Goal: Task Accomplishment & Management: Complete application form

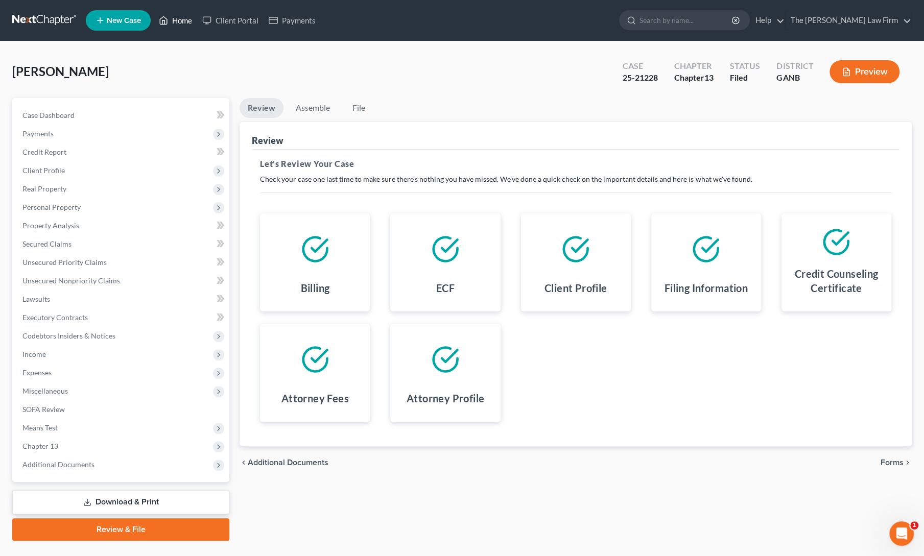
click at [176, 27] on link "Home" at bounding box center [175, 20] width 43 height 18
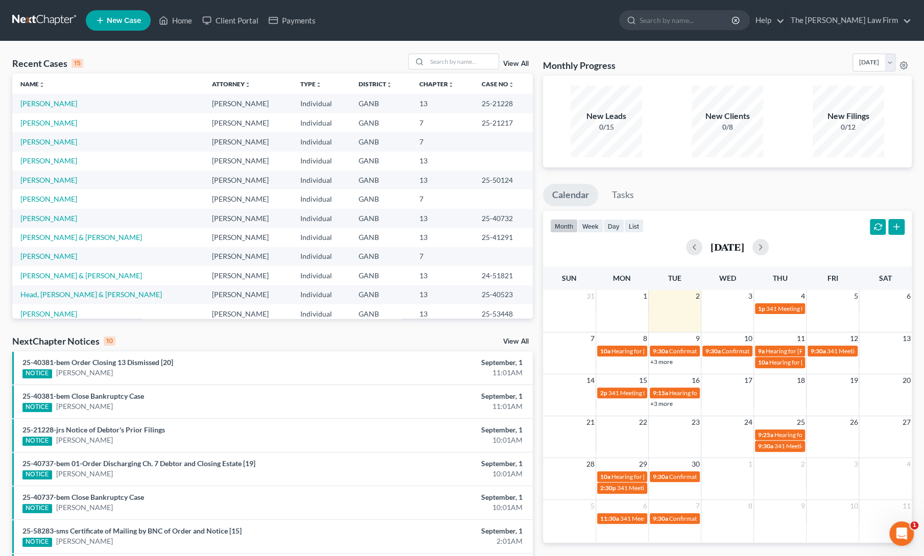
click at [120, 24] on span "New Case" at bounding box center [124, 21] width 34 height 8
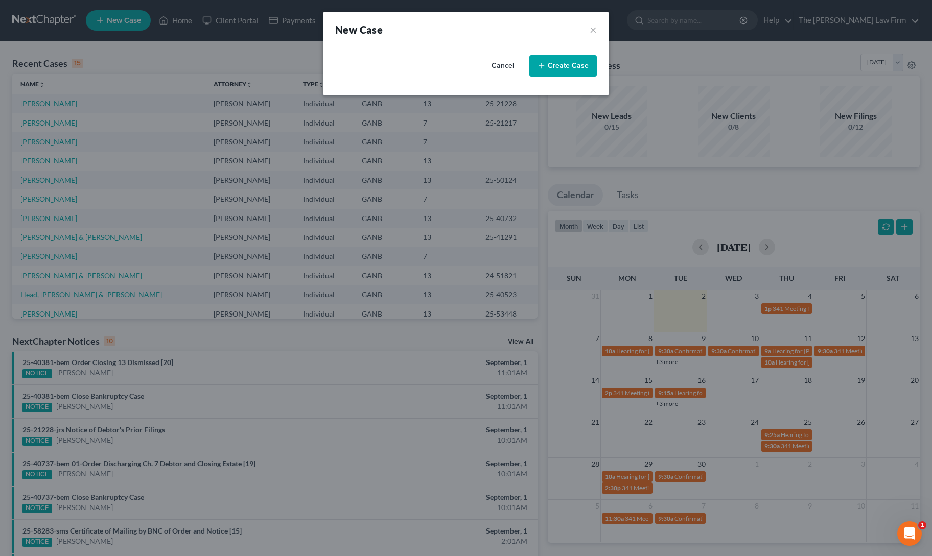
select select "19"
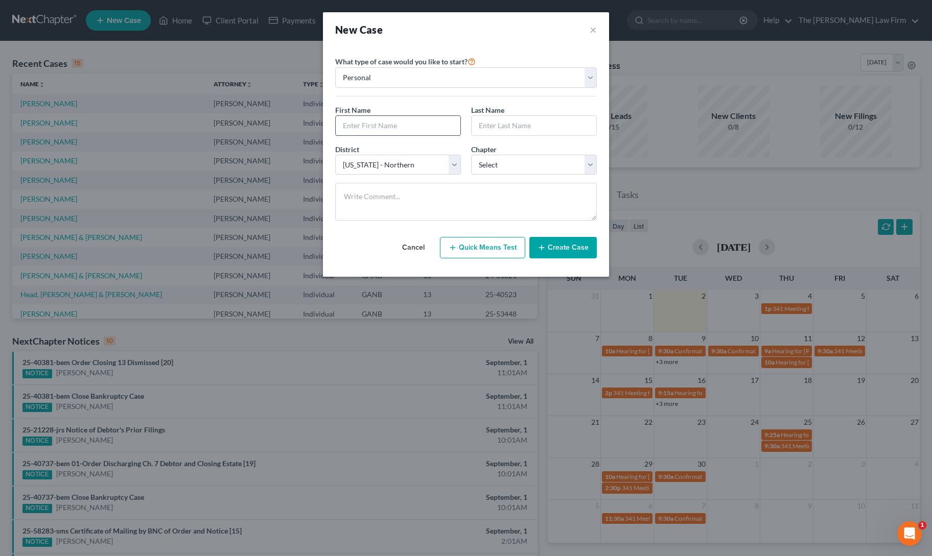
click at [388, 123] on input "text" at bounding box center [398, 125] width 125 height 19
type input "[PERSON_NAME]"
type input "Lanquit"
click at [512, 164] on select "Select 7 11 12 13" at bounding box center [534, 165] width 126 height 20
click at [471, 155] on select "Select 7 11 12 13" at bounding box center [534, 165] width 126 height 20
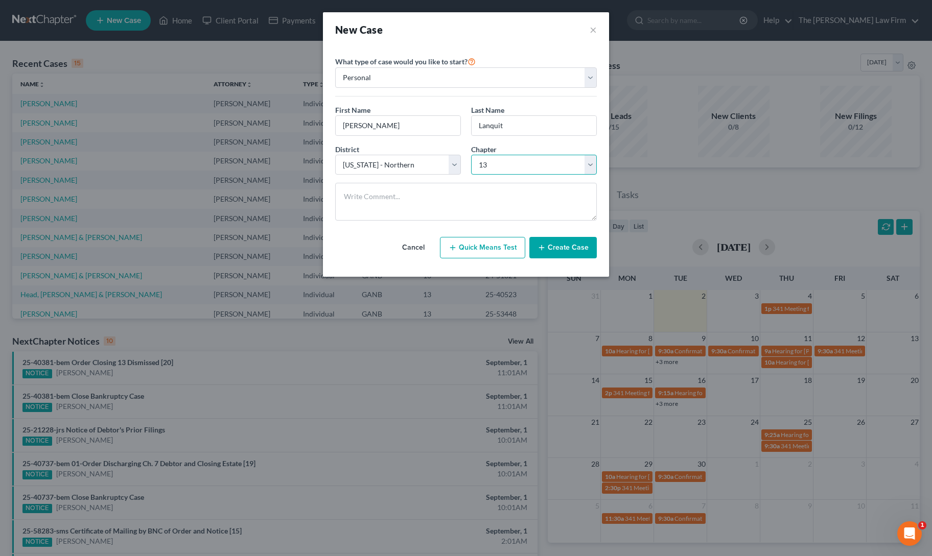
click at [495, 161] on select "Select 7 11 12 13" at bounding box center [534, 165] width 126 height 20
select select "0"
click at [471, 155] on select "Select 7 11 12 13" at bounding box center [534, 165] width 126 height 20
click at [549, 249] on button "Create Case" at bounding box center [562, 247] width 67 height 21
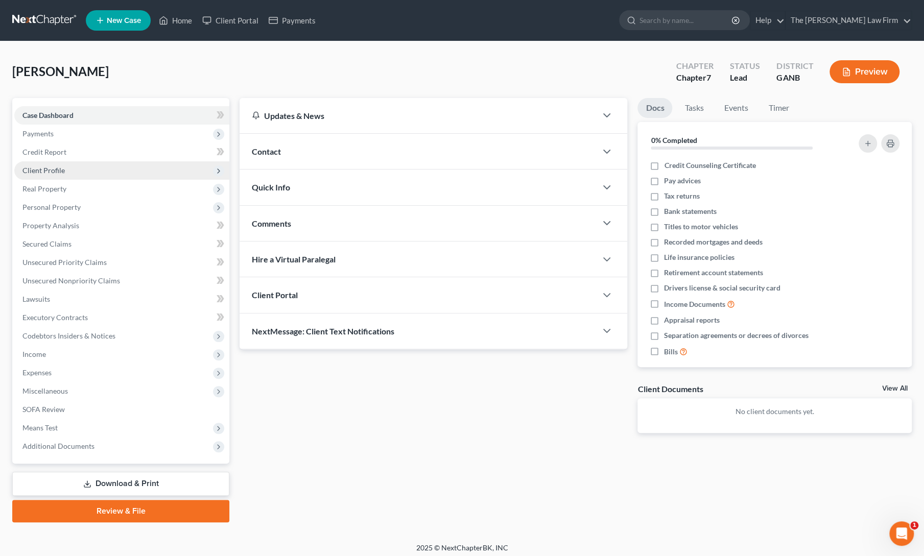
click at [47, 170] on span "Client Profile" at bounding box center [43, 170] width 42 height 9
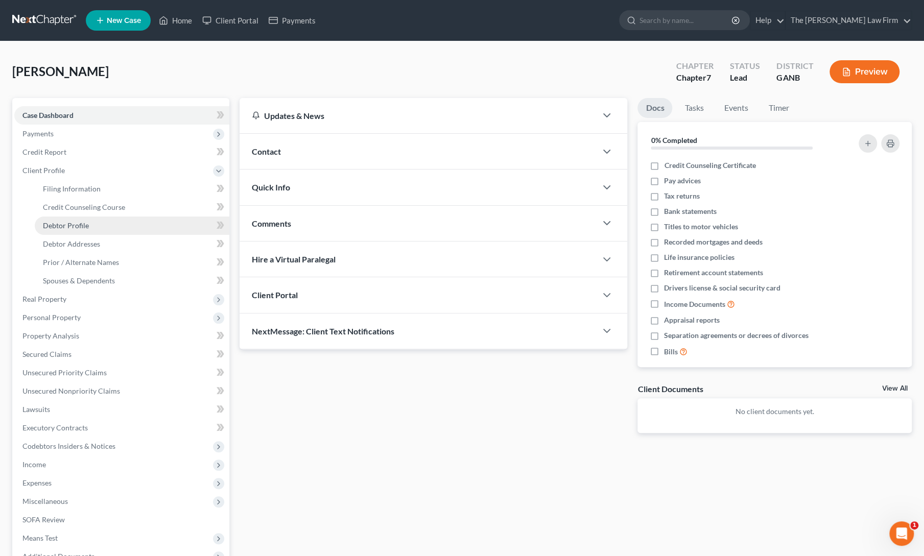
click at [66, 224] on span "Debtor Profile" at bounding box center [66, 225] width 46 height 9
select select "0"
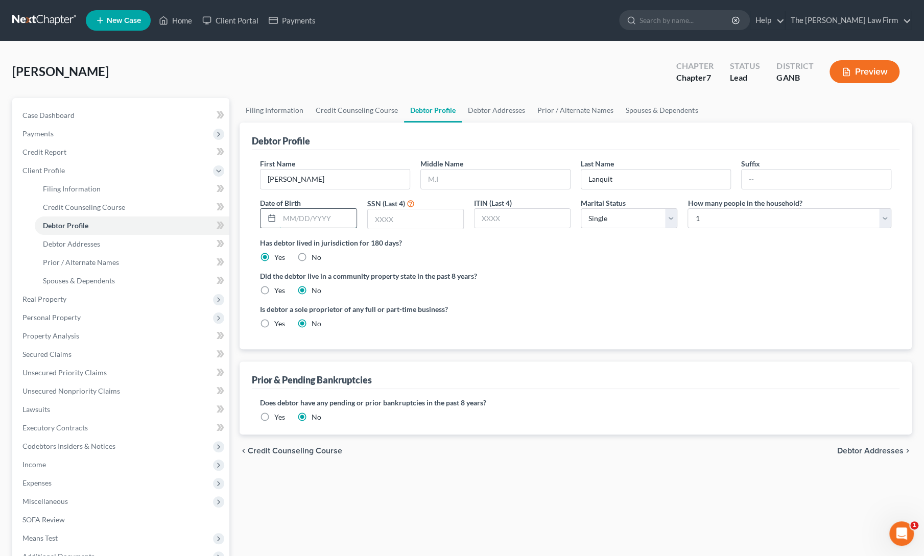
click at [300, 217] on input "text" at bounding box center [317, 218] width 77 height 19
type input "[DATE]"
click at [414, 220] on input "text" at bounding box center [416, 218] width 96 height 19
type input "4711"
click at [512, 266] on ng-include "First Name [PERSON_NAME] Middle Name Last Name Lanquit Suffix Date of Birth [DE…" at bounding box center [575, 247] width 631 height 179
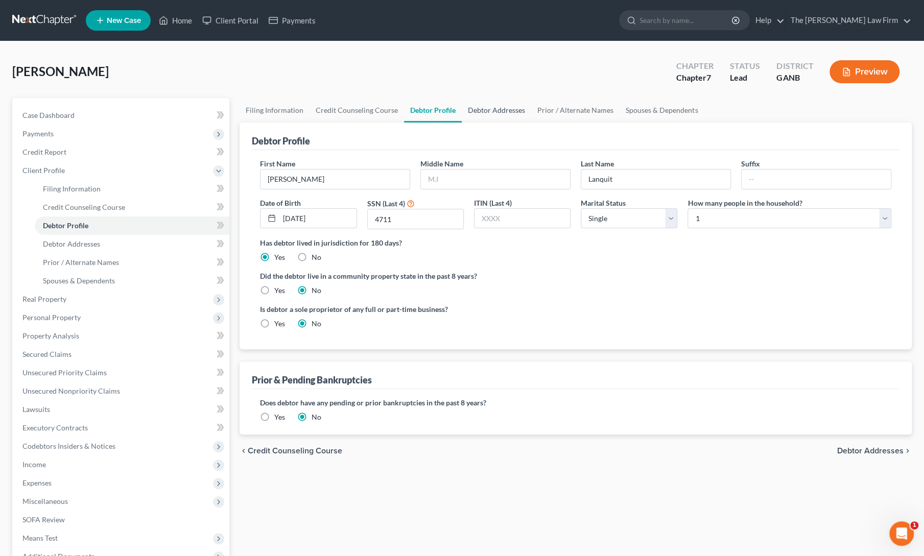
click at [489, 107] on link "Debtor Addresses" at bounding box center [496, 110] width 69 height 25
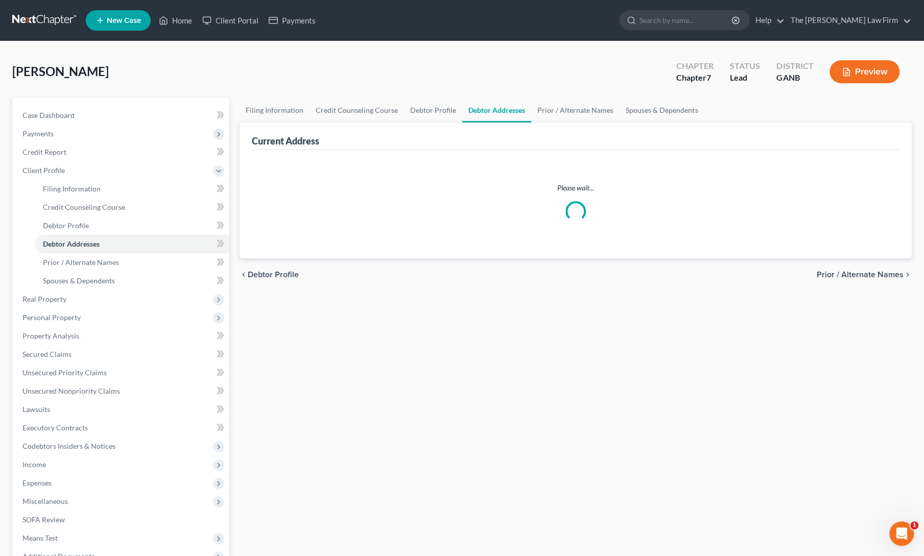
select select "0"
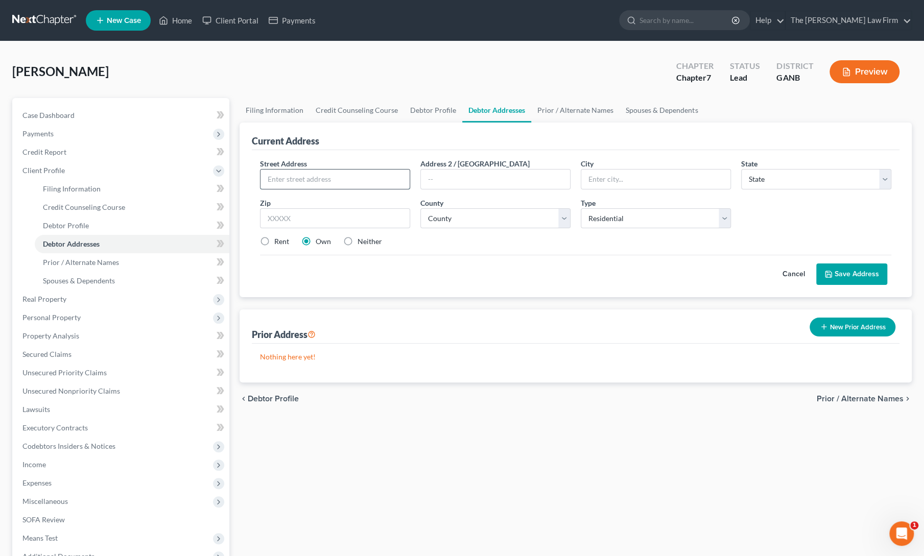
click at [324, 186] on input "text" at bounding box center [334, 179] width 149 height 19
type input "[STREET_ADDRESS]"
click at [324, 222] on input "text" at bounding box center [335, 218] width 150 height 20
type input "30114"
type input "[GEOGRAPHIC_DATA]"
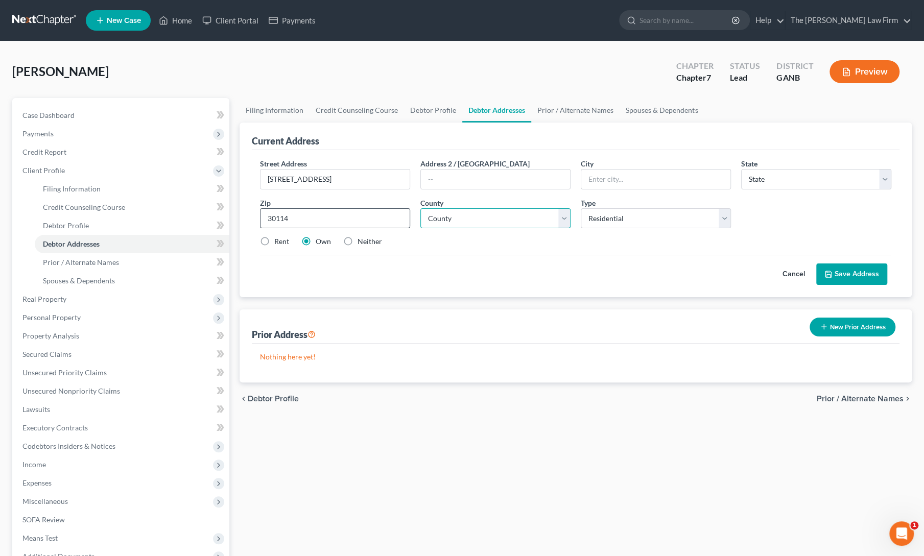
select select "10"
select select "27"
click at [358, 240] on label "Neither" at bounding box center [370, 241] width 25 height 10
click at [362, 240] on input "Neither" at bounding box center [365, 239] width 7 height 7
radio input "true"
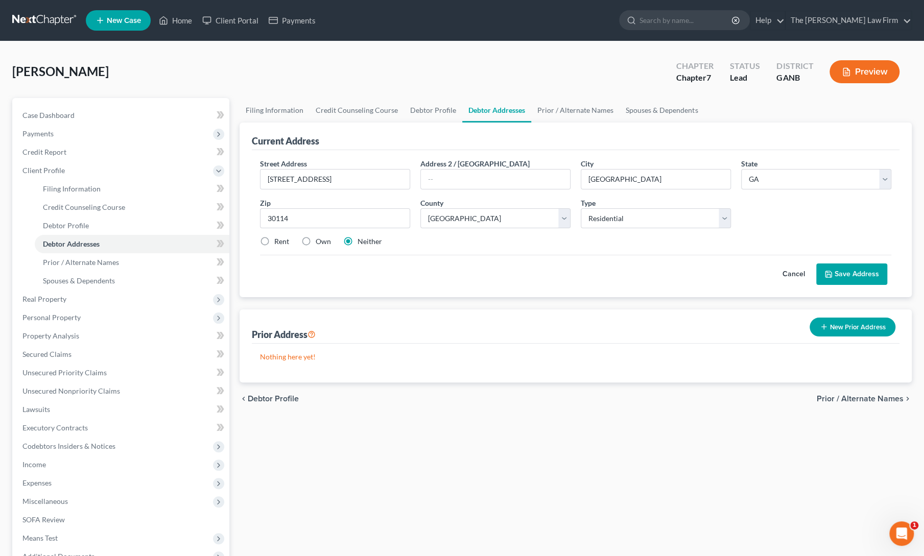
click at [876, 276] on button "Save Address" at bounding box center [851, 274] width 71 height 21
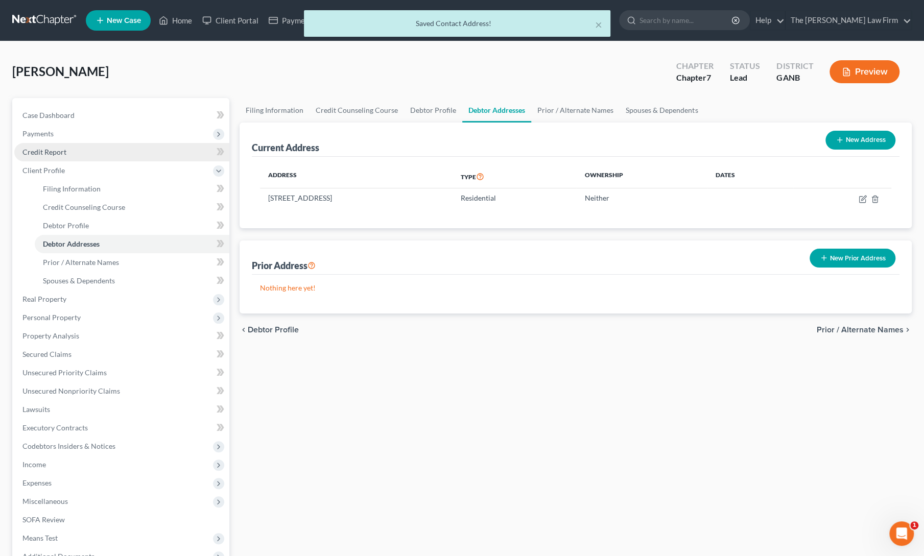
click at [45, 155] on span "Credit Report" at bounding box center [44, 152] width 44 height 9
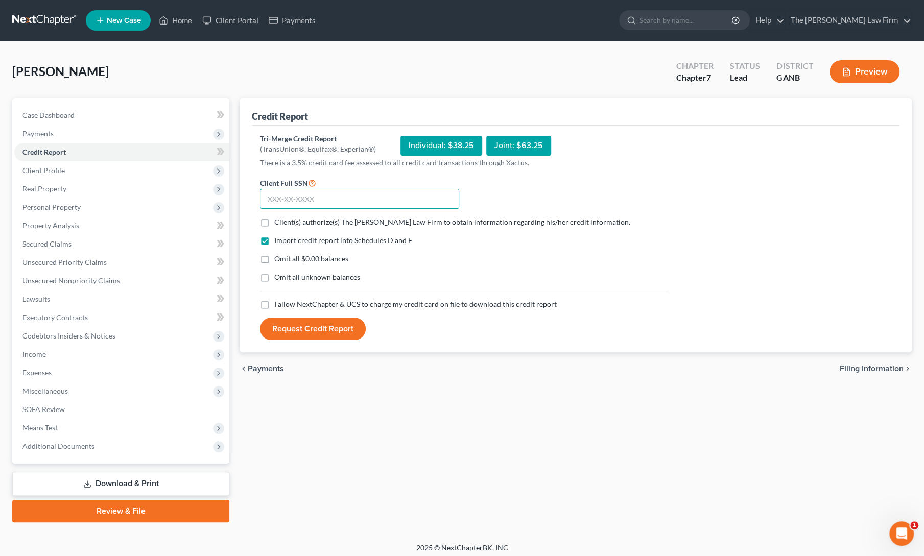
click at [306, 197] on input "text" at bounding box center [359, 199] width 199 height 20
type input "231-17-4711"
click at [274, 222] on label "Client(s) authorize(s) The [PERSON_NAME] Law Firm to obtain information regardi…" at bounding box center [452, 222] width 356 height 10
click at [278, 222] on input "Client(s) authorize(s) The [PERSON_NAME] Law Firm to obtain information regardi…" at bounding box center [281, 220] width 7 height 7
checkbox input "true"
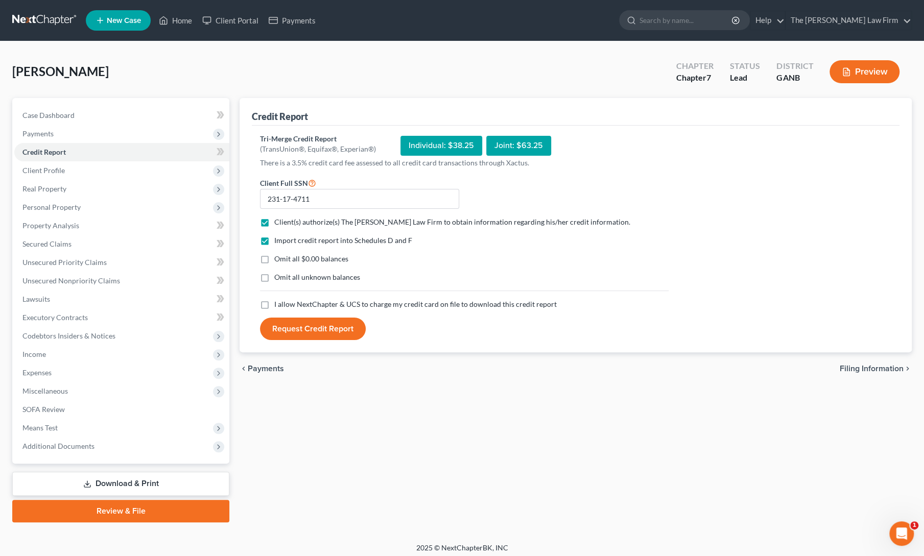
click at [274, 305] on label "I allow NextChapter & UCS to charge my credit card on file to download this cre…" at bounding box center [415, 304] width 282 height 10
click at [278, 305] on input "I allow NextChapter & UCS to charge my credit card on file to download this cre…" at bounding box center [281, 302] width 7 height 7
checkbox input "true"
click at [281, 338] on button "Request Credit Report" at bounding box center [313, 329] width 106 height 22
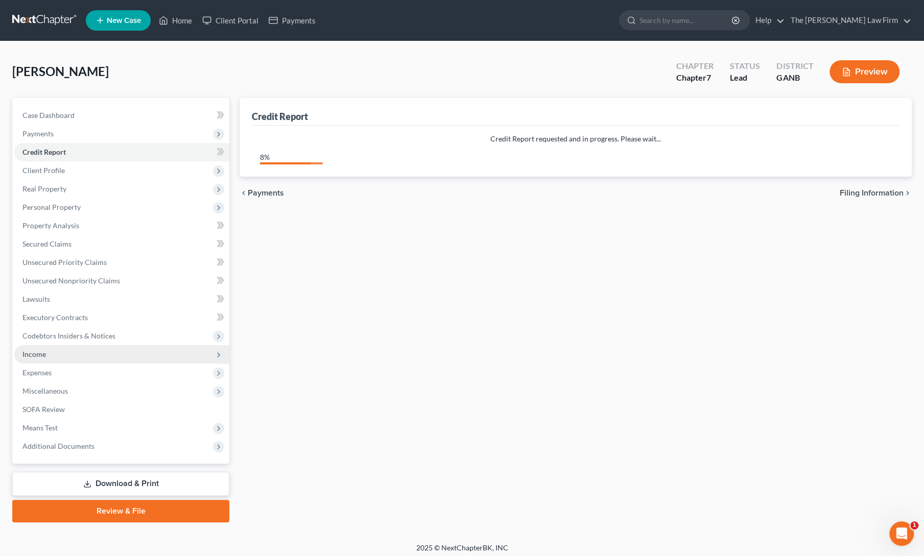
click at [58, 347] on span "Income" at bounding box center [121, 354] width 215 height 18
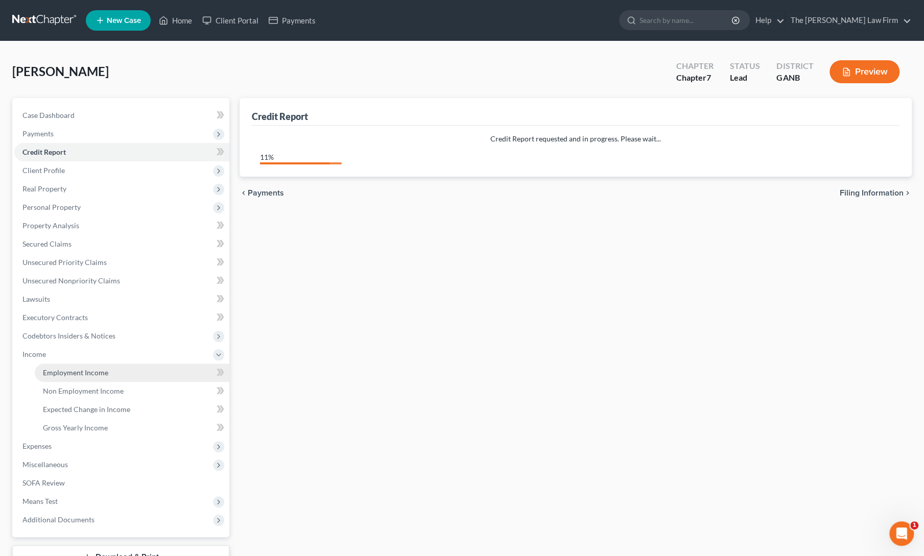
click at [74, 366] on link "Employment Income" at bounding box center [132, 373] width 195 height 18
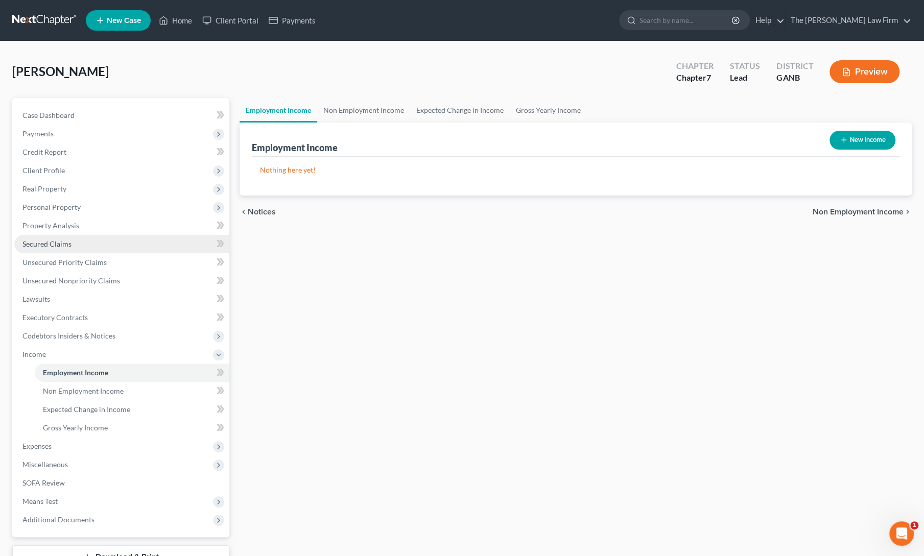
click at [52, 250] on link "Secured Claims" at bounding box center [121, 244] width 215 height 18
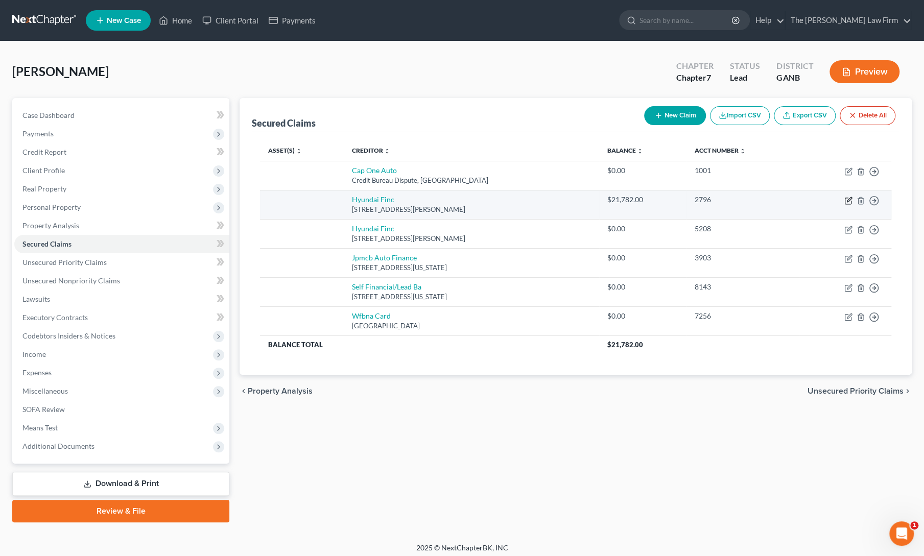
click at [852, 202] on td "Move to E Move to F Move to G Move to Notice Only" at bounding box center [845, 204] width 92 height 29
click at [848, 198] on icon "button" at bounding box center [848, 201] width 8 height 8
select select "4"
select select "0"
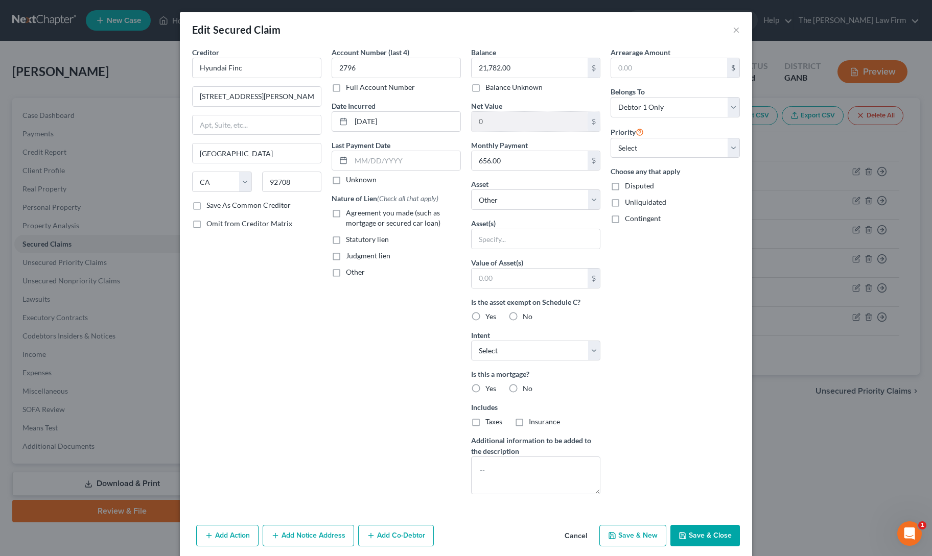
click at [346, 212] on label "Agreement you made (such as mortgage or secured car loan)" at bounding box center [403, 218] width 115 height 20
click at [350, 212] on input "Agreement you made (such as mortgage or secured car loan)" at bounding box center [353, 211] width 7 height 7
checkbox input "true"
click at [508, 200] on select "Select Other Multiple Assets" at bounding box center [535, 199] width 129 height 20
click at [720, 304] on div "Arrearage Amount $ Belongs To * Select Debtor 1 Only Debtor 2 Only Debtor 1 And…" at bounding box center [674, 275] width 139 height 456
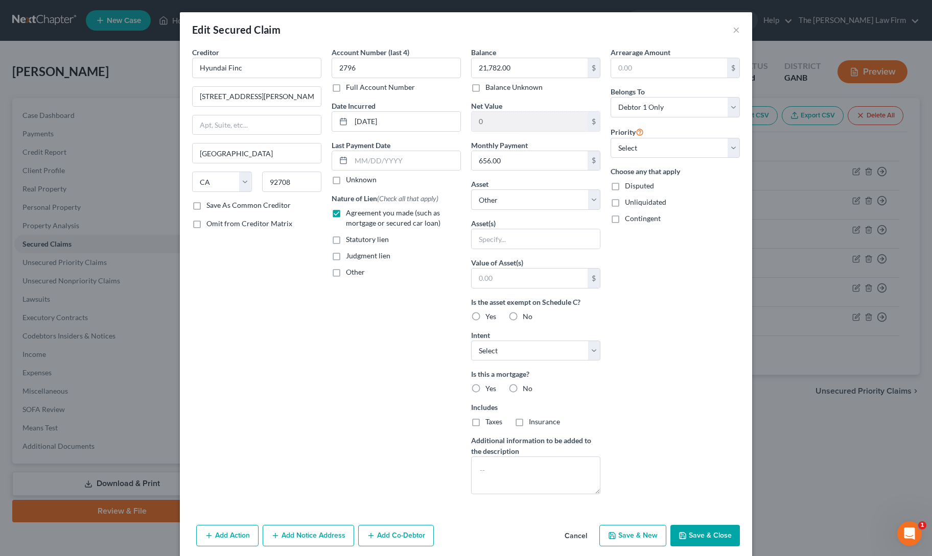
click at [704, 530] on button "Save & Close" at bounding box center [704, 535] width 69 height 21
select select
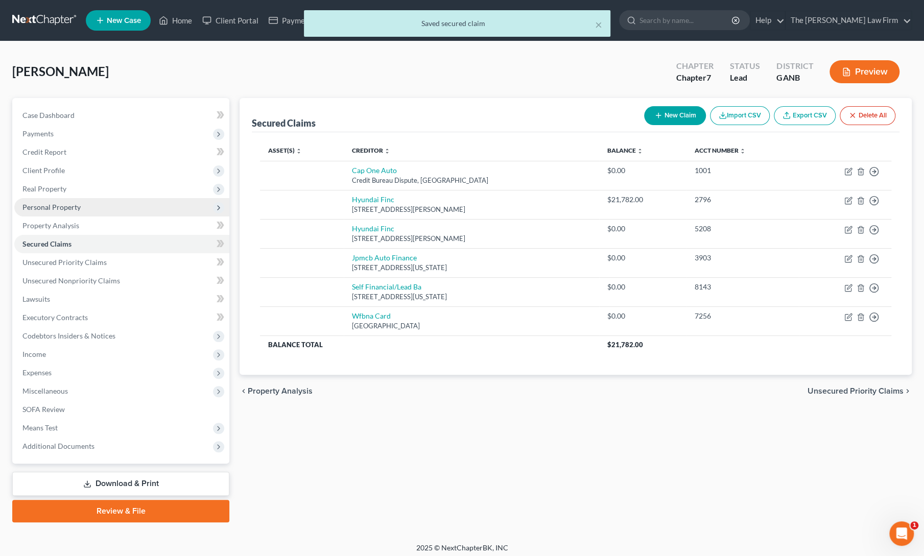
click at [45, 210] on span "Personal Property" at bounding box center [51, 207] width 58 height 9
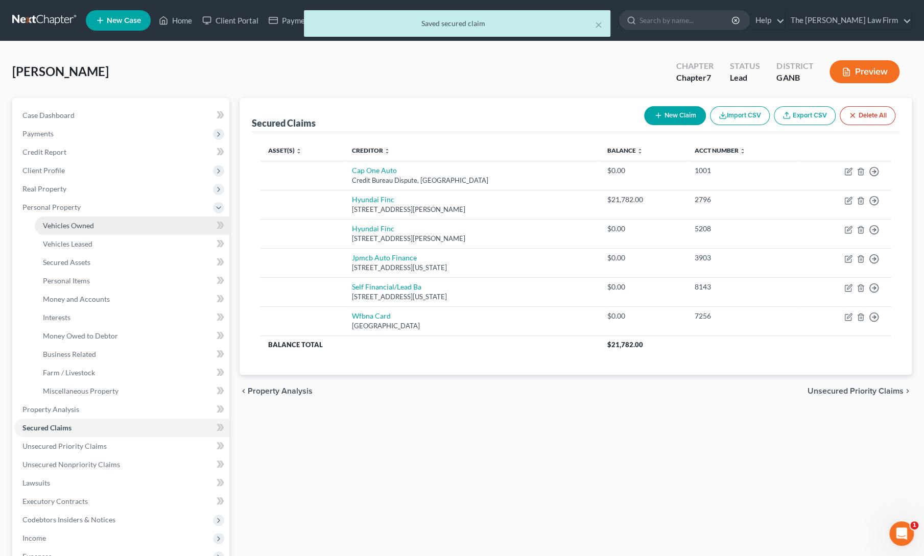
click at [51, 225] on span "Vehicles Owned" at bounding box center [68, 225] width 51 height 9
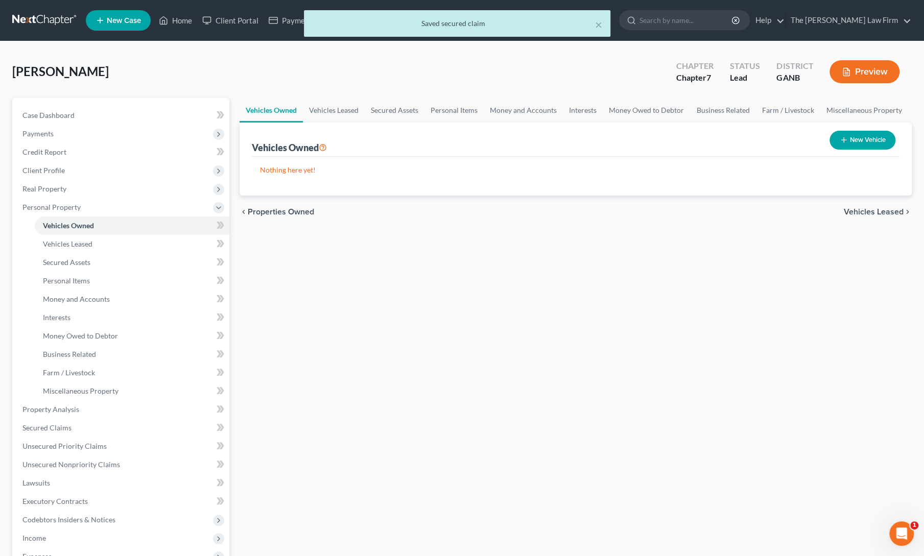
click at [858, 147] on button "New Vehicle" at bounding box center [862, 140] width 66 height 19
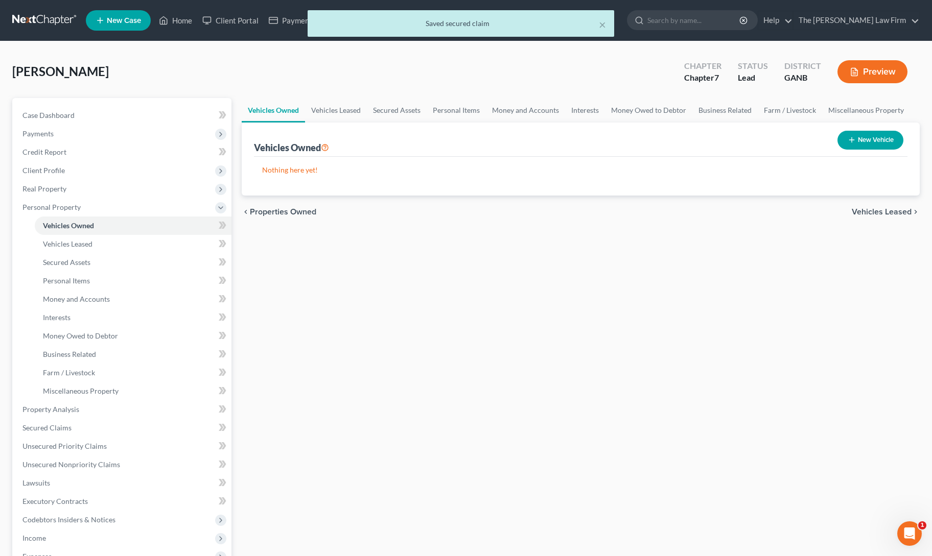
select select "0"
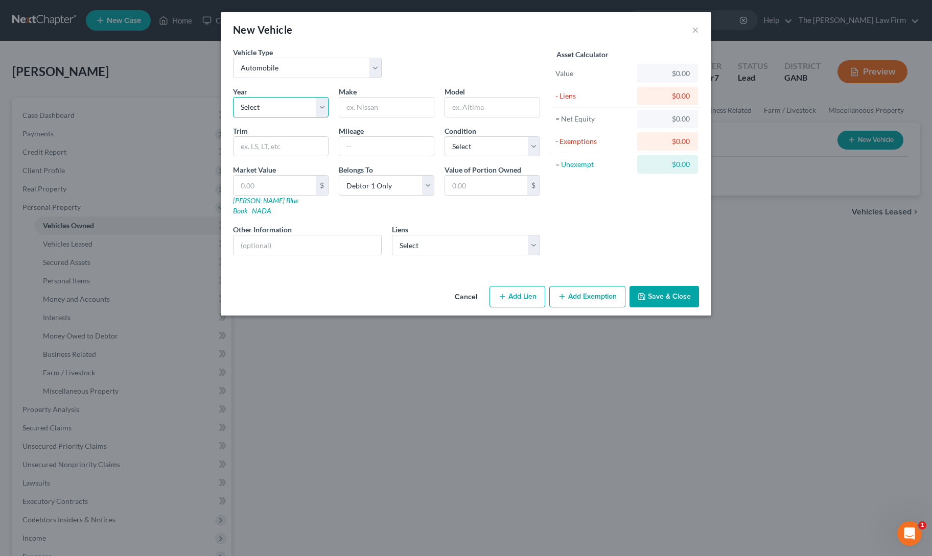
click at [279, 116] on select "Select 2026 2025 2024 2023 2022 2021 2020 2019 2018 2017 2016 2015 2014 2013 20…" at bounding box center [281, 107] width 96 height 20
click at [304, 105] on select "Select 2026 2025 2024 2023 2022 2021 2020 2019 2018 2017 2016 2015 2014 2013 20…" at bounding box center [281, 107] width 96 height 20
click at [311, 112] on select "Select 2026 2025 2024 2023 2022 2021 2020 2019 2018 2017 2016 2015 2014 2013 20…" at bounding box center [281, 107] width 96 height 20
select select "6"
click at [233, 97] on select "Select 2026 2025 2024 2023 2022 2021 2020 2019 2018 2017 2016 2015 2014 2013 20…" at bounding box center [281, 107] width 96 height 20
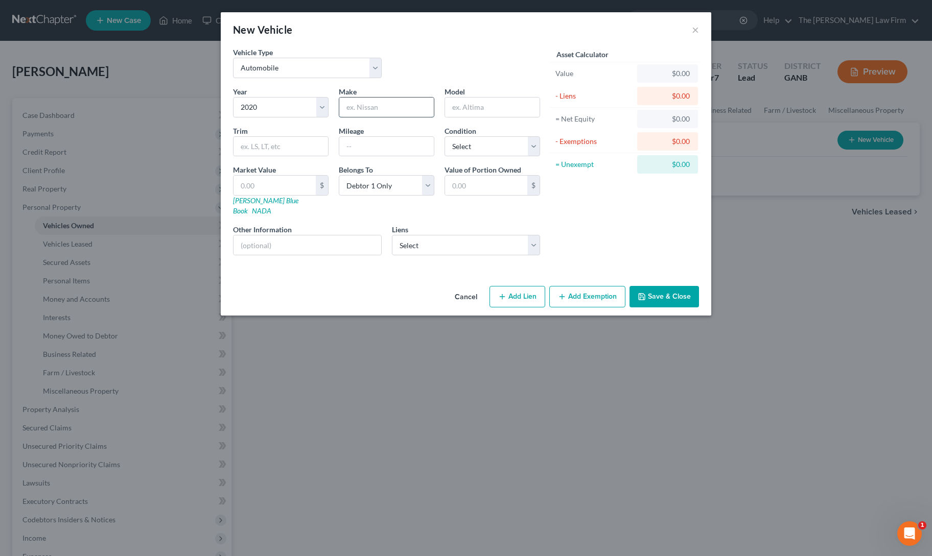
click at [395, 112] on input "text" at bounding box center [386, 107] width 94 height 19
type input "tbd"
click at [518, 237] on select "Select Hyundai Finc - $21,782.00 Cap One Auto - $0.00 Hyundai Finc - $0.00 Jpmc…" at bounding box center [466, 245] width 149 height 20
select select "0"
click at [392, 235] on select "Select Hyundai Finc - $21,782.00 Cap One Auto - $0.00 Hyundai Finc - $0.00 Jpmc…" at bounding box center [466, 245] width 149 height 20
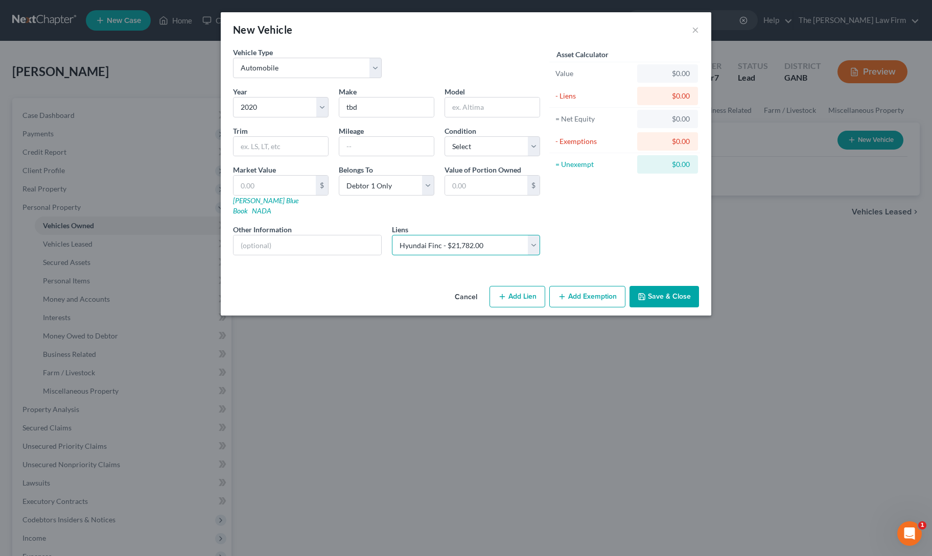
select select
select select "4"
select select "0"
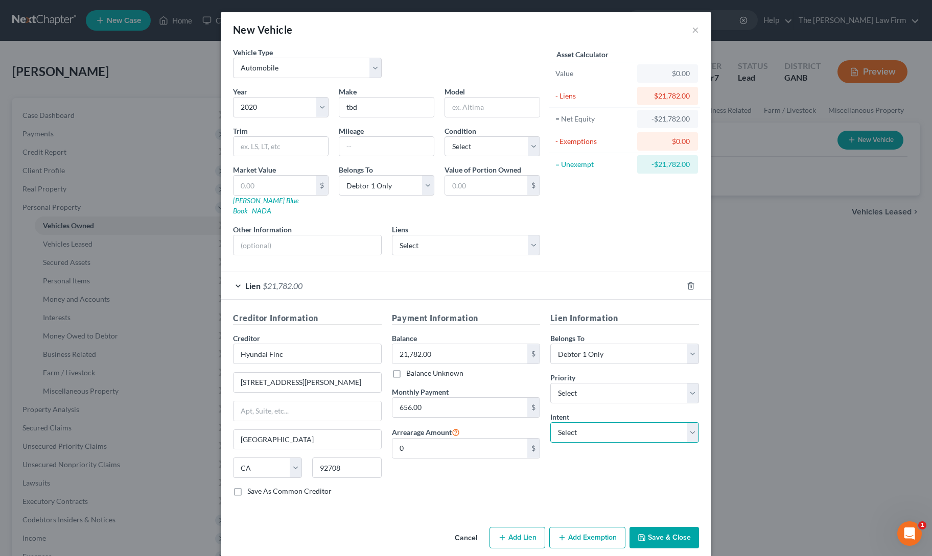
click at [578, 422] on select "Select Surrender Redeem Reaffirm Avoid Other" at bounding box center [624, 432] width 149 height 20
select select "2"
click at [550, 422] on select "Select Surrender Redeem Reaffirm Avoid Other" at bounding box center [624, 432] width 149 height 20
click at [672, 527] on button "Save & Close" at bounding box center [663, 537] width 69 height 21
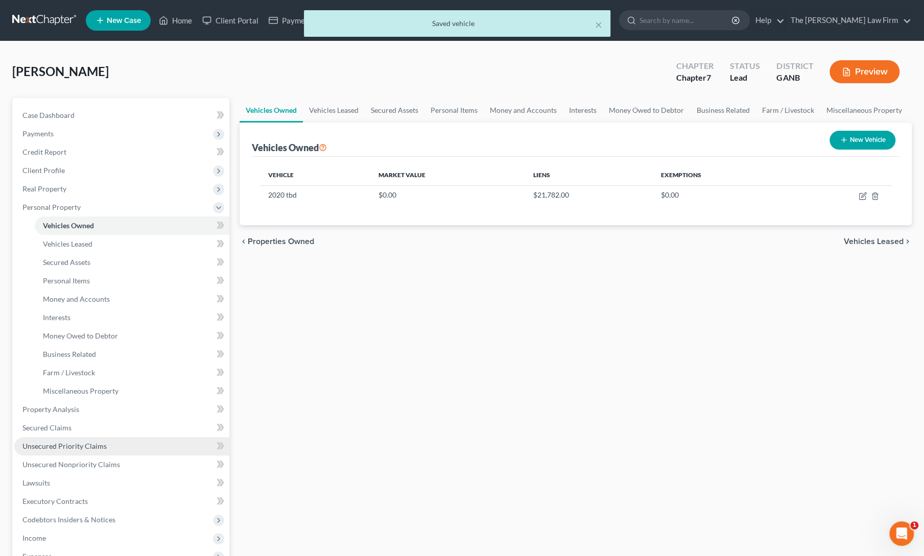
click at [50, 448] on span "Unsecured Priority Claims" at bounding box center [64, 446] width 84 height 9
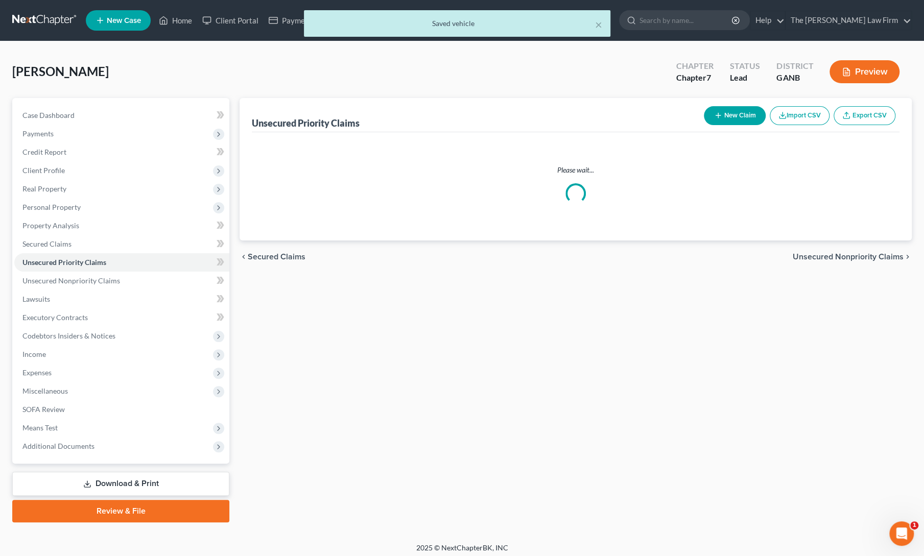
click at [735, 118] on button "New Claim" at bounding box center [735, 115] width 62 height 19
select select "0"
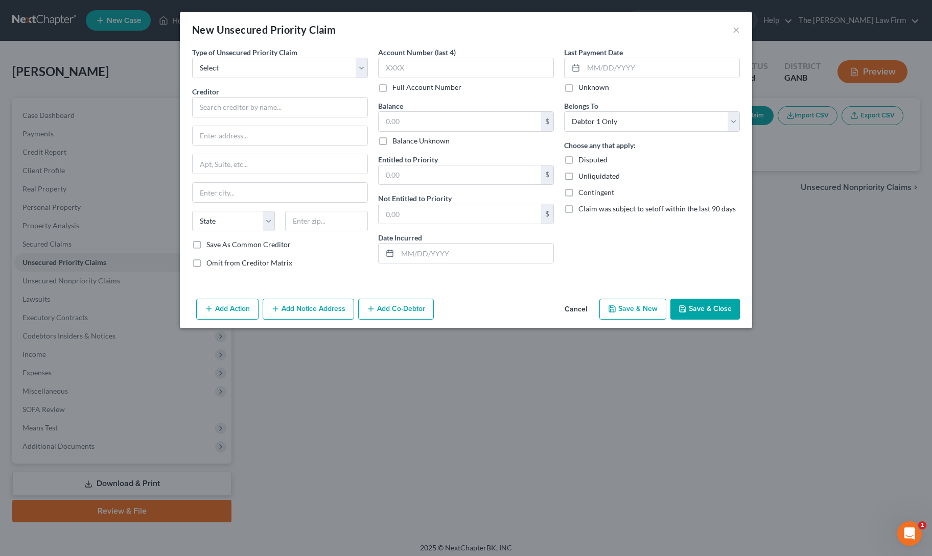
click at [735, 118] on div "New Unsecured Priority Claim × Type of Unsecured Priority Claim * Select Taxes …" at bounding box center [466, 278] width 932 height 556
click at [280, 67] on select "Select Taxes & Other Government Units Domestic Support Obligations Extensions o…" at bounding box center [280, 68] width 176 height 20
select select "0"
click at [192, 58] on select "Select Taxes & Other Government Units Domestic Support Obligations Extensions o…" at bounding box center [280, 68] width 176 height 20
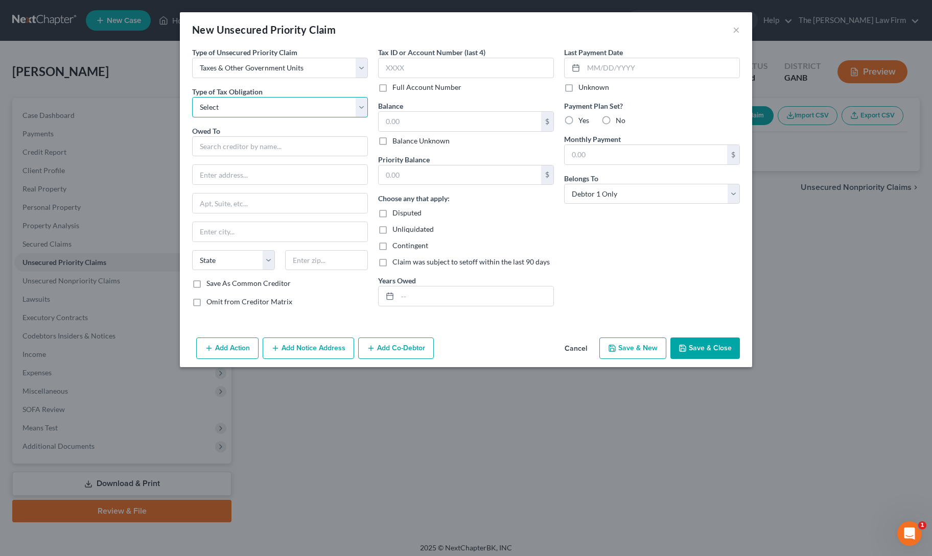
click at [263, 107] on select "Select Federal City State Franchise Tax Board Other" at bounding box center [280, 107] width 176 height 20
select select "0"
click at [192, 97] on select "Select Federal City State Franchise Tax Board Other" at bounding box center [280, 107] width 176 height 20
click at [258, 138] on input "text" at bounding box center [280, 146] width 176 height 20
click at [259, 167] on div "Internal Revenue Service" at bounding box center [253, 164] width 106 height 10
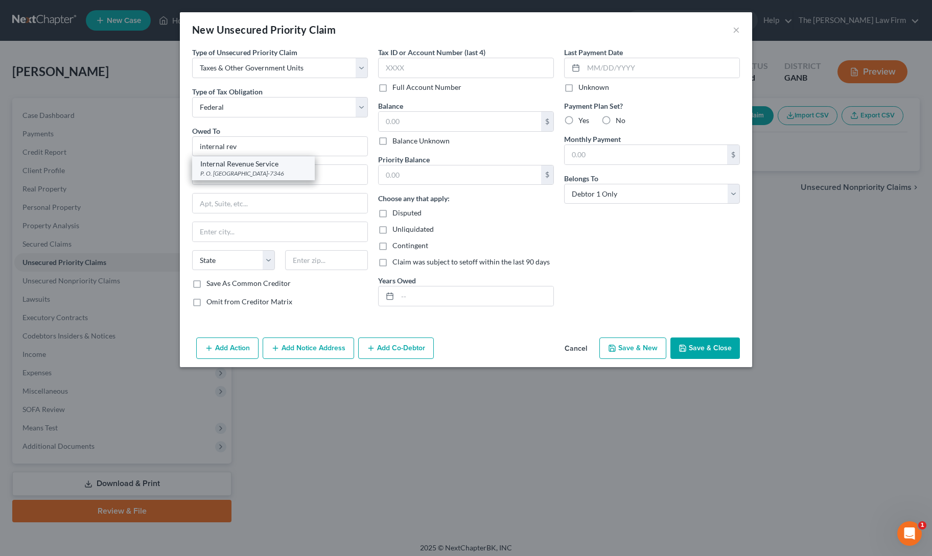
type input "Internal Revenue Service"
type input "P. O. Box 7346"
type input "[GEOGRAPHIC_DATA]"
select select "39"
type input "19101-7346"
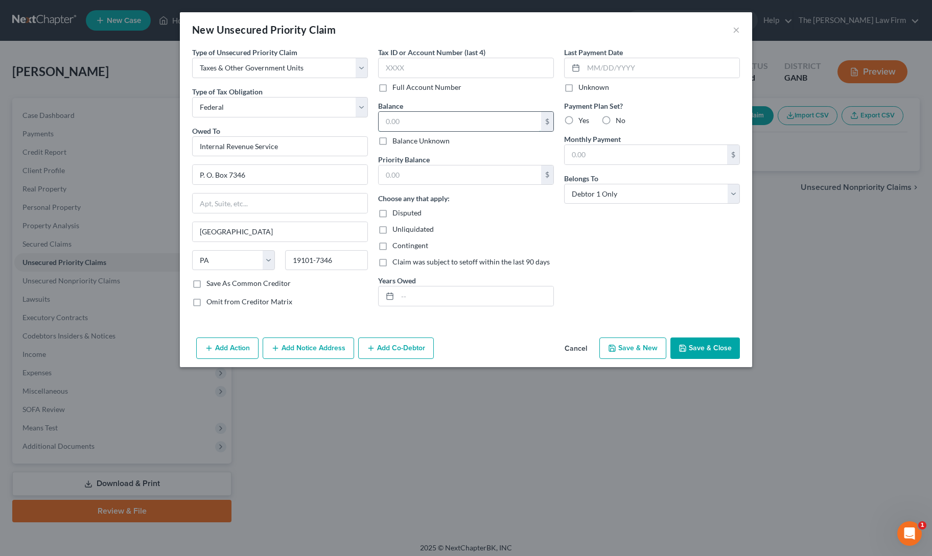
click at [425, 125] on input "text" at bounding box center [459, 121] width 162 height 19
type input "11,000"
click at [715, 346] on button "Save & Close" at bounding box center [704, 348] width 69 height 21
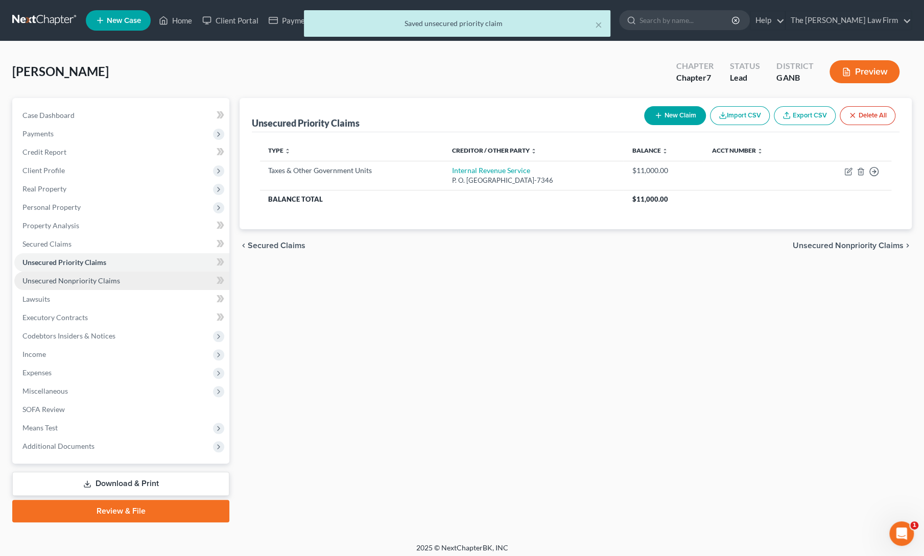
click at [59, 280] on span "Unsecured Nonpriority Claims" at bounding box center [71, 280] width 98 height 9
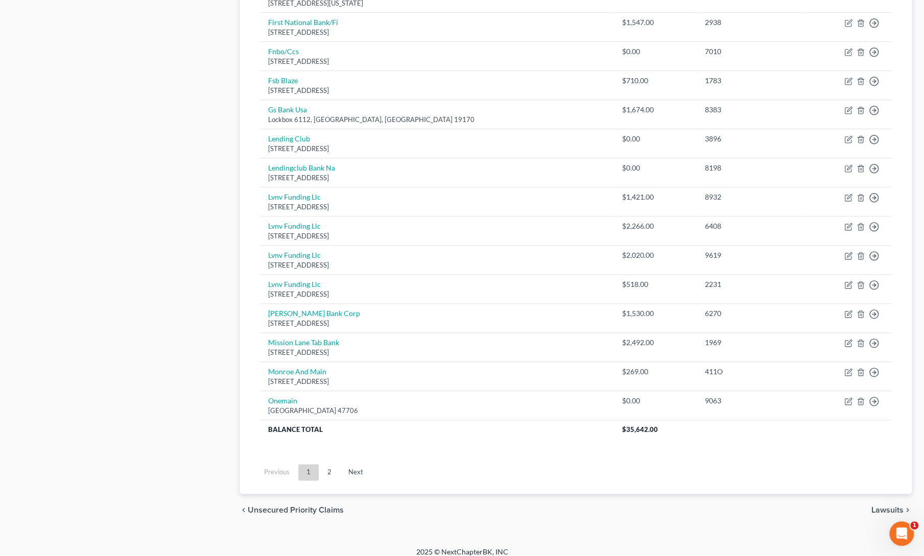
scroll to position [615, 0]
click at [332, 467] on link "2" at bounding box center [329, 471] width 20 height 16
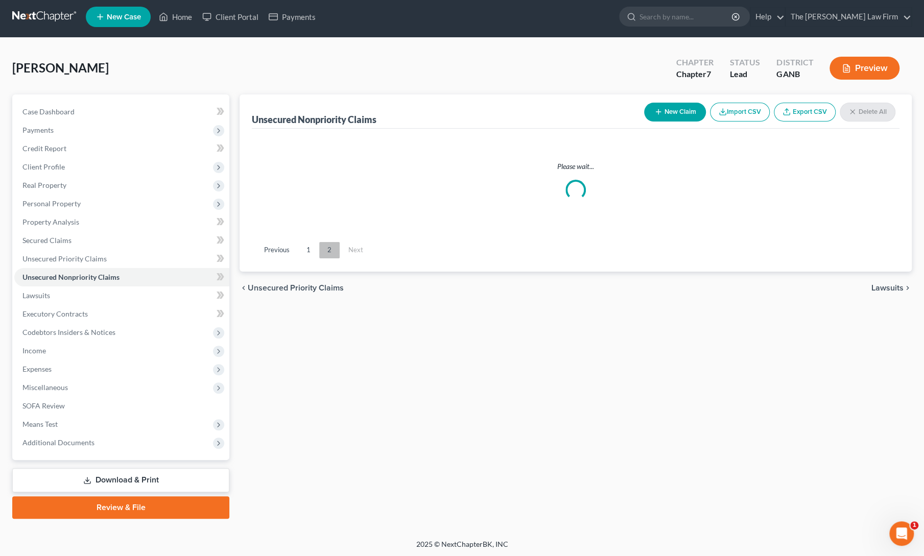
scroll to position [125, 0]
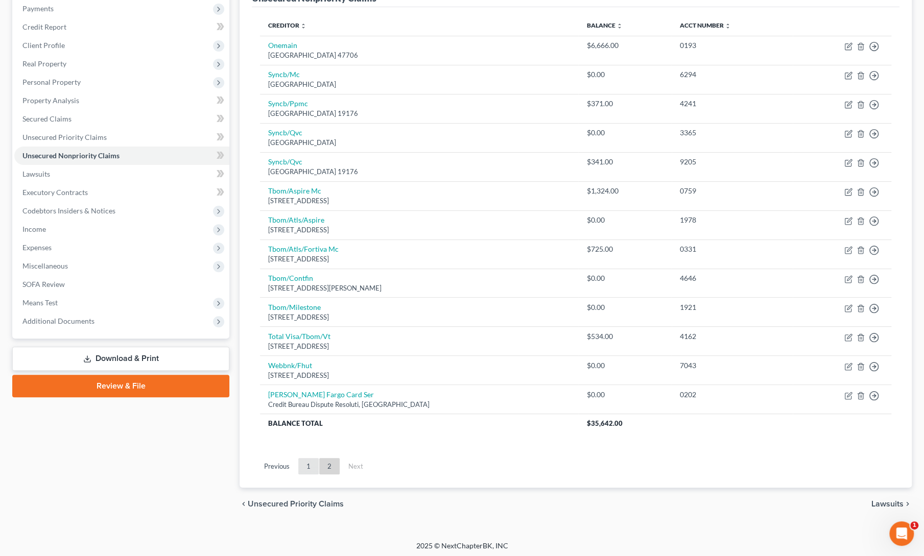
click at [306, 468] on link "1" at bounding box center [308, 466] width 20 height 16
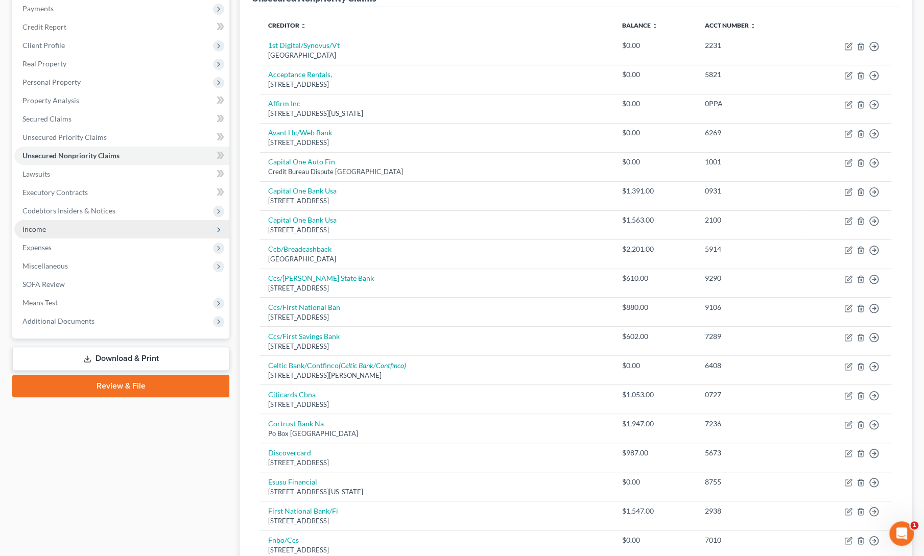
click at [40, 237] on span "Income" at bounding box center [121, 229] width 215 height 18
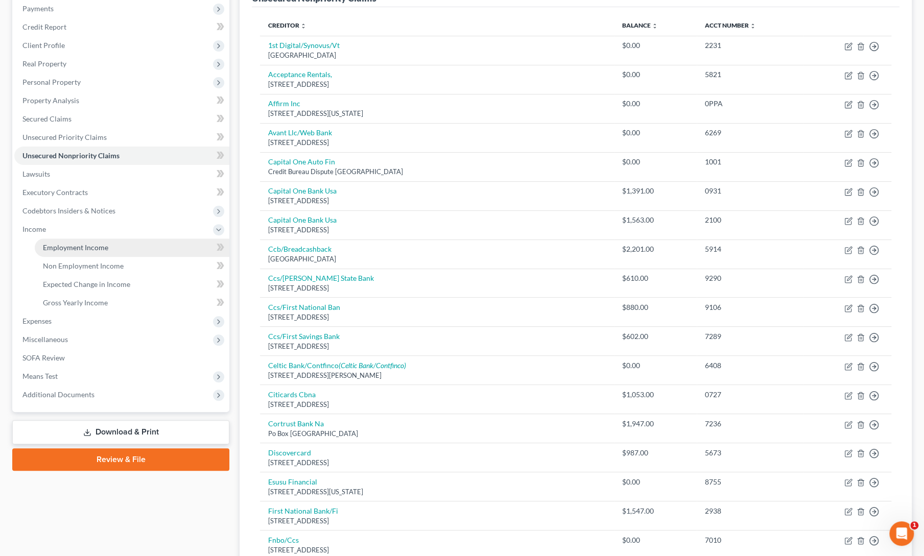
click at [47, 251] on span "Employment Income" at bounding box center [75, 247] width 65 height 9
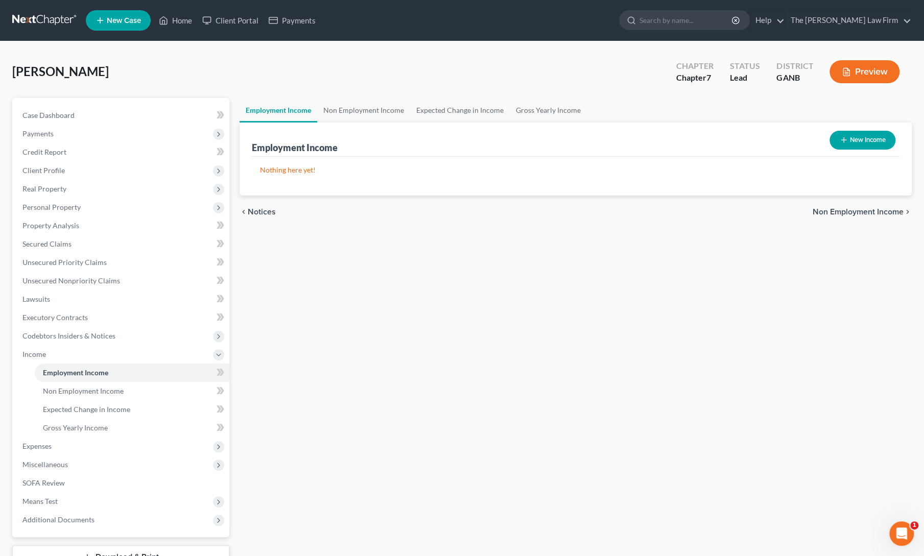
click at [857, 137] on button "New Income" at bounding box center [862, 140] width 66 height 19
select select "0"
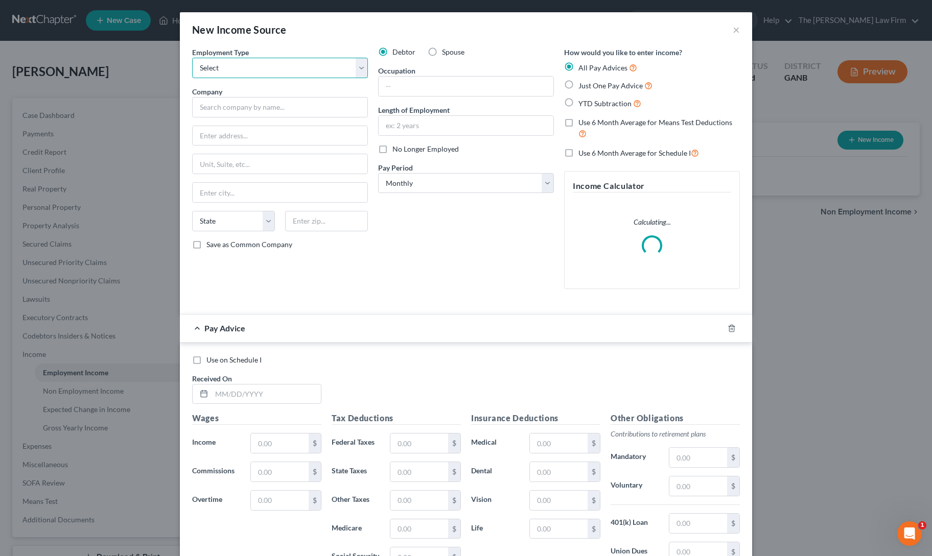
click at [257, 68] on select "Select Full or [DEMOGRAPHIC_DATA] Employment Self Employment" at bounding box center [280, 68] width 176 height 20
select select "0"
click at [192, 58] on select "Select Full or [DEMOGRAPHIC_DATA] Employment Self Employment" at bounding box center [280, 68] width 176 height 20
click at [407, 80] on input "text" at bounding box center [465, 86] width 175 height 19
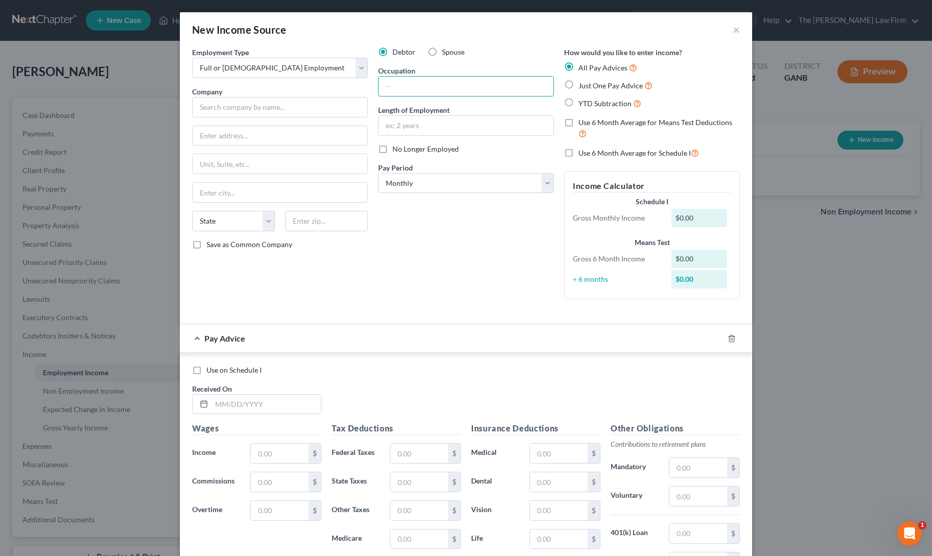
type input "Associate"
click at [432, 126] on input "text" at bounding box center [465, 125] width 175 height 19
type input "5 years"
click at [439, 186] on select "Select Monthly Twice Monthly Every Other Week Weekly" at bounding box center [466, 183] width 176 height 20
select select "2"
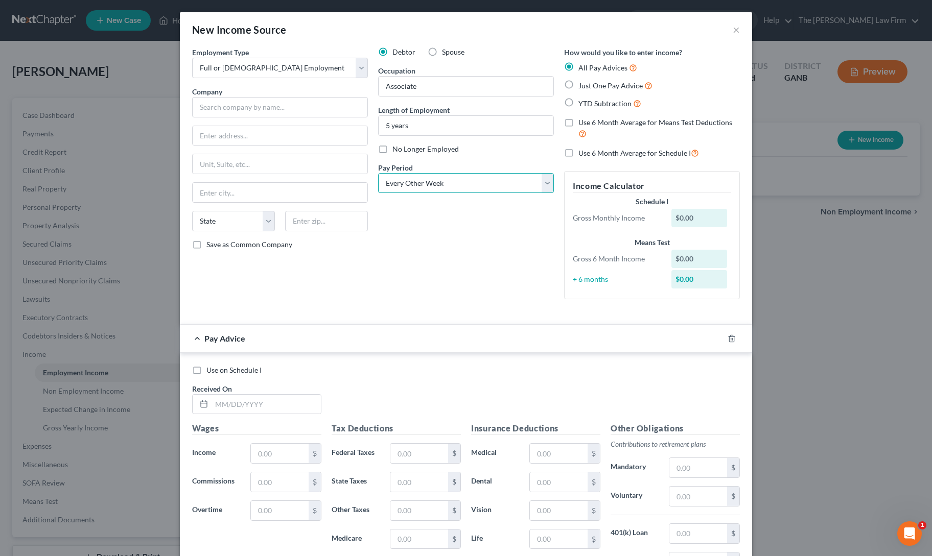
click at [378, 173] on select "Select Monthly Twice Monthly Every Other Week Weekly" at bounding box center [466, 183] width 176 height 20
click at [578, 102] on label "YTD Subtraction" at bounding box center [609, 104] width 63 height 12
click at [582, 102] on input "YTD Subtraction" at bounding box center [585, 101] width 7 height 7
radio input "true"
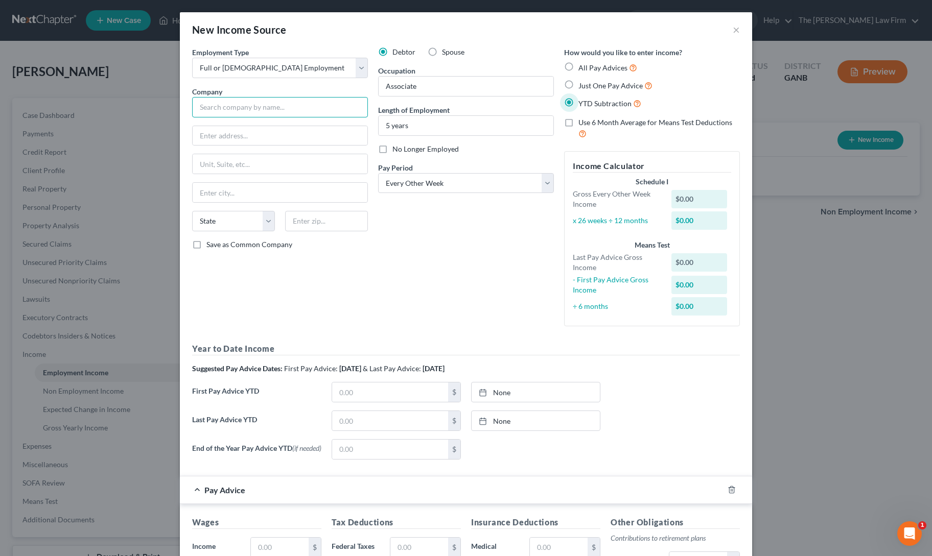
click at [260, 109] on input "text" at bounding box center [280, 107] width 176 height 20
type input "Atlanta Community Services Inc"
click at [278, 129] on input "text" at bounding box center [280, 135] width 175 height 19
click at [224, 134] on input "6150 [PERSON_NAME] Trace" at bounding box center [280, 135] width 175 height 19
type input "[STREET_ADDRESS][PERSON_NAME]"
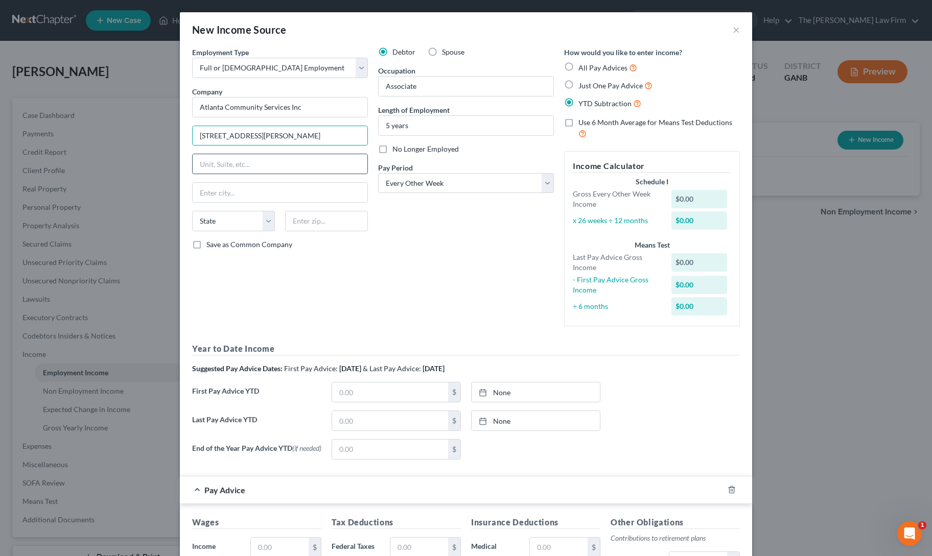
click at [281, 159] on input "text" at bounding box center [280, 163] width 175 height 19
type input "Suite 202"
click at [303, 221] on input "text" at bounding box center [326, 221] width 83 height 20
type input "30040"
type input "Cumming"
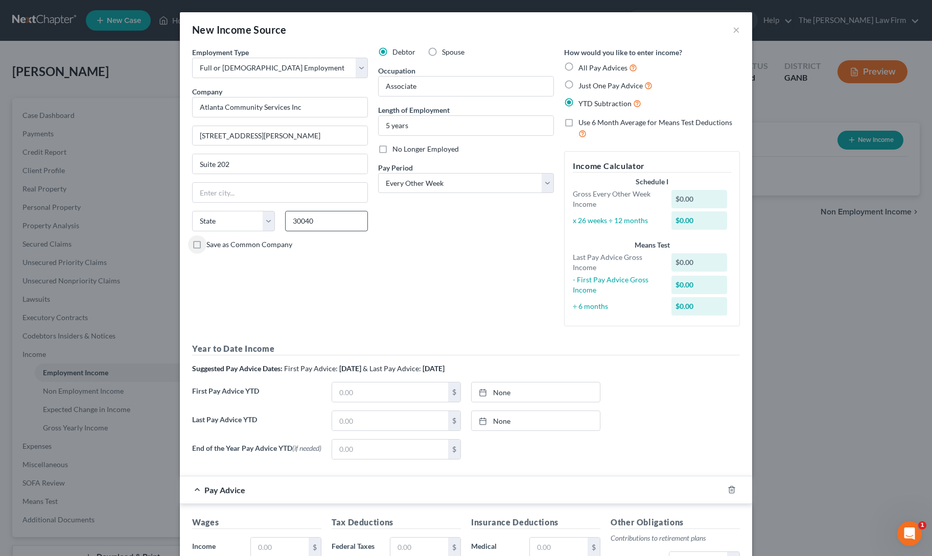
select select "10"
click at [348, 419] on input "text" at bounding box center [390, 420] width 116 height 19
type input "59,120"
click at [516, 419] on link "None" at bounding box center [535, 420] width 128 height 19
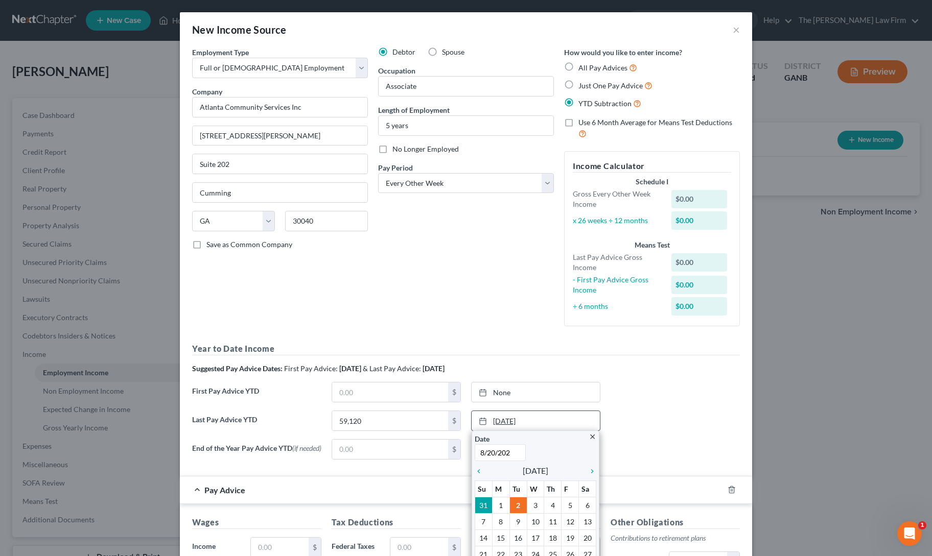
type input "[DATE]"
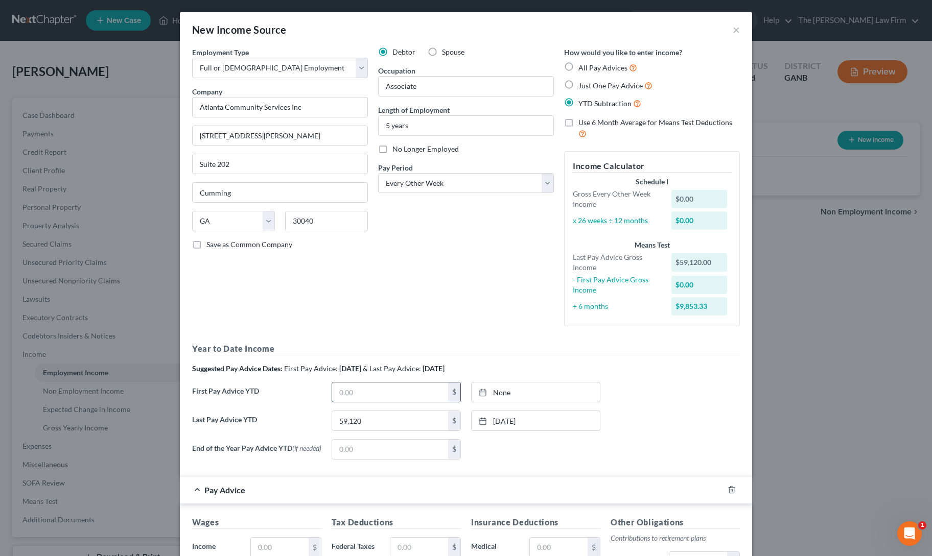
click at [370, 393] on input "text" at bounding box center [390, 392] width 116 height 19
type input "7,052"
click at [544, 394] on link "[DATE]" at bounding box center [535, 392] width 128 height 19
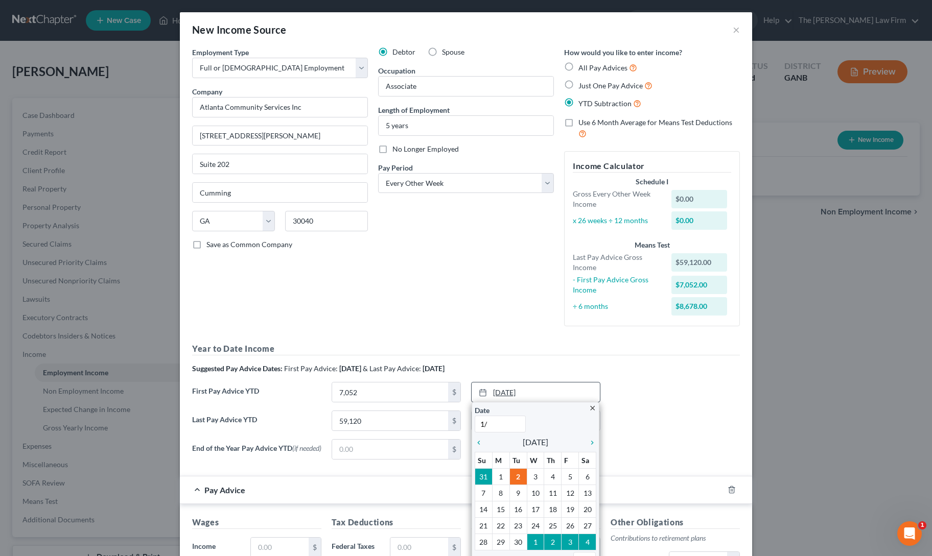
type input "1"
click at [384, 394] on input "7,052" at bounding box center [390, 392] width 116 height 19
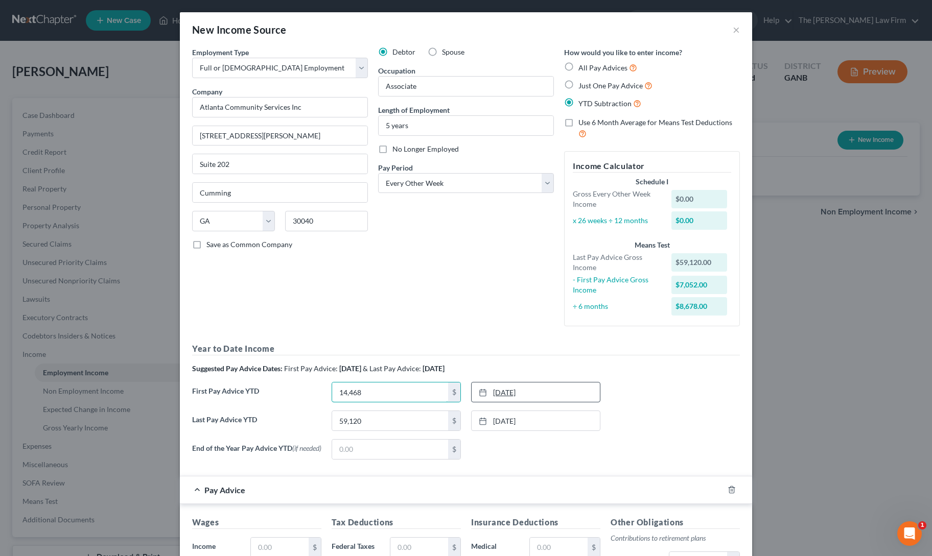
type input "14,468"
click at [572, 393] on link "[DATE]" at bounding box center [535, 392] width 128 height 19
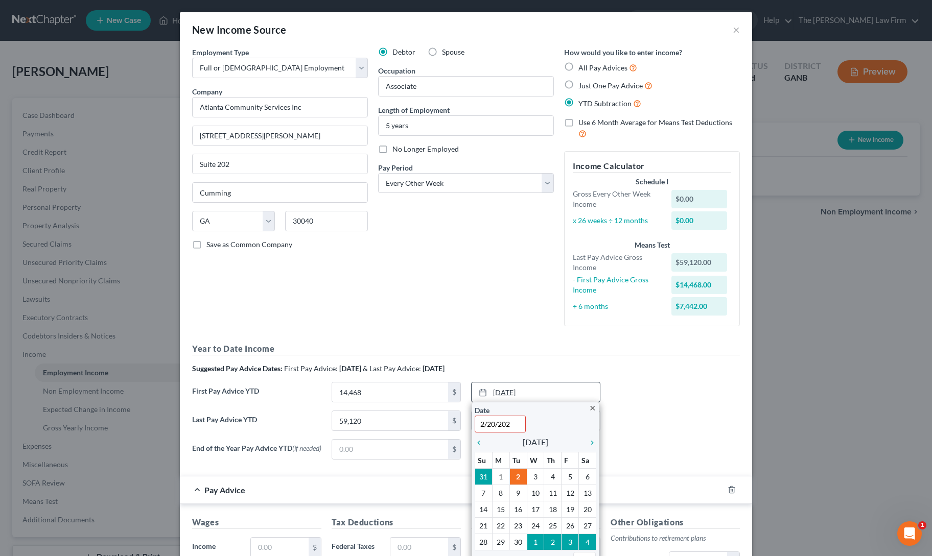
type input "[DATE]"
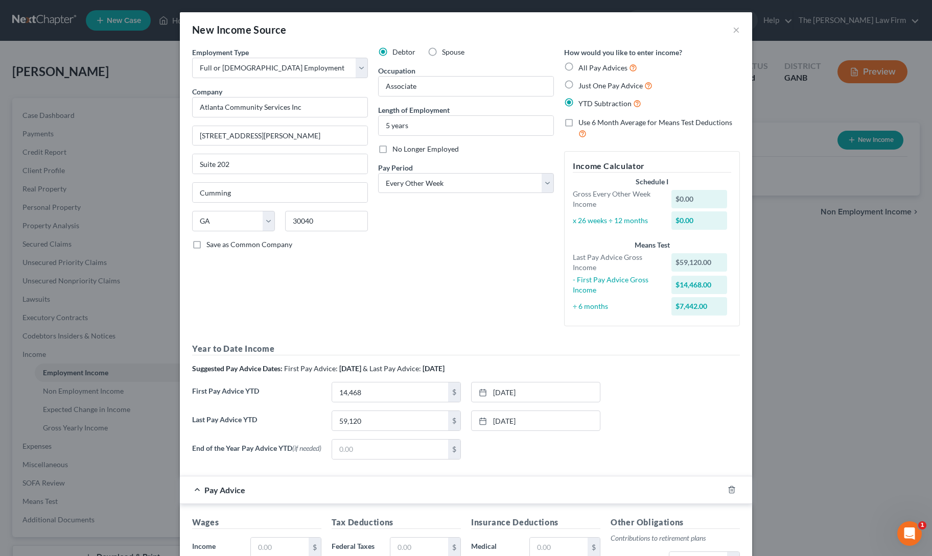
click at [647, 413] on div "Last Pay Advice YTD 59,120 $ [DATE] close Date [DATE] Time 12:00 AM chevron_lef…" at bounding box center [466, 425] width 558 height 29
click at [275, 546] on input "text" at bounding box center [280, 547] width 58 height 19
type input "3,804"
click at [405, 542] on input "text" at bounding box center [419, 547] width 58 height 19
type input "682"
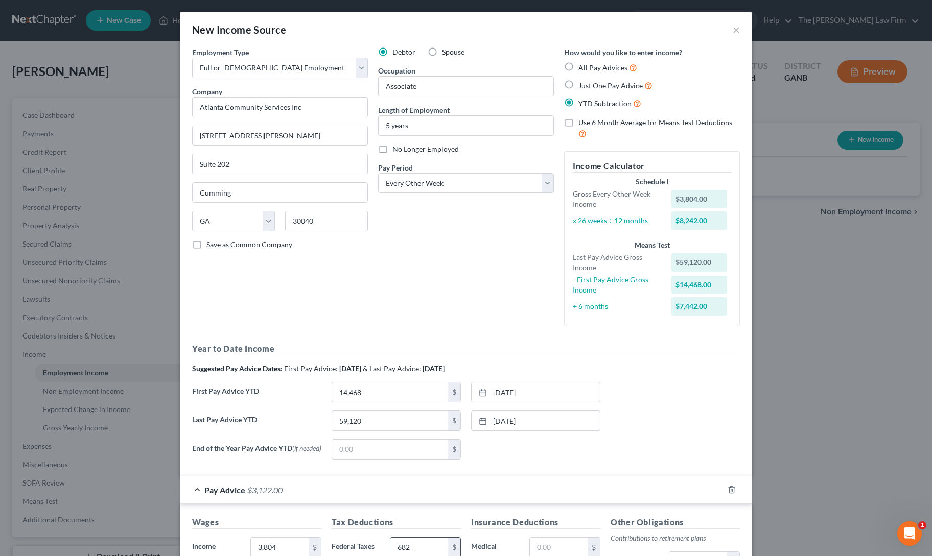
scroll to position [251, 0]
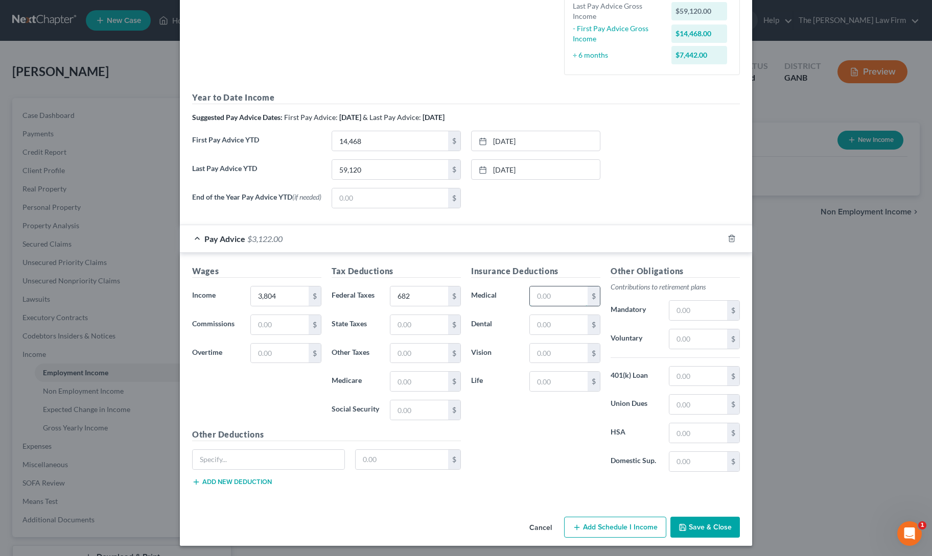
click at [552, 296] on input "text" at bounding box center [559, 296] width 58 height 19
type input "540"
click at [514, 447] on div "Insurance Deductions Medical 540 $ Dental $ Vision $ Life $" at bounding box center [535, 372] width 139 height 215
click at [703, 519] on button "Save & Close" at bounding box center [704, 527] width 69 height 21
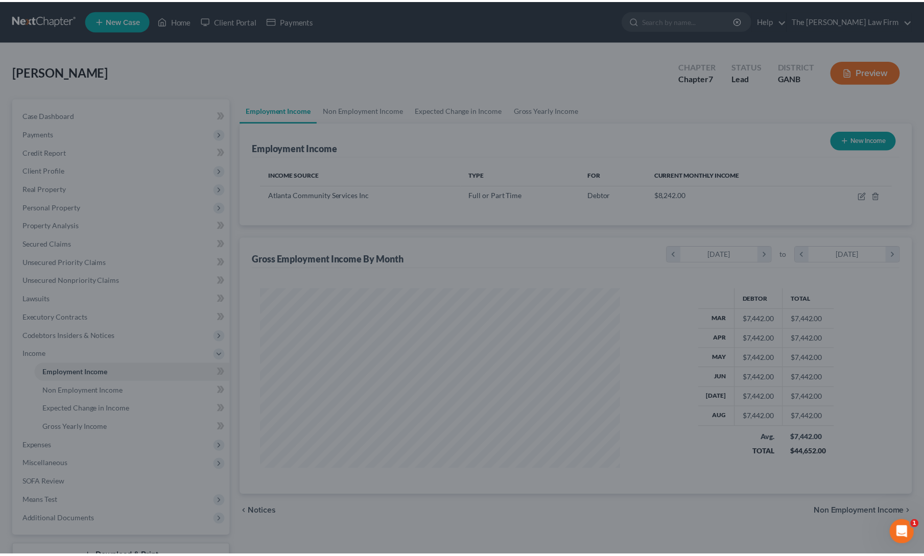
scroll to position [182, 380]
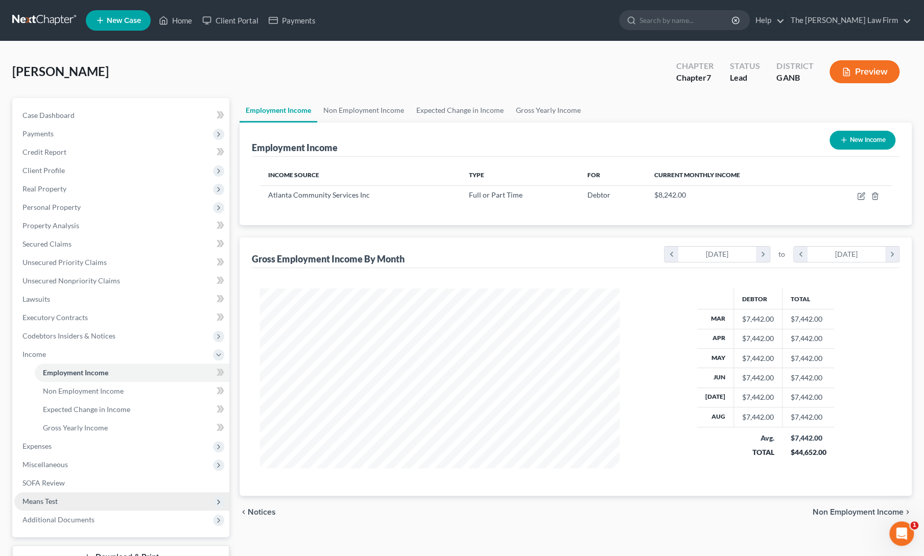
click at [60, 497] on span "Means Test" at bounding box center [121, 501] width 215 height 18
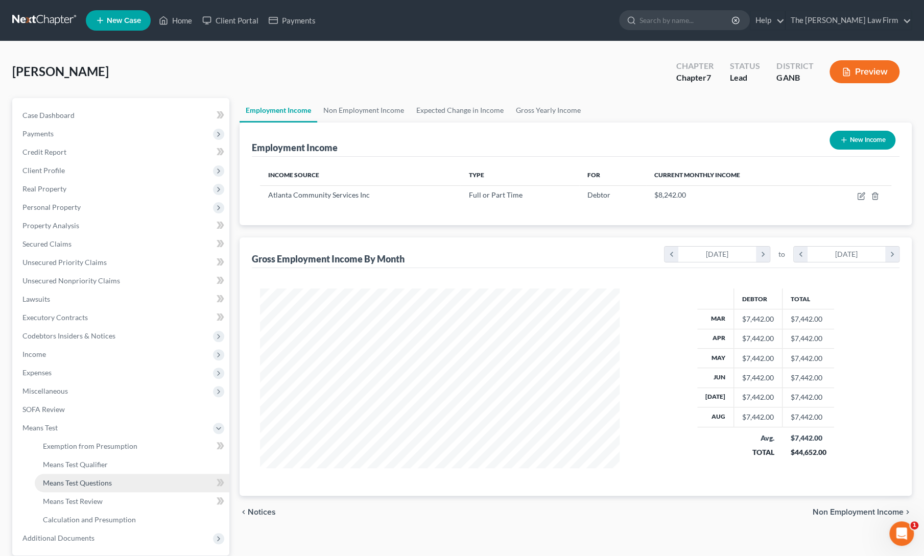
click at [68, 486] on span "Means Test Questions" at bounding box center [77, 483] width 69 height 9
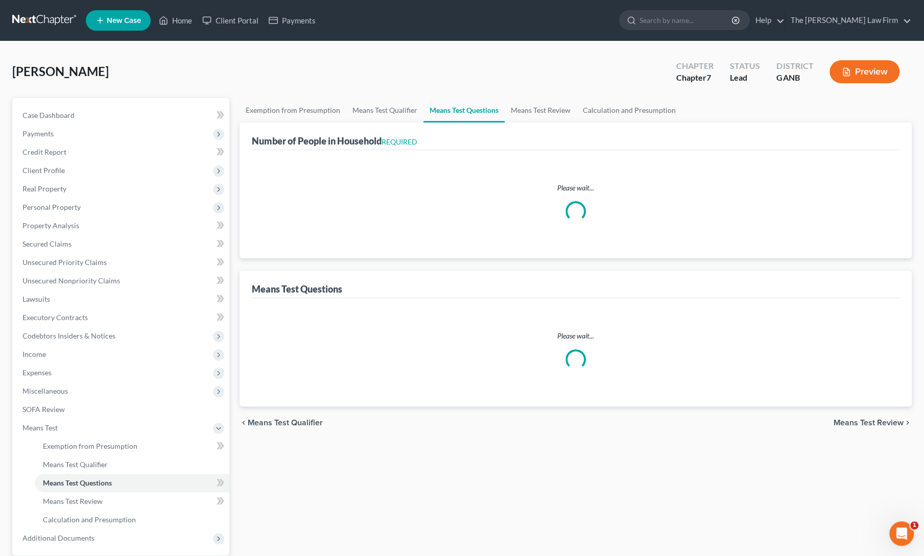
select select "1"
select select "60"
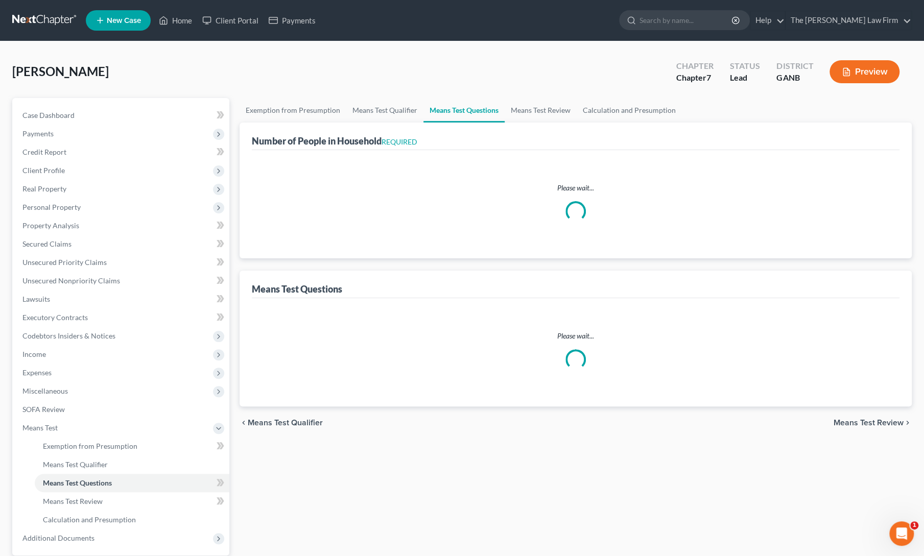
select select "60"
select select "1"
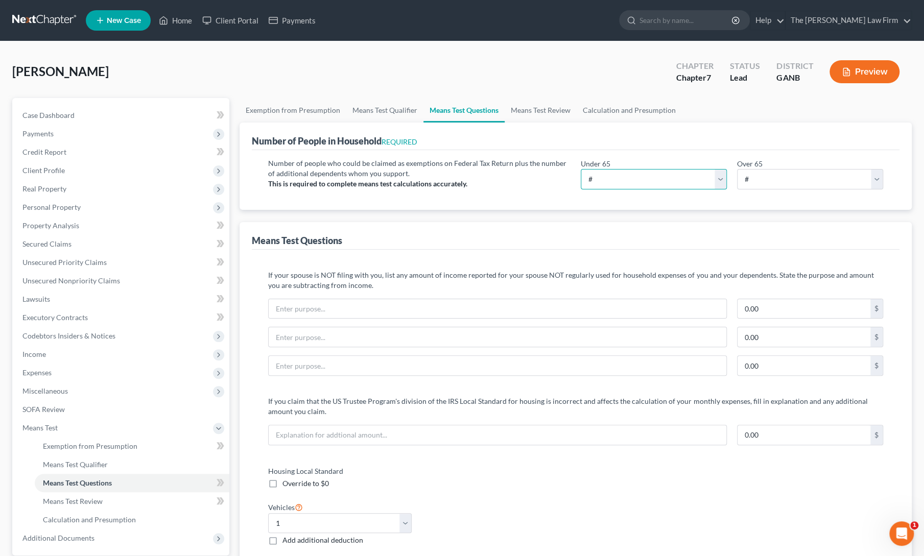
click at [648, 176] on select "# 0 1 2 3 4 5 6 7 8 9 10" at bounding box center [654, 179] width 146 height 20
select select "1"
click at [581, 169] on select "# 0 1 2 3 4 5 6 7 8 9 10" at bounding box center [654, 179] width 146 height 20
click at [766, 169] on select "# 0 1 2 3 4 5 6 7 8 9 10" at bounding box center [810, 179] width 146 height 20
select select "0"
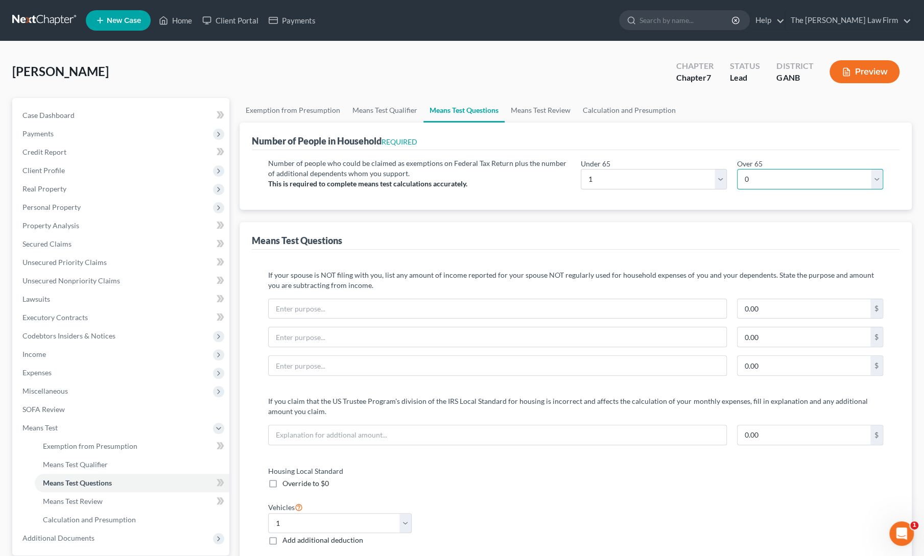
click at [737, 169] on select "# 0 1 2 3 4 5 6 7 8 9 10" at bounding box center [810, 179] width 146 height 20
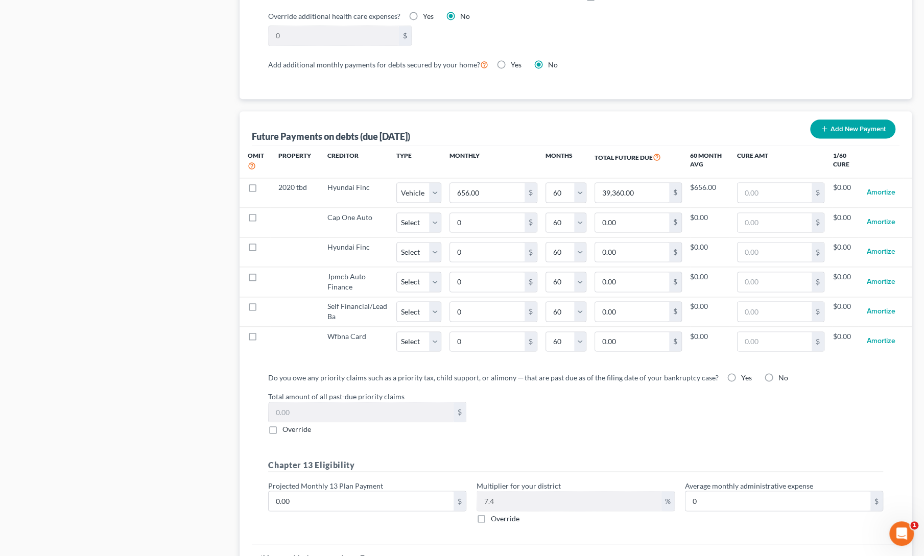
scroll to position [943, 0]
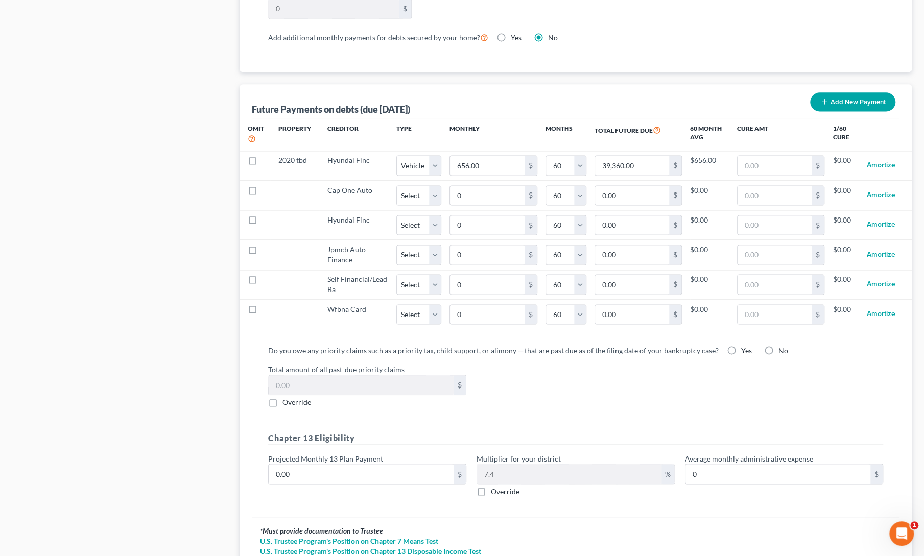
click at [282, 398] on label "Override" at bounding box center [296, 402] width 29 height 10
click at [287, 398] on input "Override" at bounding box center [290, 400] width 7 height 7
checkbox input "true"
click at [305, 381] on input "0.00" at bounding box center [361, 384] width 185 height 19
type input "11,000"
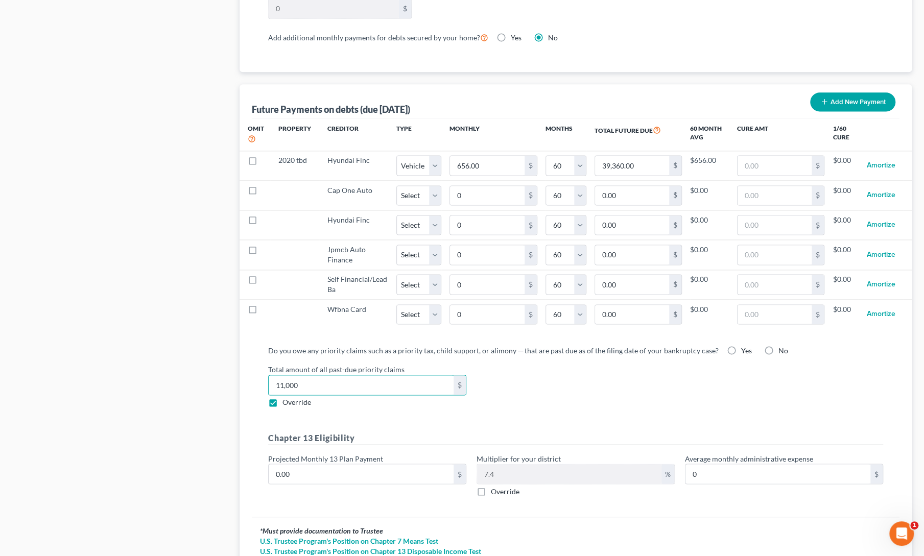
click at [364, 405] on div "Do you owe any priority claims such as a priority tax, child support, or alimon…" at bounding box center [575, 424] width 631 height 159
click at [286, 468] on input "0.00" at bounding box center [361, 473] width 185 height 19
type input "1"
type input "0.07"
type input "11"
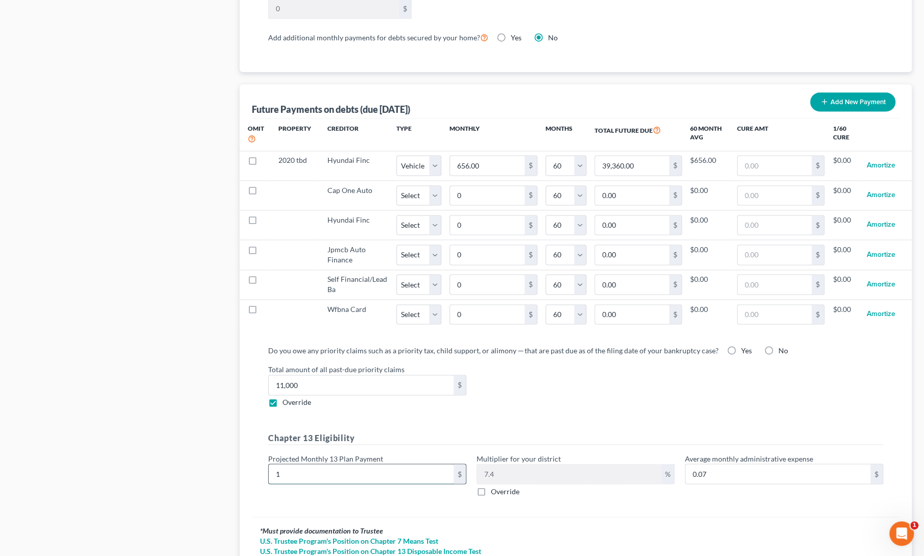
type input "0.81"
type input "110"
type input "8.14"
type input "1100"
type input "81.40"
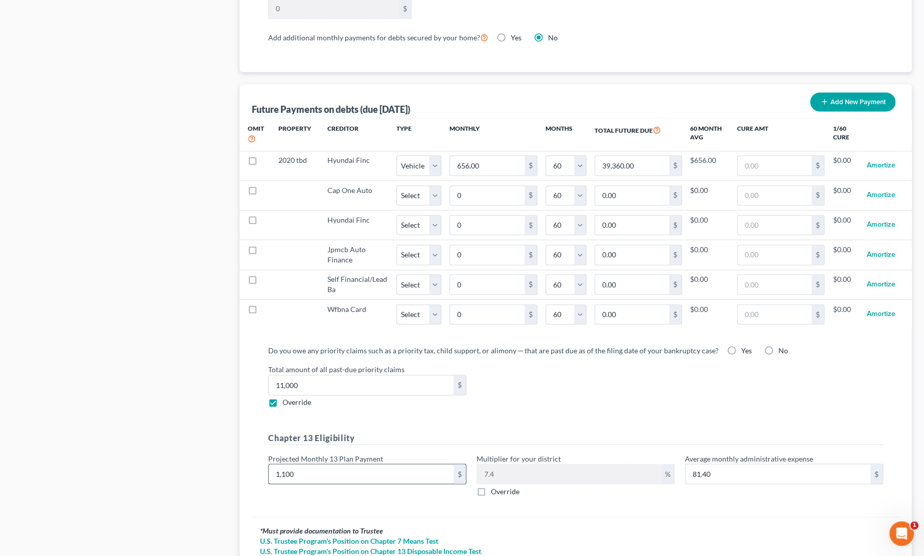
type input "1,1000"
type input "814.00"
type input "11,000"
click at [539, 413] on div "Do you owe any priority claims such as a priority tax, child support, or alimon…" at bounding box center [575, 424] width 631 height 159
click at [377, 473] on input "11,000" at bounding box center [361, 473] width 185 height 19
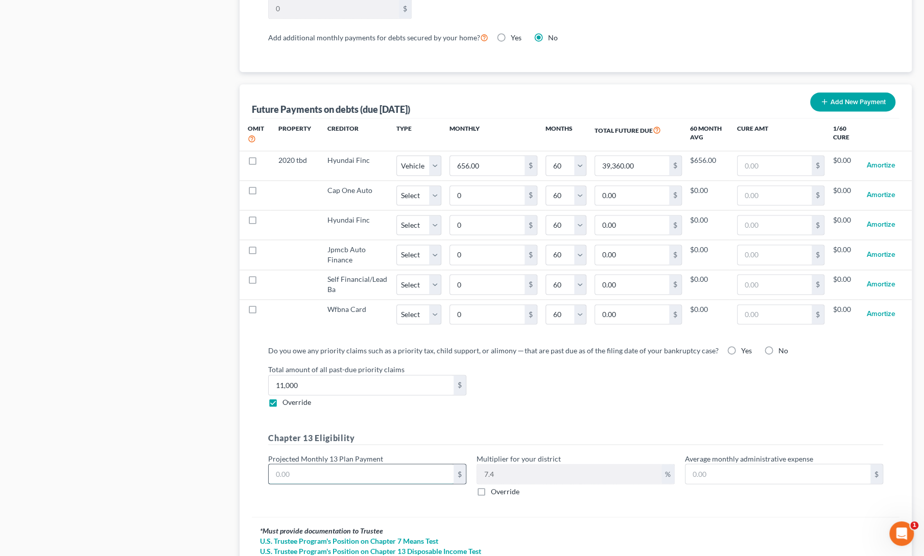
type input "1"
type input "0.07"
type input "11"
type input "0.81"
type input "110"
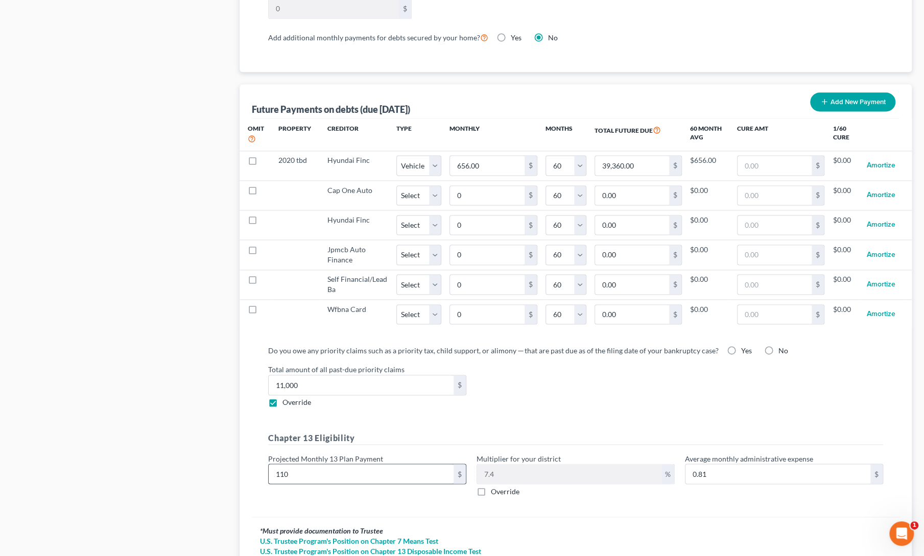
type input "8.14"
type input "1100"
type input "81.40"
type input "1,100"
click at [522, 432] on h5 "Chapter 13 Eligibility" at bounding box center [575, 438] width 615 height 13
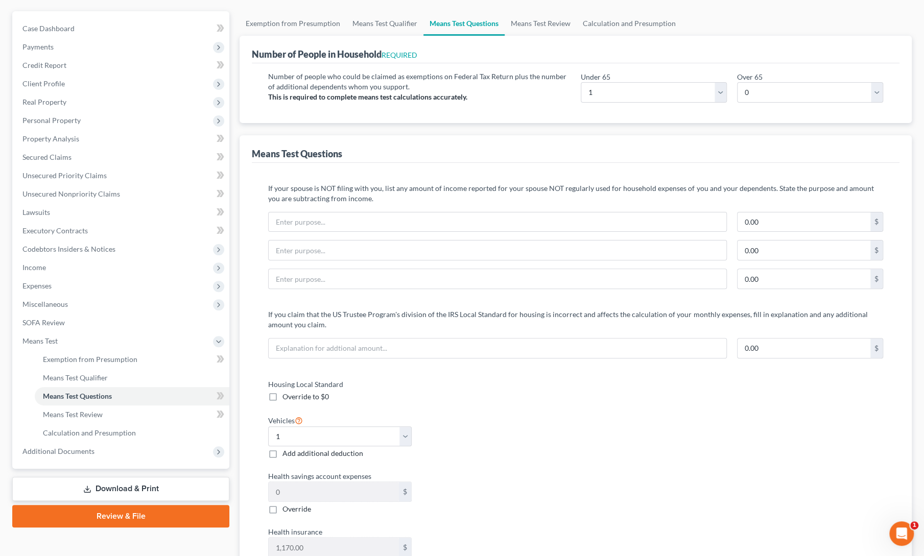
scroll to position [0, 0]
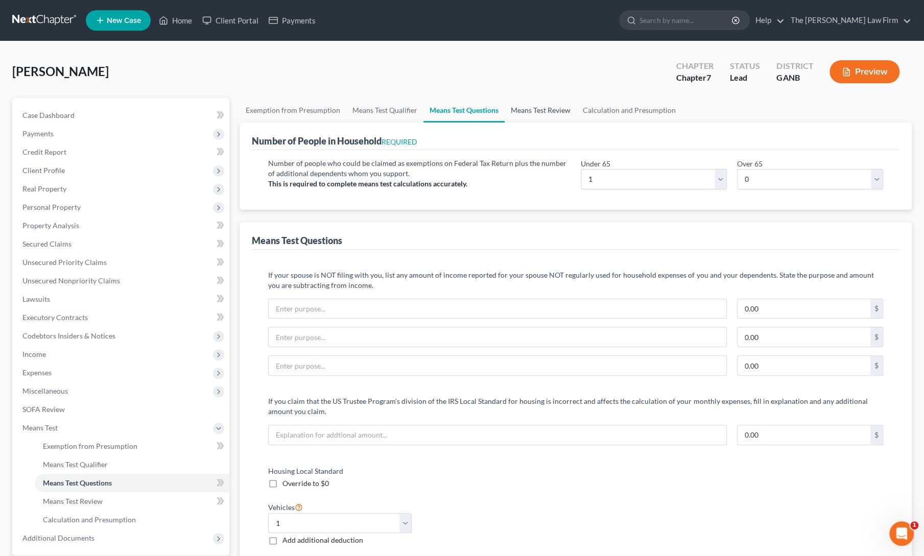
click at [546, 108] on link "Means Test Review" at bounding box center [541, 110] width 72 height 25
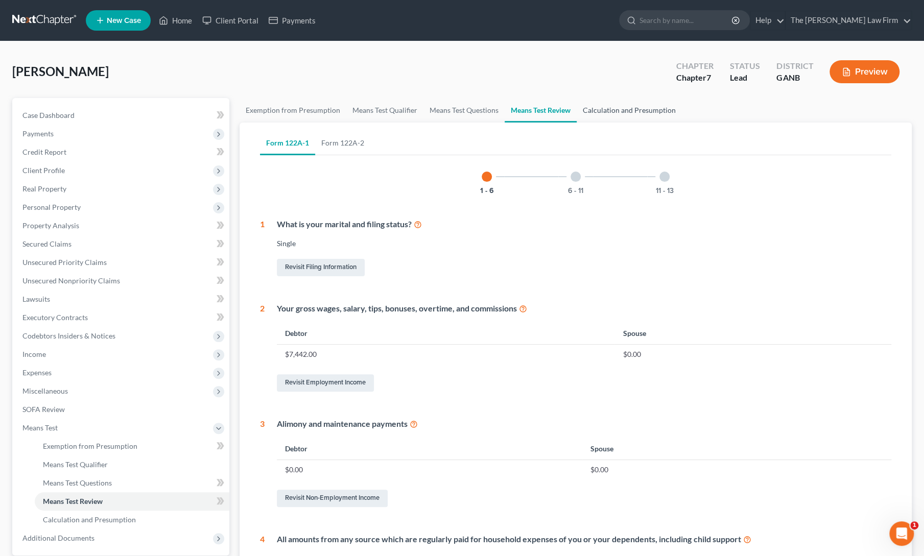
click at [620, 118] on link "Calculation and Presumption" at bounding box center [629, 110] width 105 height 25
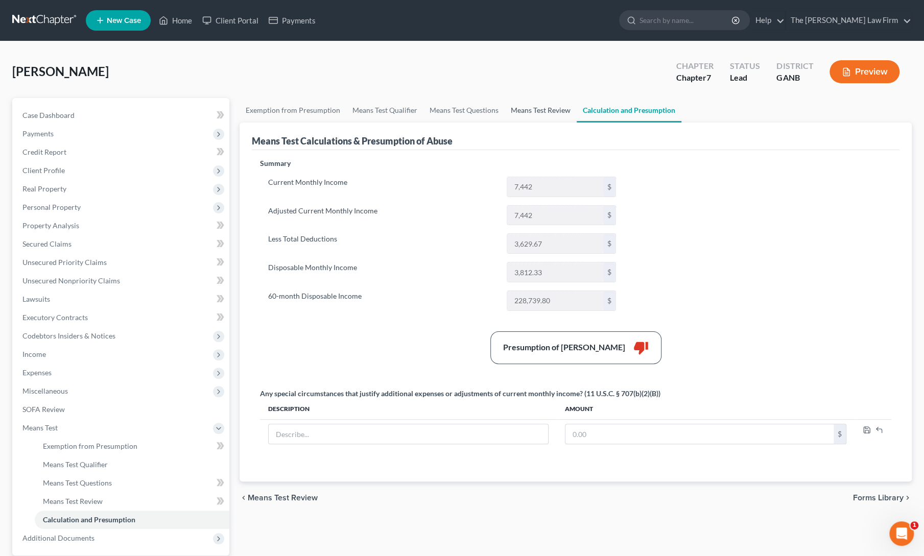
click at [556, 112] on link "Means Test Review" at bounding box center [541, 110] width 72 height 25
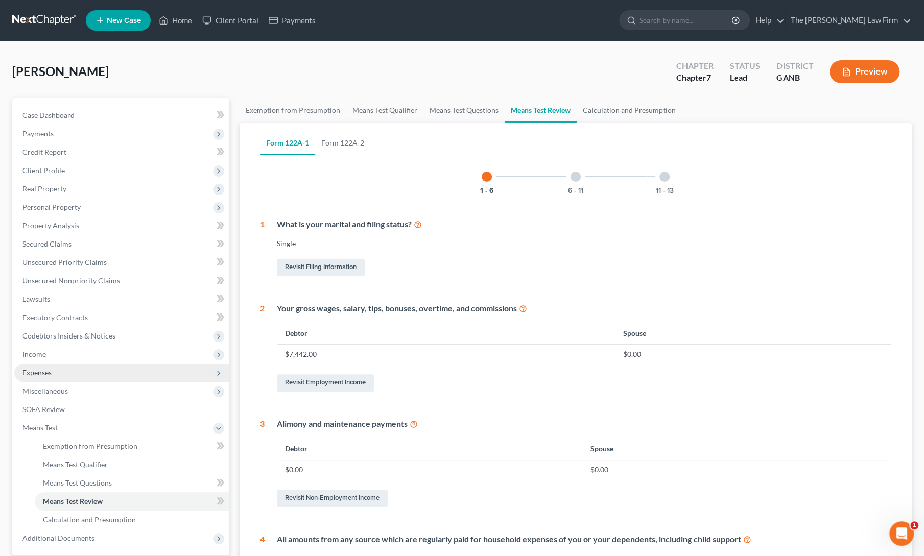
click at [34, 369] on span "Expenses" at bounding box center [36, 372] width 29 height 9
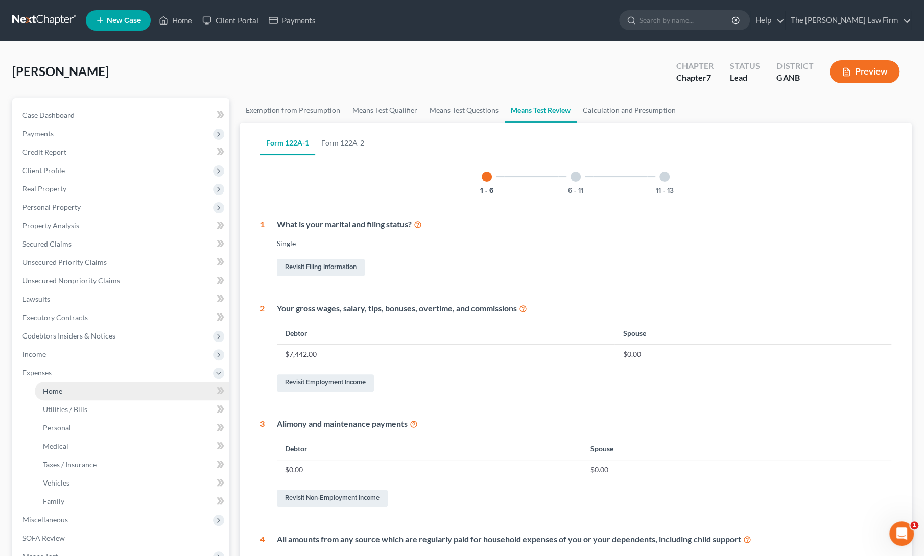
click at [54, 396] on link "Home" at bounding box center [132, 391] width 195 height 18
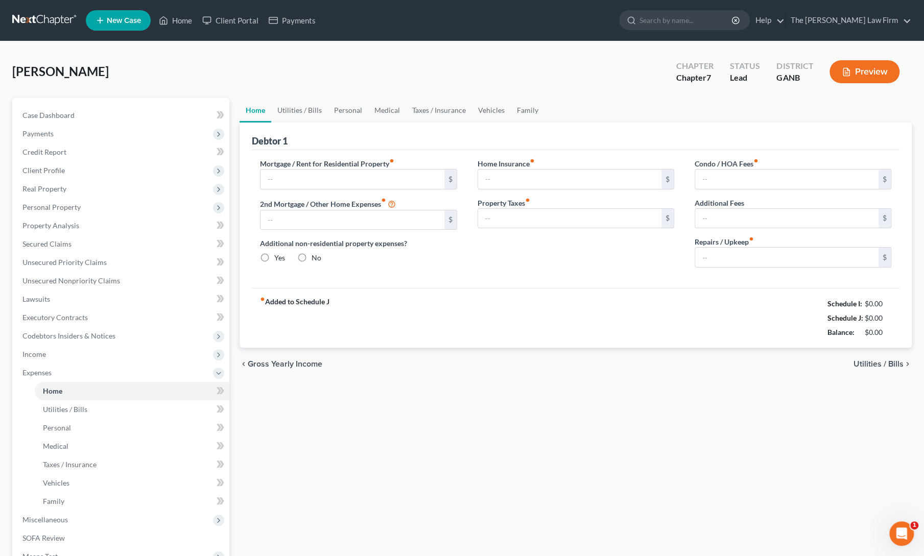
type input "0.00"
radio input "true"
type input "0.00"
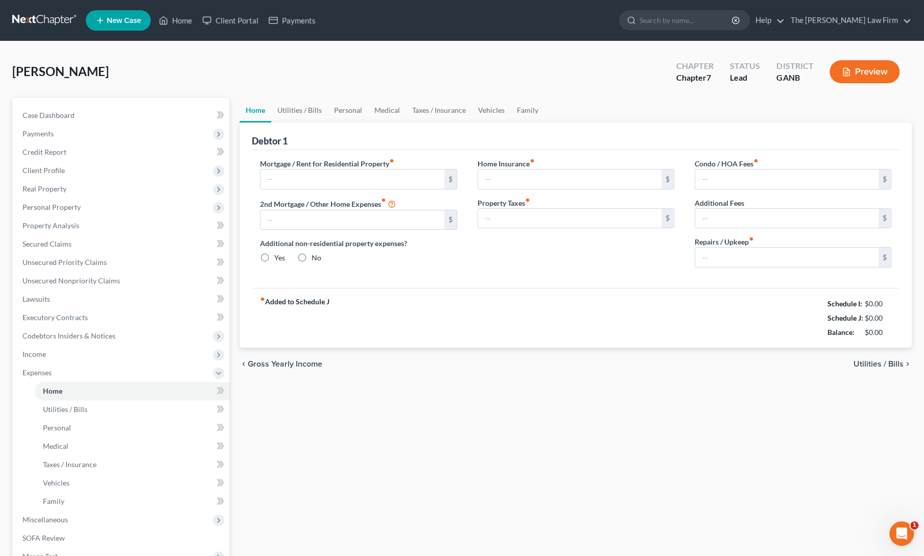
type input "0.00"
click at [350, 178] on input "text" at bounding box center [351, 179] width 183 height 19
type input "2,100"
click at [561, 298] on div "fiber_manual_record Added to Schedule J Schedule I: $5,594.33 Schedule J: $2,75…" at bounding box center [576, 318] width 648 height 60
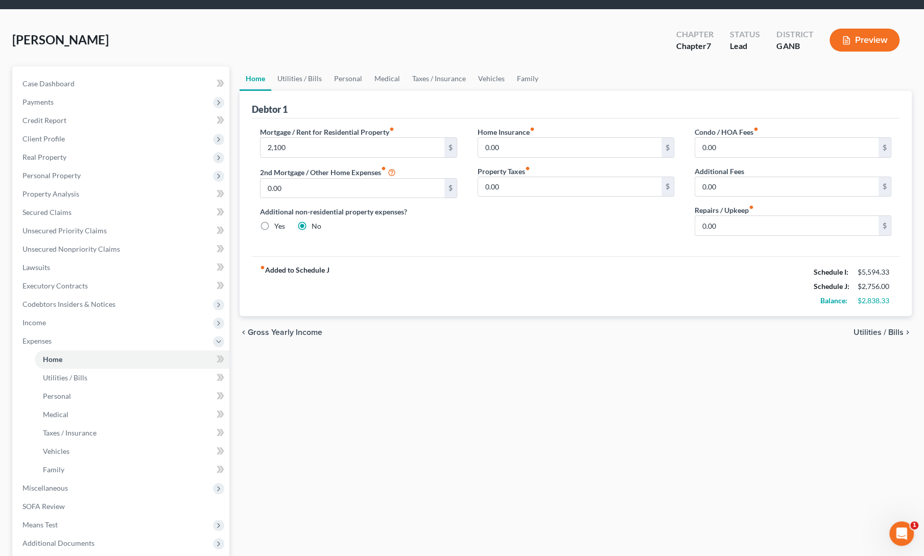
scroll to position [37, 0]
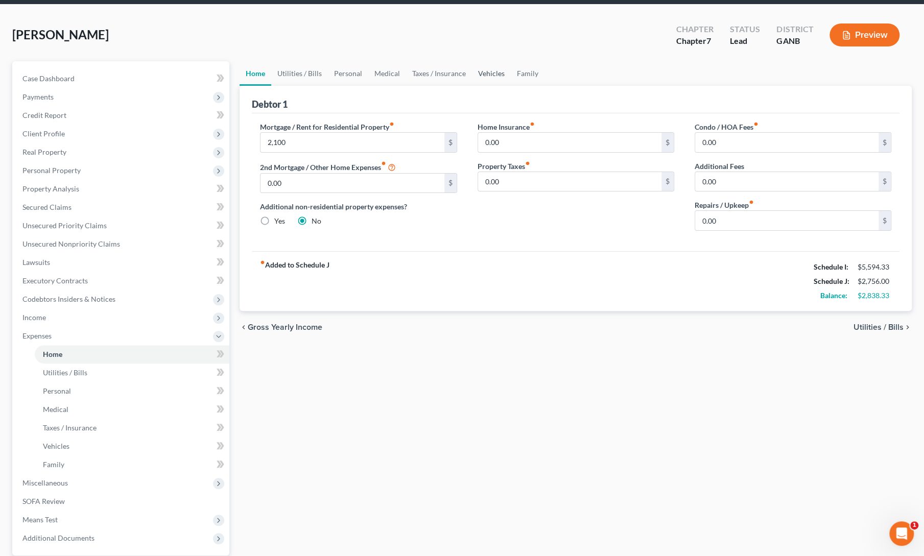
click at [494, 75] on link "Vehicles" at bounding box center [491, 73] width 39 height 25
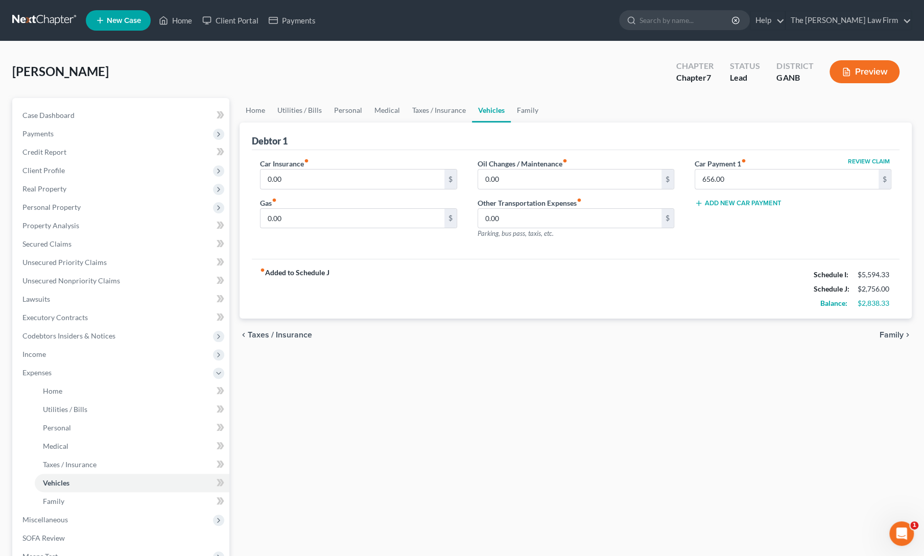
click at [384, 358] on div "Home Utilities / Bills Personal Medical Taxes / Insurance Vehicles Family Debto…" at bounding box center [575, 374] width 682 height 553
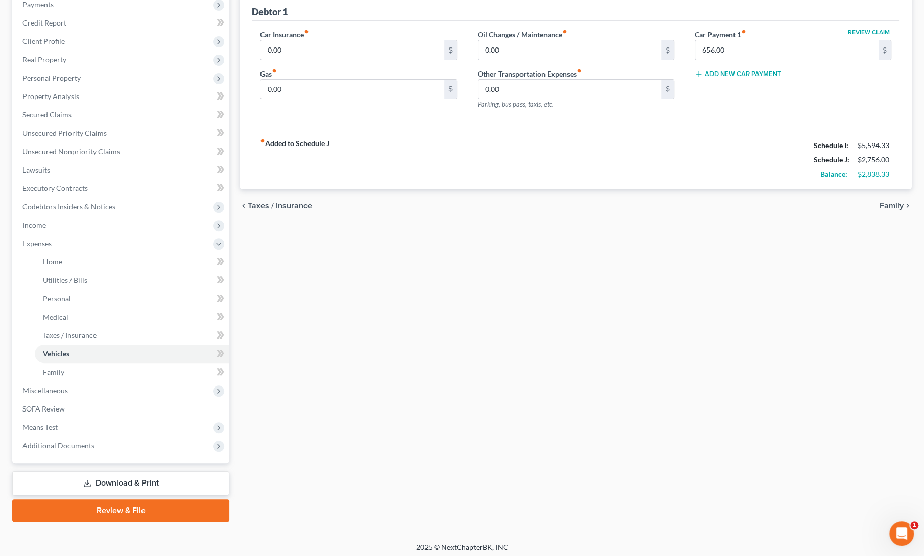
scroll to position [132, 0]
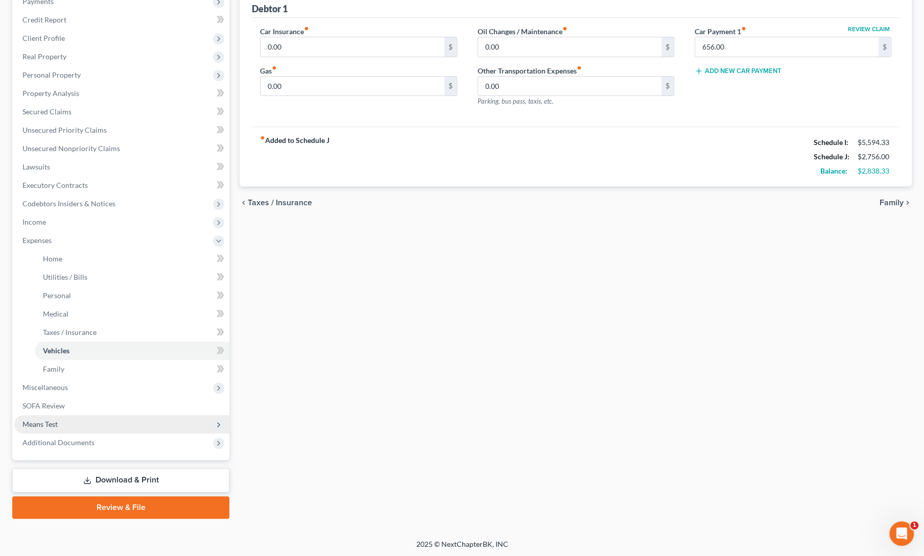
click at [36, 423] on span "Means Test" at bounding box center [39, 424] width 35 height 9
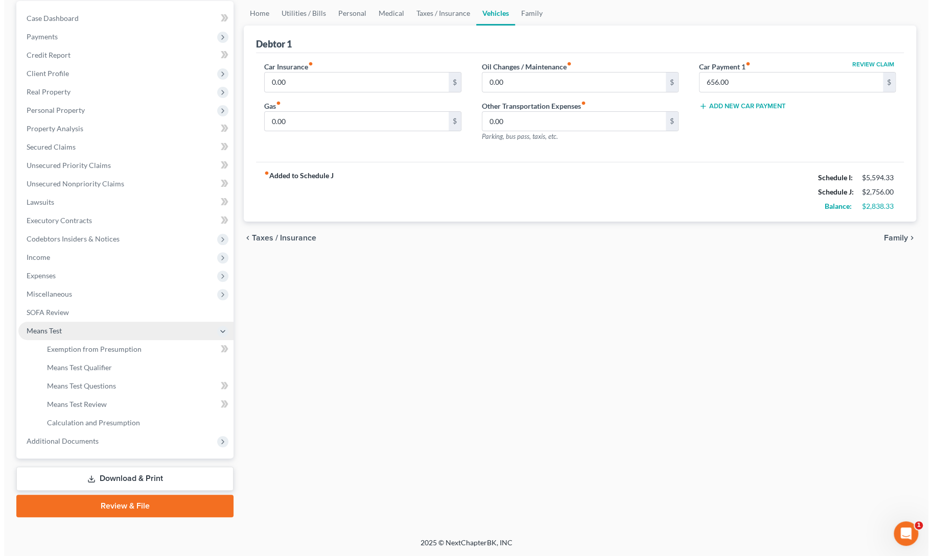
scroll to position [96, 0]
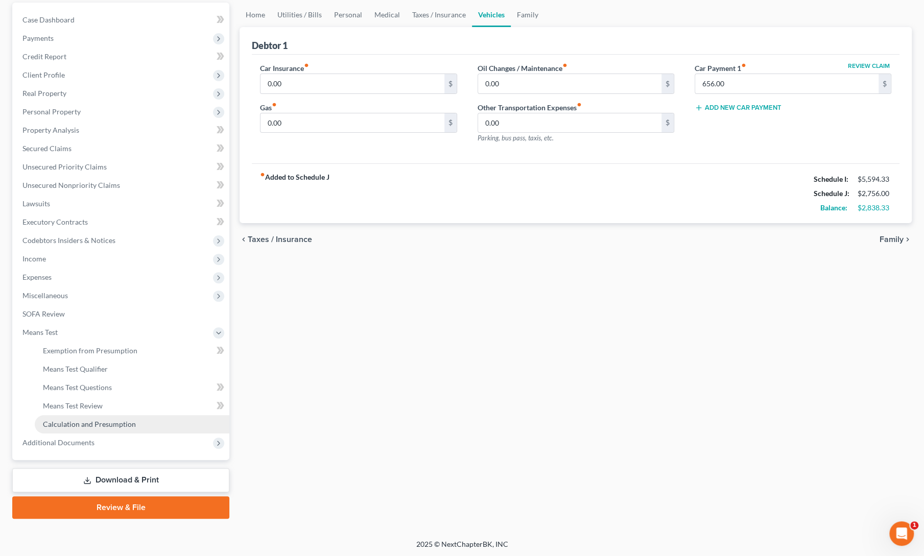
click at [57, 423] on span "Calculation and Presumption" at bounding box center [89, 424] width 93 height 9
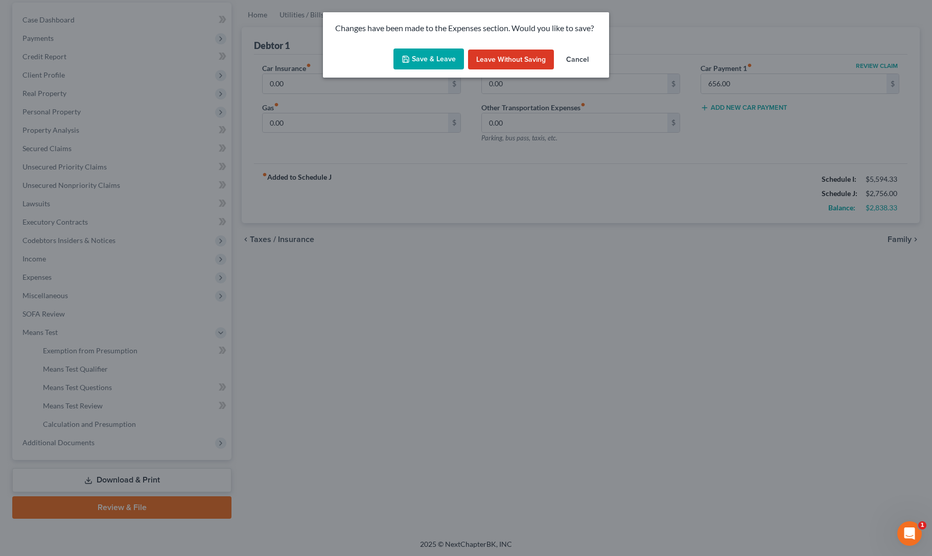
click at [422, 74] on div "Save & Leave Leave without Saving Cancel" at bounding box center [466, 61] width 286 height 34
click at [434, 64] on button "Save & Leave" at bounding box center [428, 59] width 70 height 21
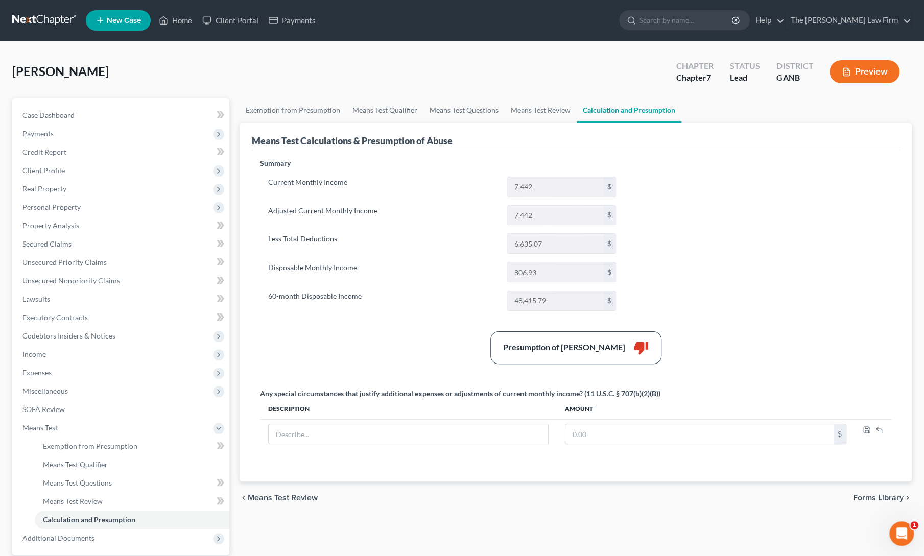
click at [546, 123] on div "Means Test Calculations & Presumption of Abuse" at bounding box center [576, 137] width 648 height 28
click at [534, 115] on link "Means Test Review" at bounding box center [541, 110] width 72 height 25
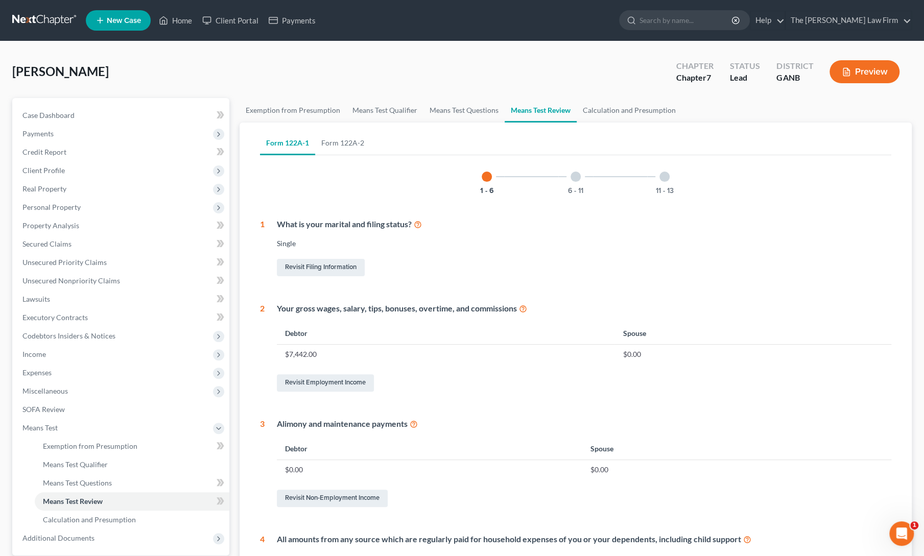
click at [506, 217] on div "1 - 6 6 - 11 11 - 13 1 What is your marital and filing status? Single Revisit F…" at bounding box center [575, 459] width 631 height 601
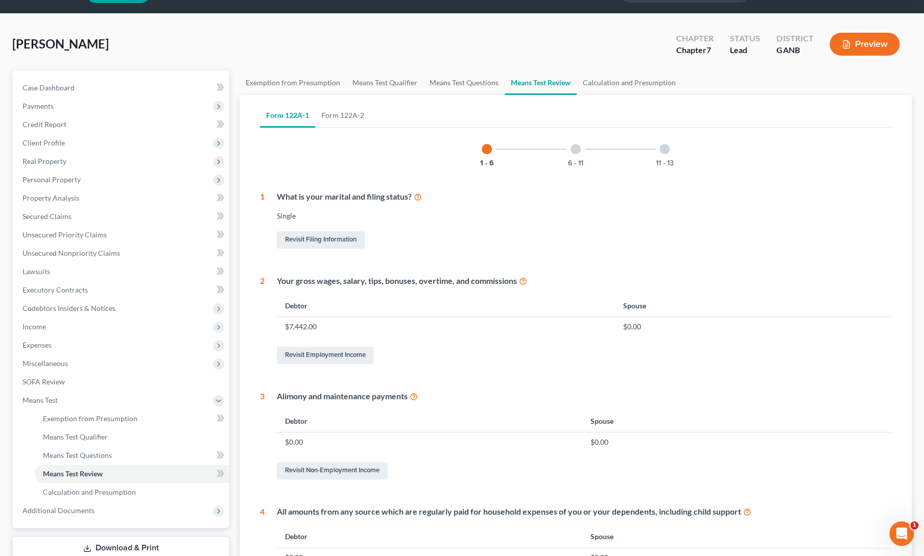
scroll to position [27, 0]
click at [344, 111] on link "Form 122A-2" at bounding box center [342, 116] width 55 height 25
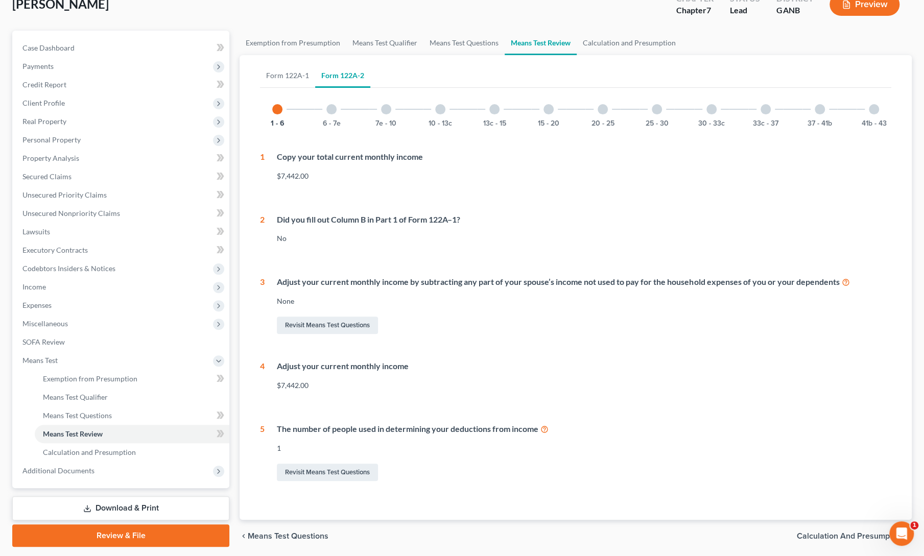
scroll to position [63, 0]
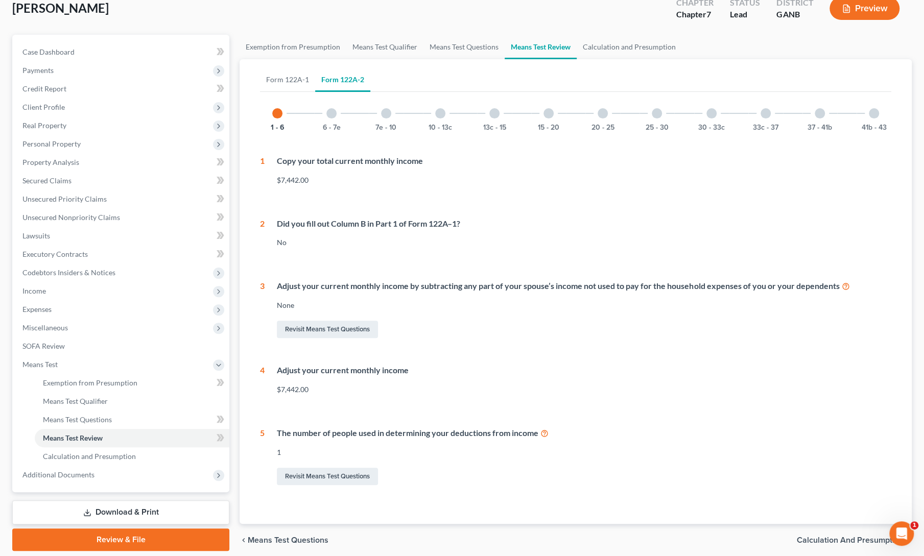
click at [331, 116] on div at bounding box center [331, 113] width 10 height 10
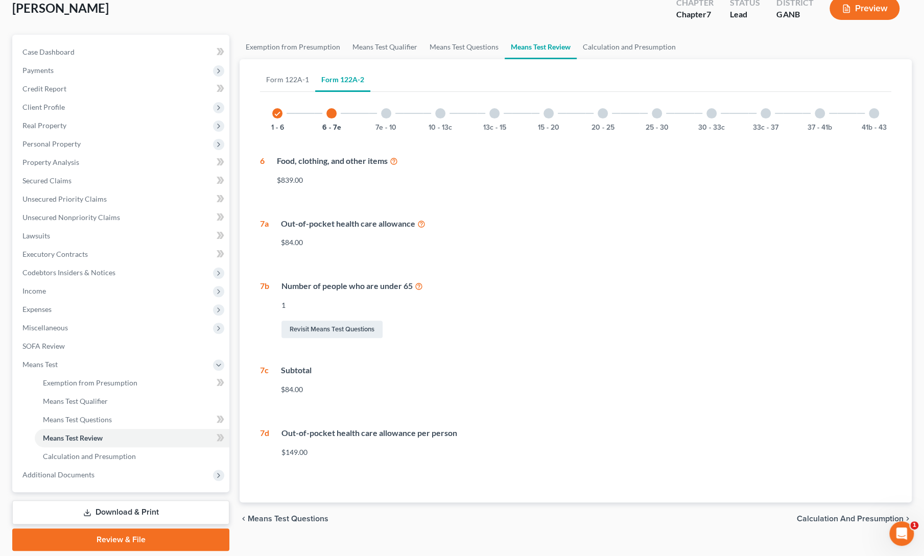
click at [384, 117] on div at bounding box center [386, 113] width 10 height 10
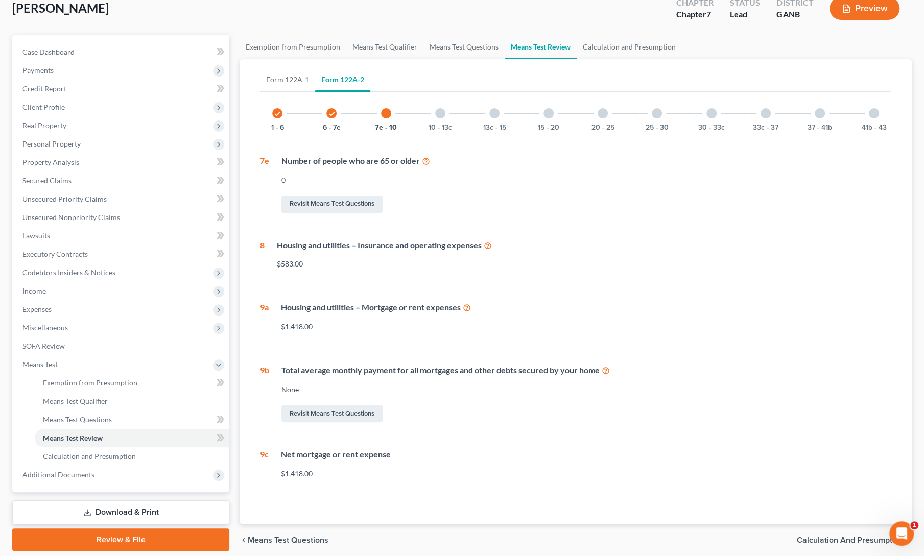
click at [433, 118] on div "10 - 13c" at bounding box center [440, 113] width 35 height 35
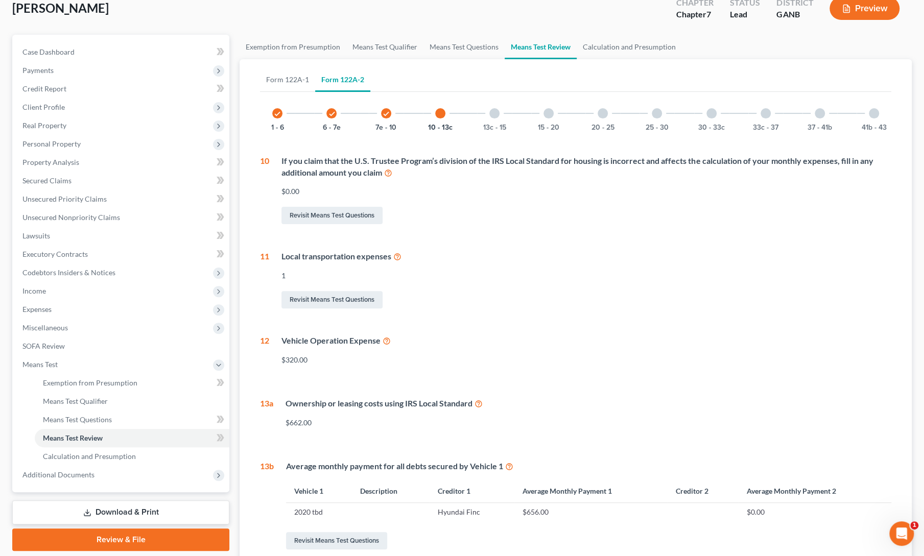
click at [498, 114] on div at bounding box center [494, 113] width 10 height 10
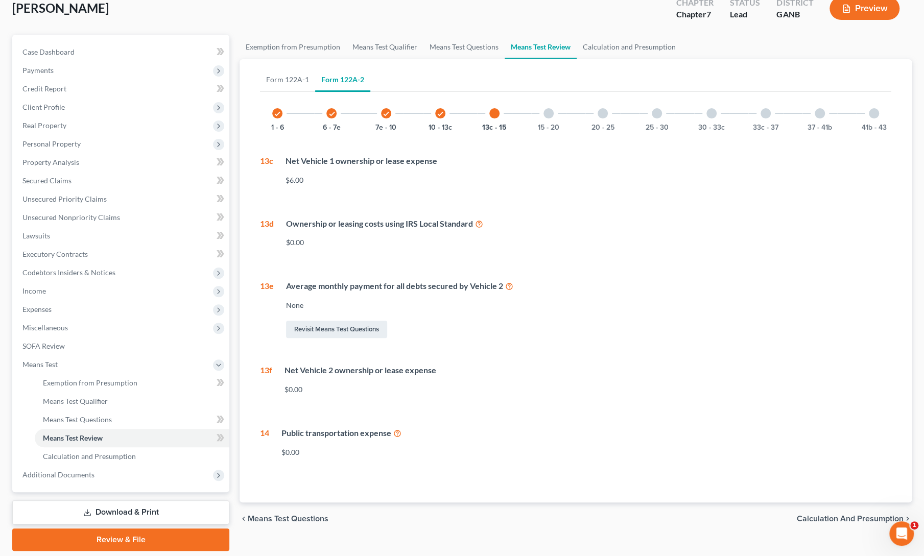
click at [550, 113] on div at bounding box center [548, 113] width 10 height 10
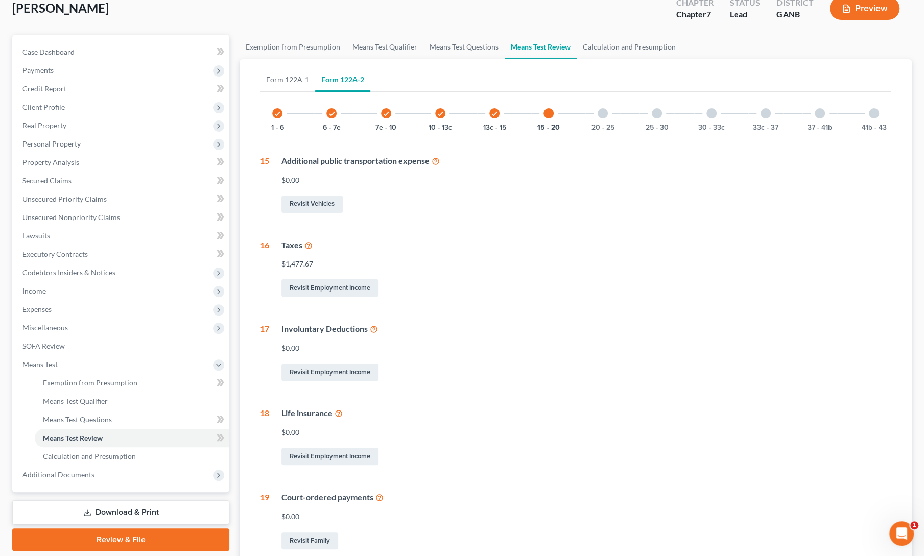
click at [604, 114] on div at bounding box center [603, 113] width 10 height 10
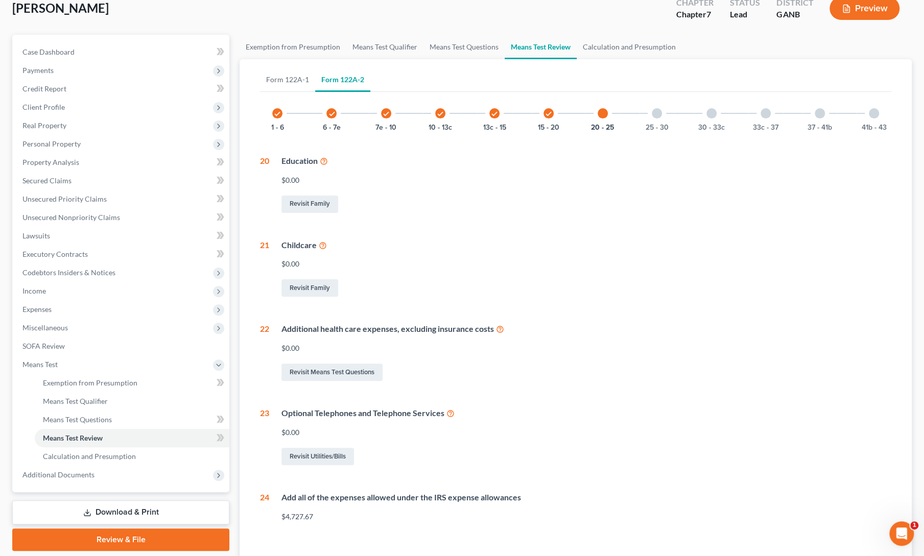
click at [667, 109] on div "25 - 30" at bounding box center [656, 113] width 35 height 35
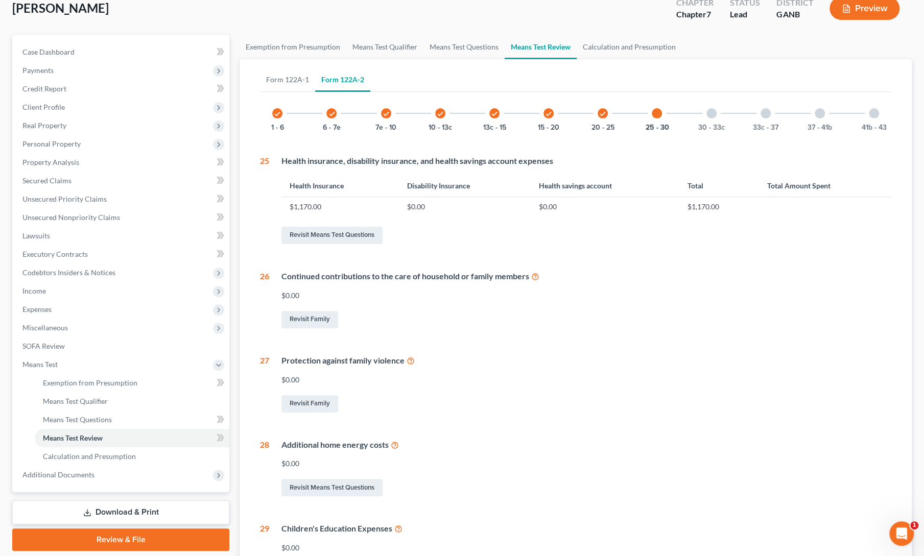
click at [717, 110] on div "30 - 33c" at bounding box center [711, 113] width 35 height 35
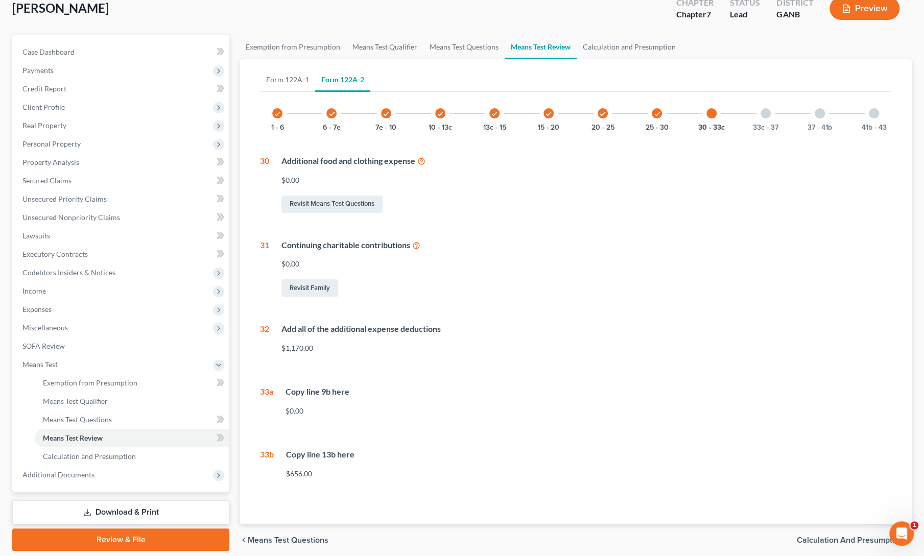
click at [766, 110] on div at bounding box center [765, 113] width 10 height 10
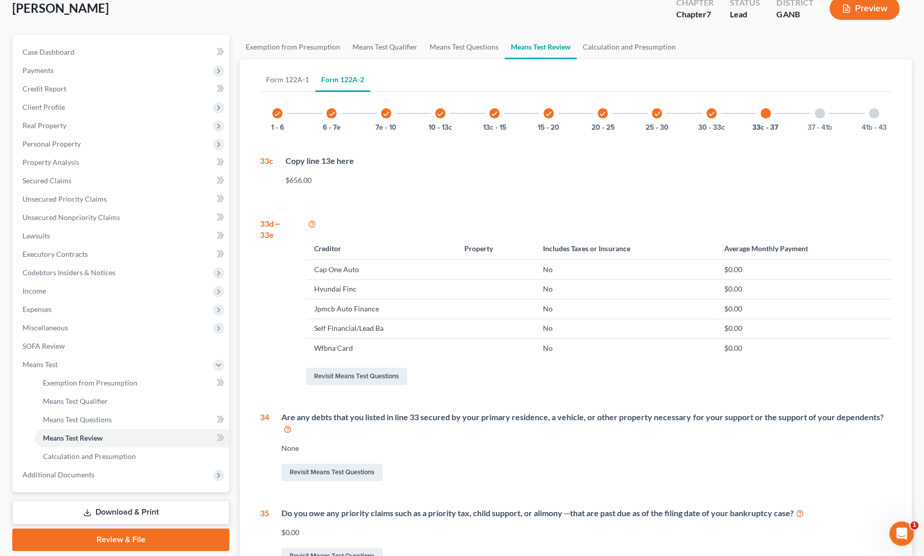
click at [810, 114] on div "37 - 41b" at bounding box center [819, 113] width 35 height 35
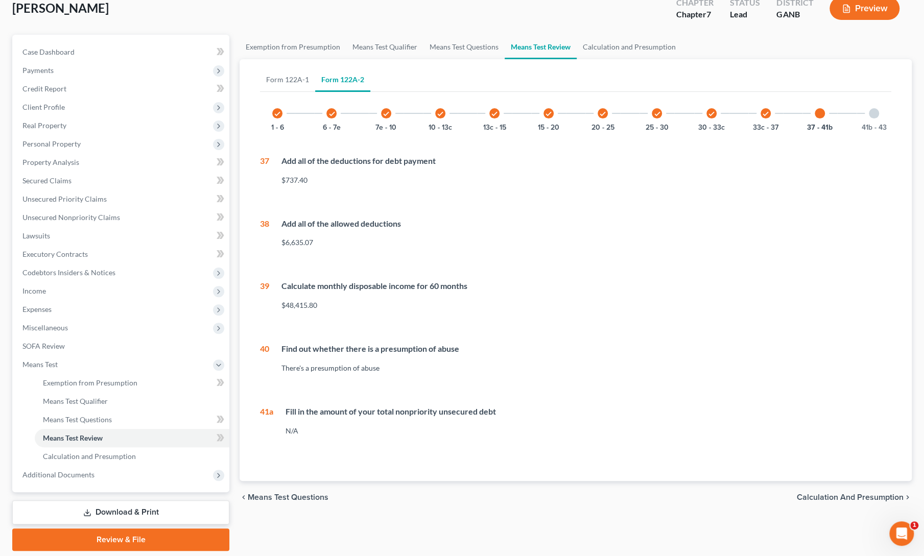
click at [870, 115] on div at bounding box center [874, 113] width 10 height 10
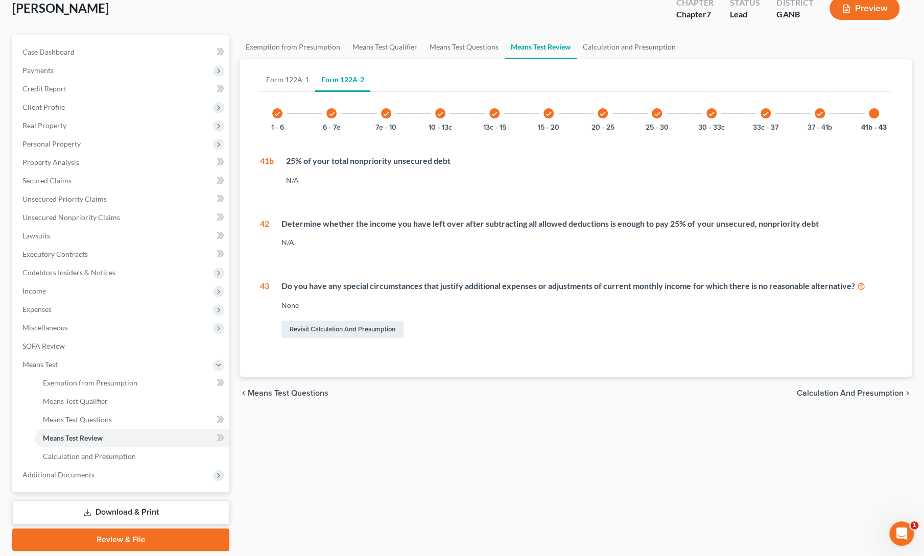
click at [825, 117] on div "check 37 - 41b" at bounding box center [819, 113] width 35 height 35
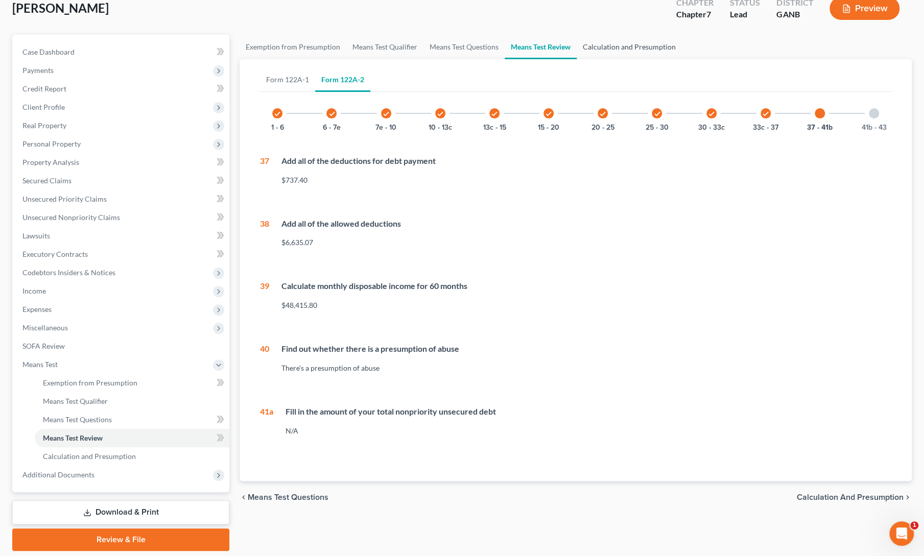
click at [602, 43] on link "Calculation and Presumption" at bounding box center [629, 47] width 105 height 25
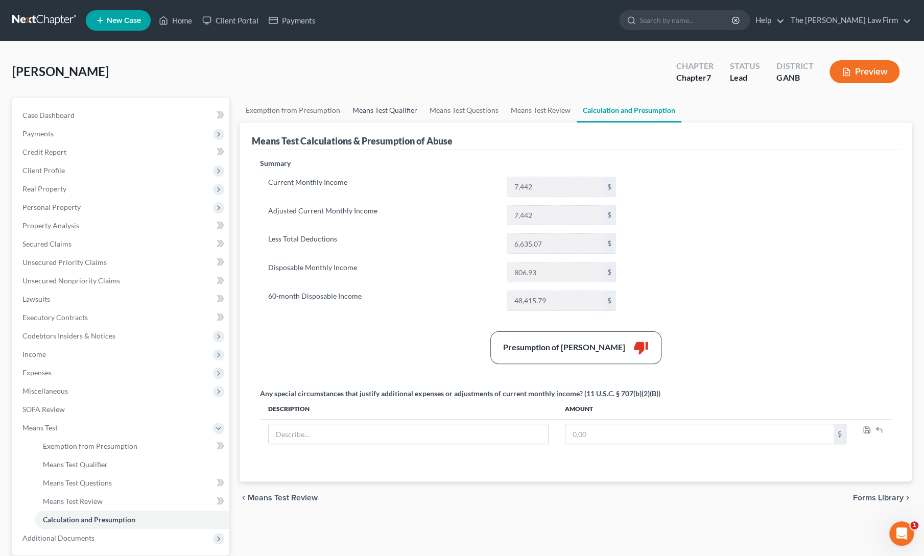
click at [392, 108] on link "Means Test Qualifier" at bounding box center [384, 110] width 77 height 25
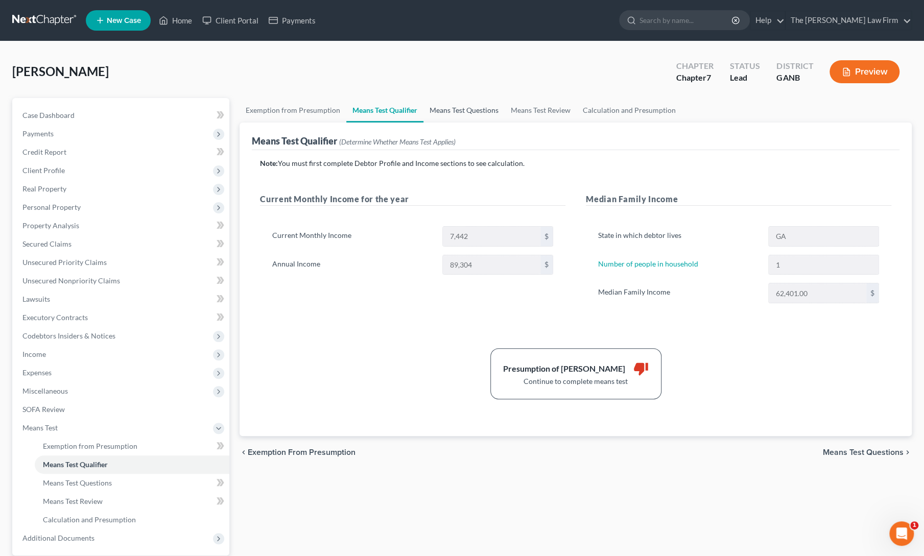
click at [449, 109] on link "Means Test Questions" at bounding box center [463, 110] width 81 height 25
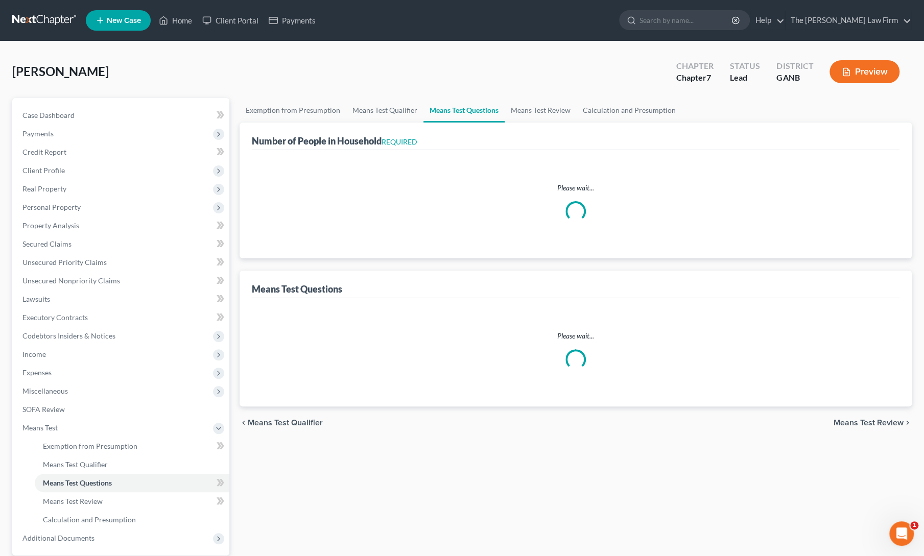
select select "1"
select select "60"
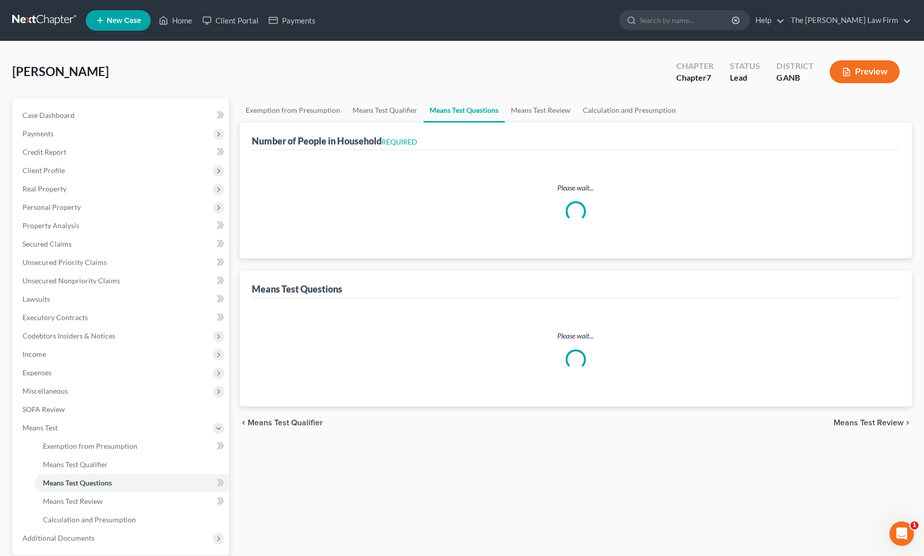
select select "60"
select select "1"
select select "0"
select select "1"
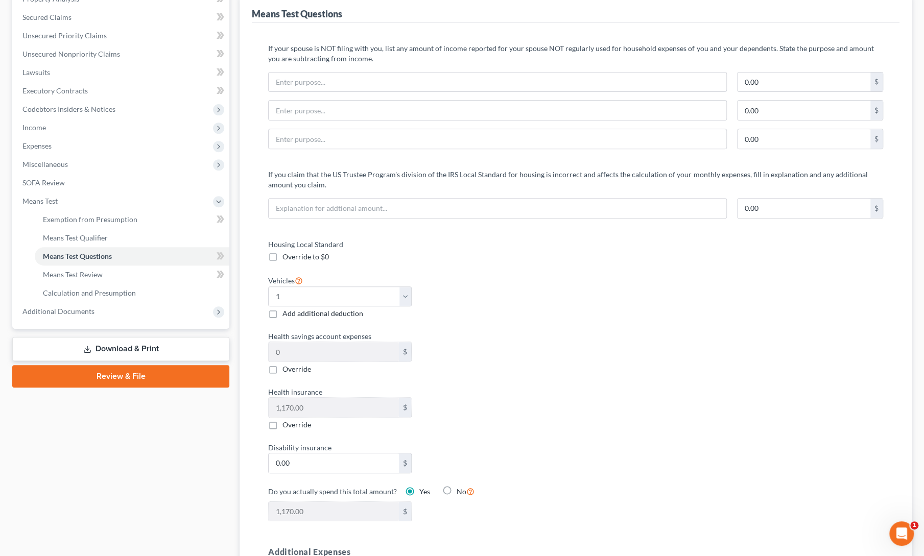
scroll to position [226, 0]
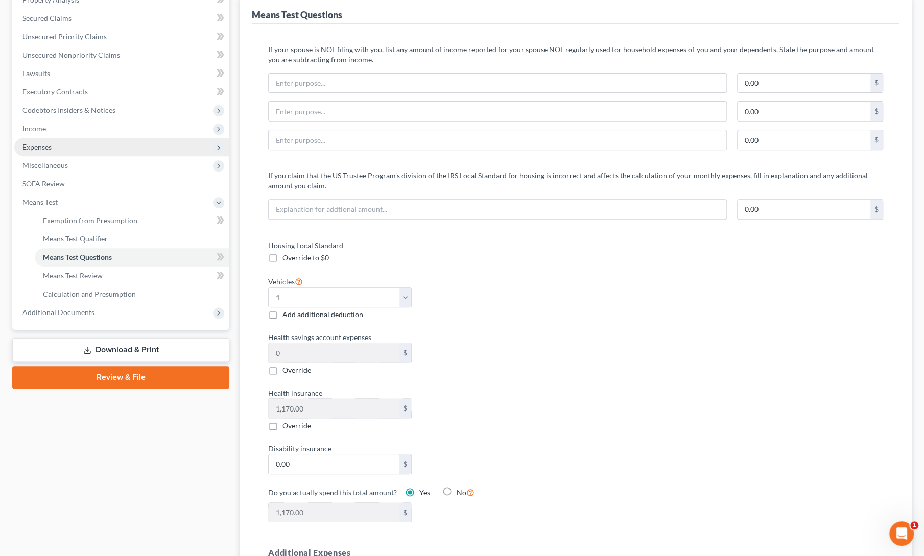
click at [33, 149] on span "Expenses" at bounding box center [36, 146] width 29 height 9
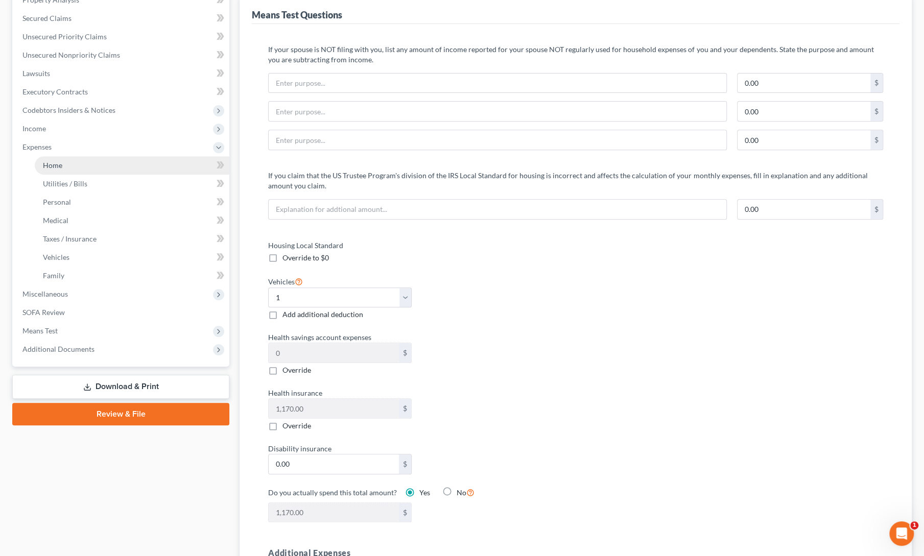
click at [47, 170] on link "Home" at bounding box center [132, 165] width 195 height 18
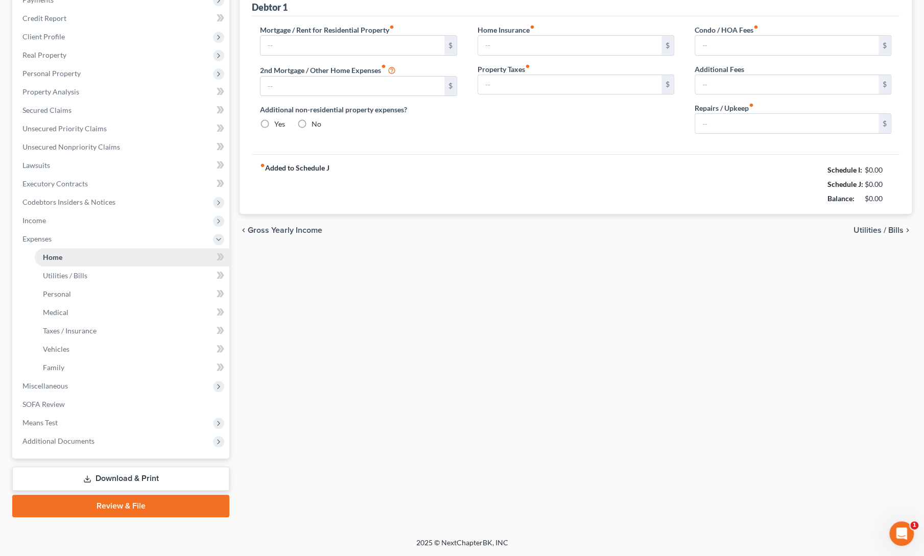
type input "2,100.00"
type input "0.00"
radio input "true"
type input "0.00"
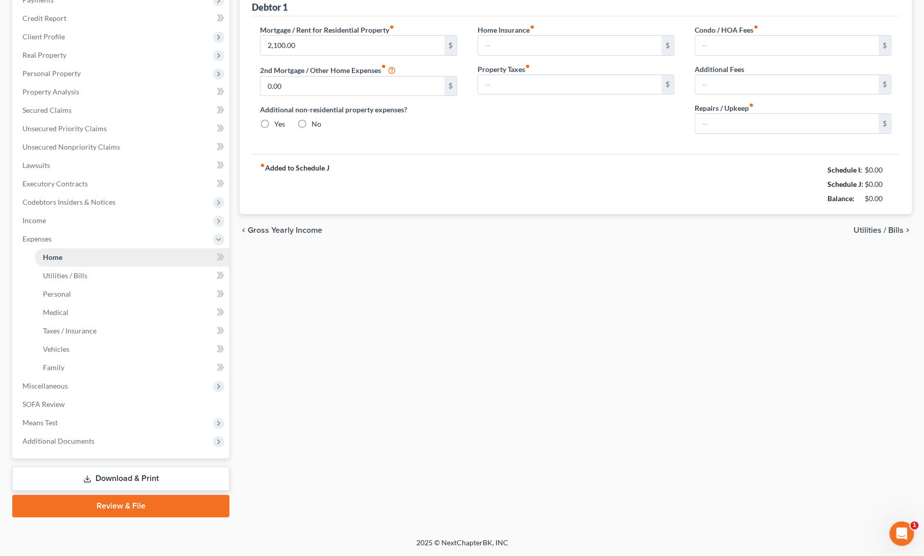
type input "0.00"
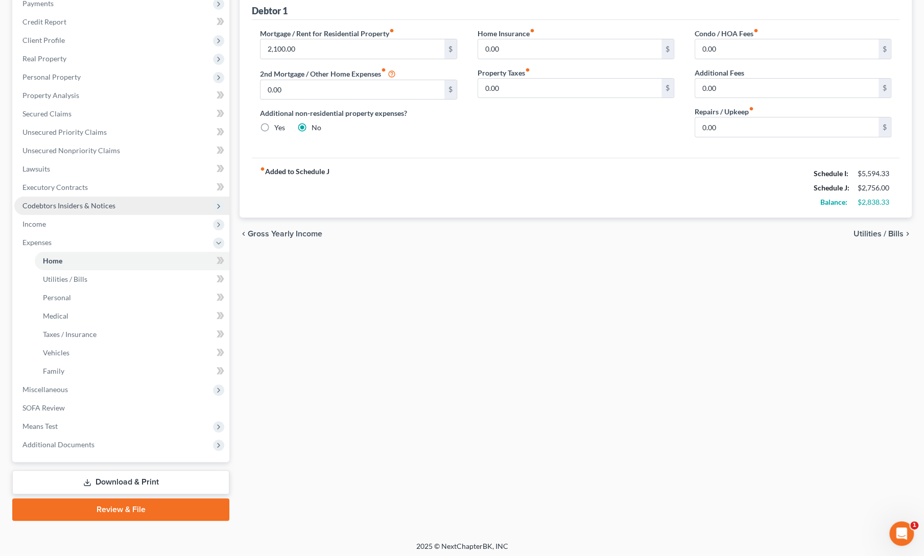
scroll to position [132, 0]
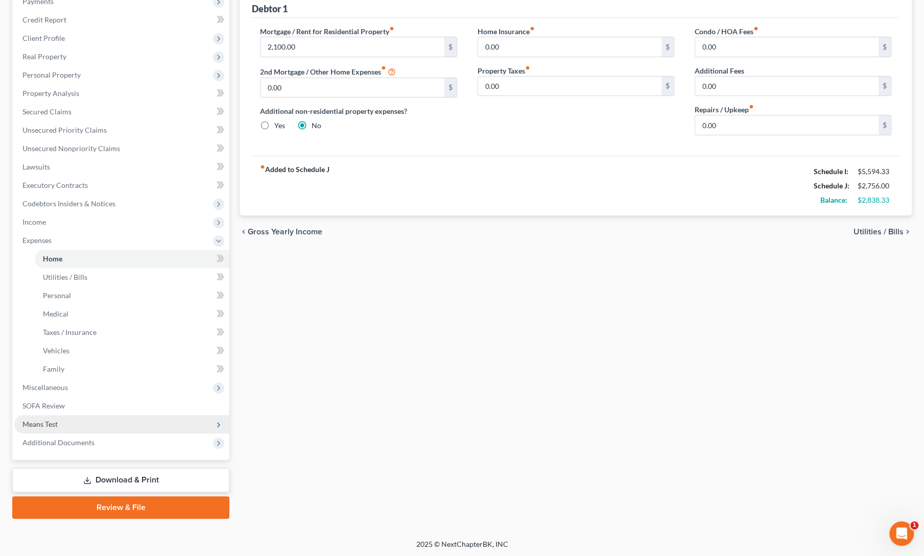
click at [43, 420] on span "Means Test" at bounding box center [39, 424] width 35 height 9
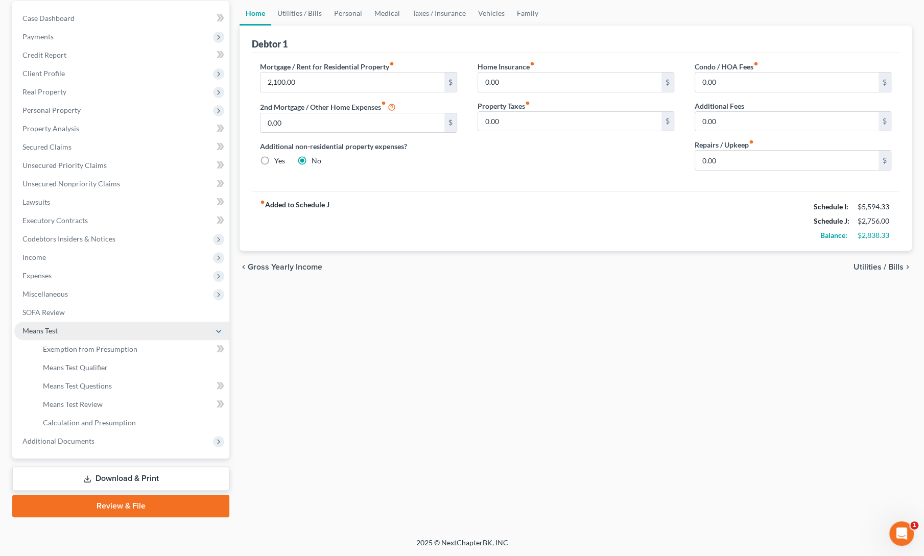
scroll to position [96, 0]
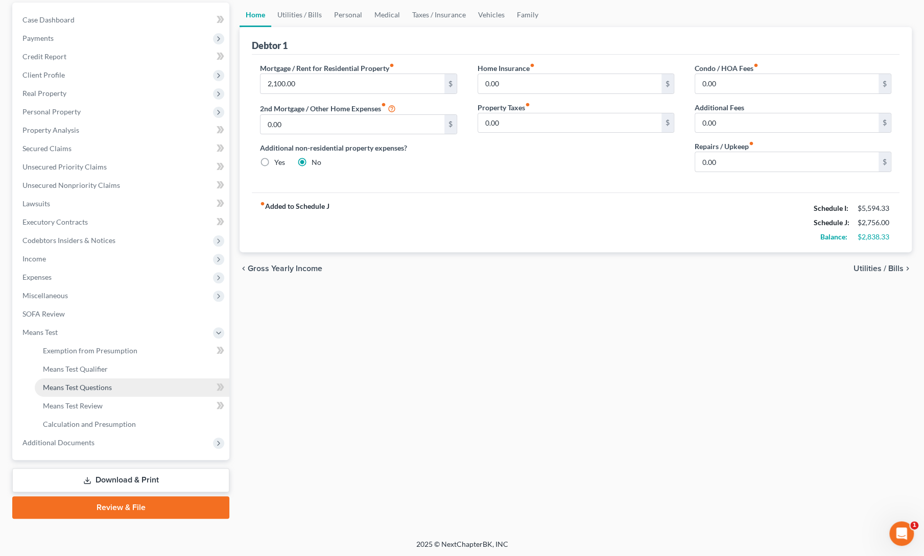
click at [54, 388] on span "Means Test Questions" at bounding box center [77, 387] width 69 height 9
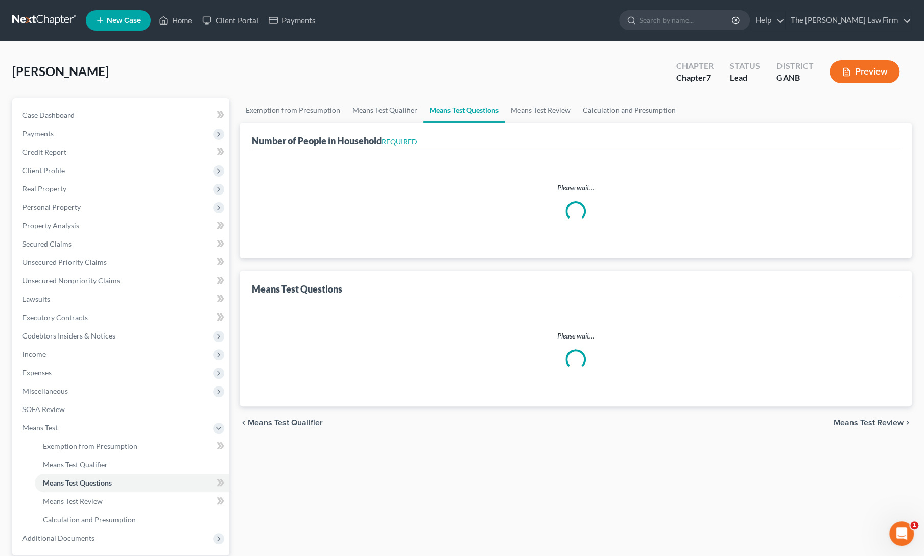
select select "1"
select select "60"
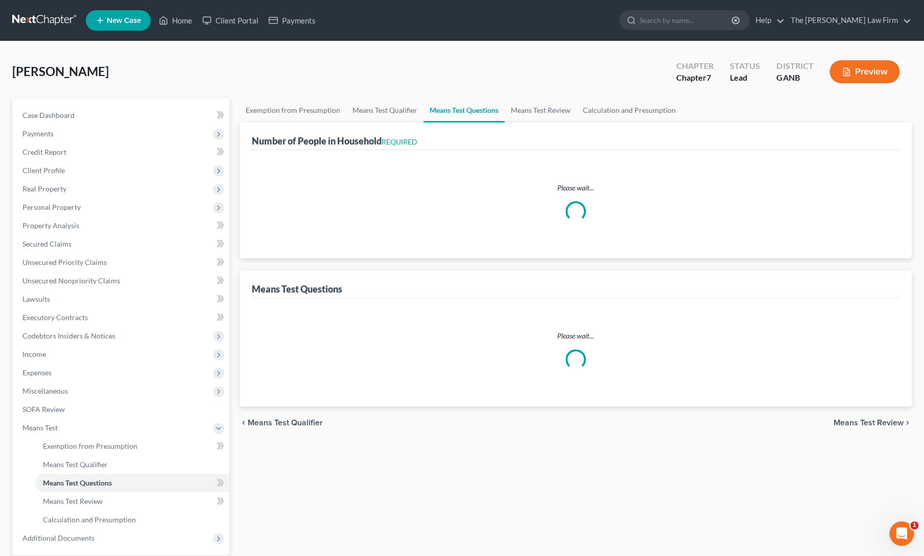
select select "60"
select select "1"
select select "0"
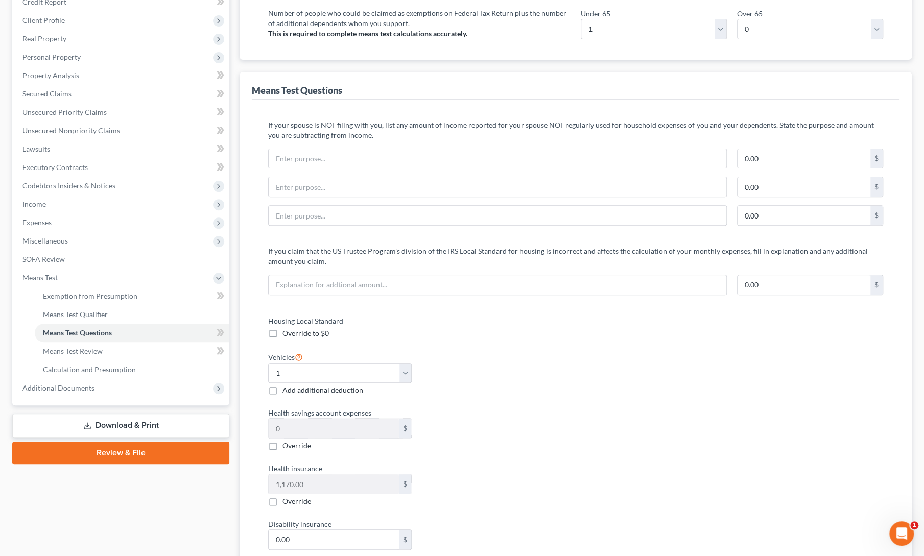
scroll to position [157, 0]
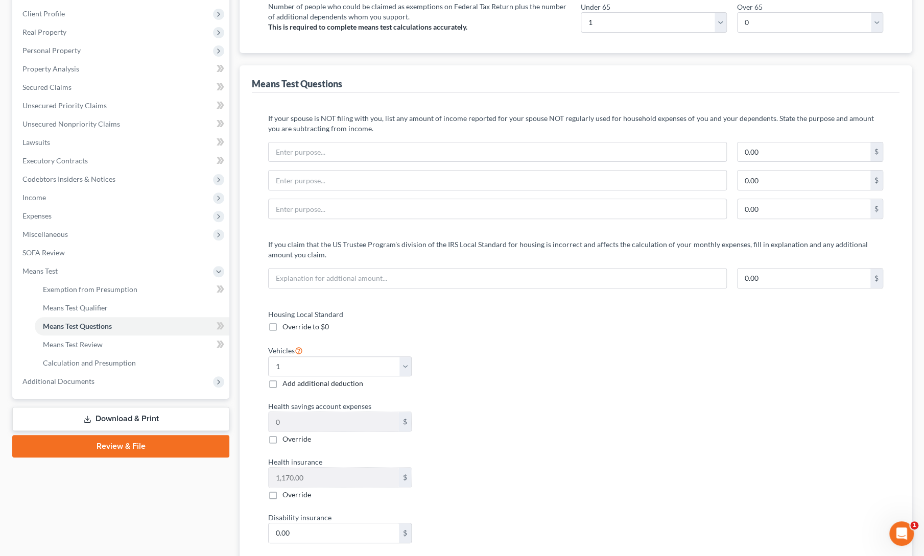
click at [282, 323] on label "Override to $0" at bounding box center [305, 327] width 46 height 10
click at [287, 323] on input "Override to $0" at bounding box center [290, 325] width 7 height 7
click at [282, 323] on label "Override to $0" at bounding box center [305, 327] width 46 height 10
click at [287, 323] on input "Override to $0" at bounding box center [290, 325] width 7 height 7
checkbox input "false"
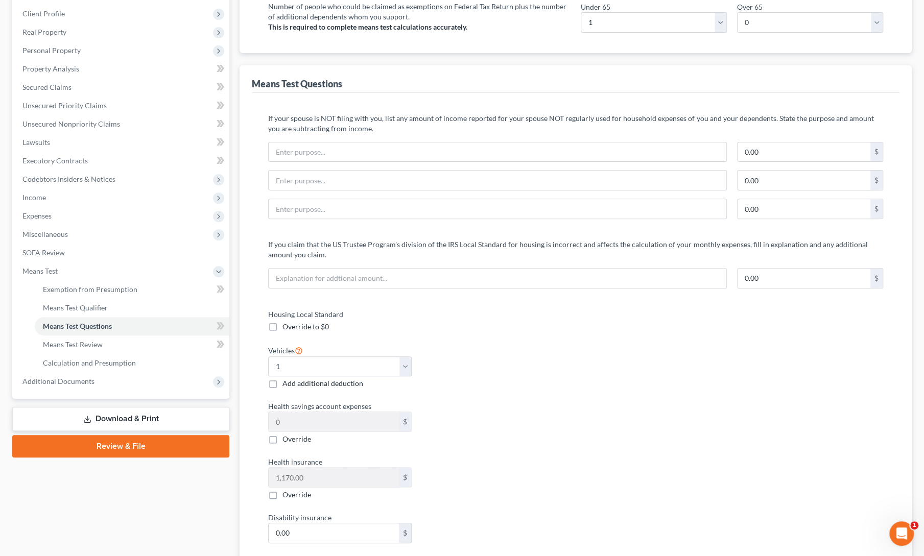
click at [489, 309] on label "Housing Local Standard" at bounding box center [416, 314] width 307 height 11
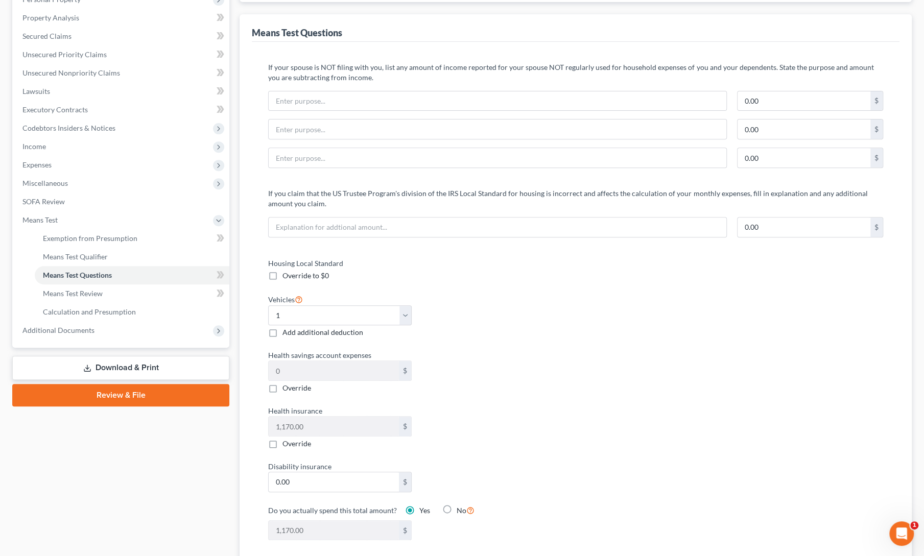
scroll to position [0, 0]
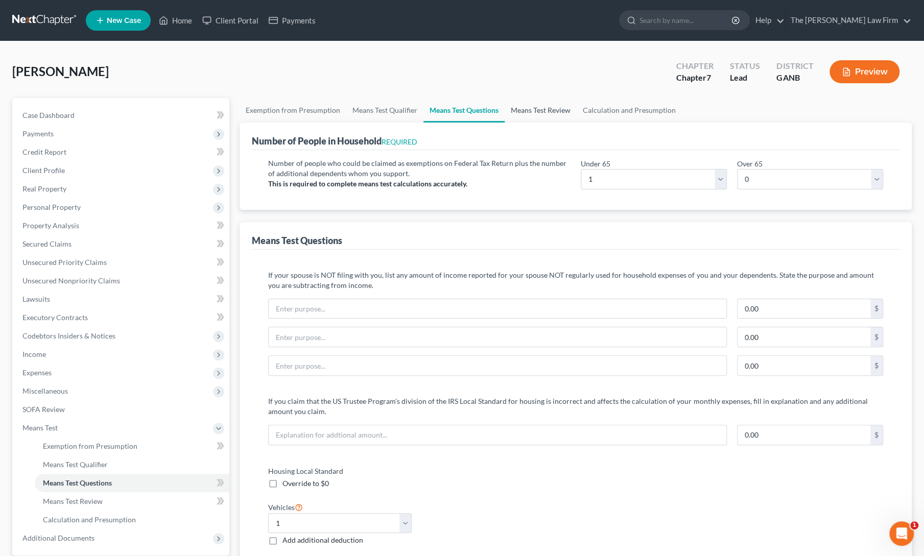
click at [539, 115] on link "Means Test Review" at bounding box center [541, 110] width 72 height 25
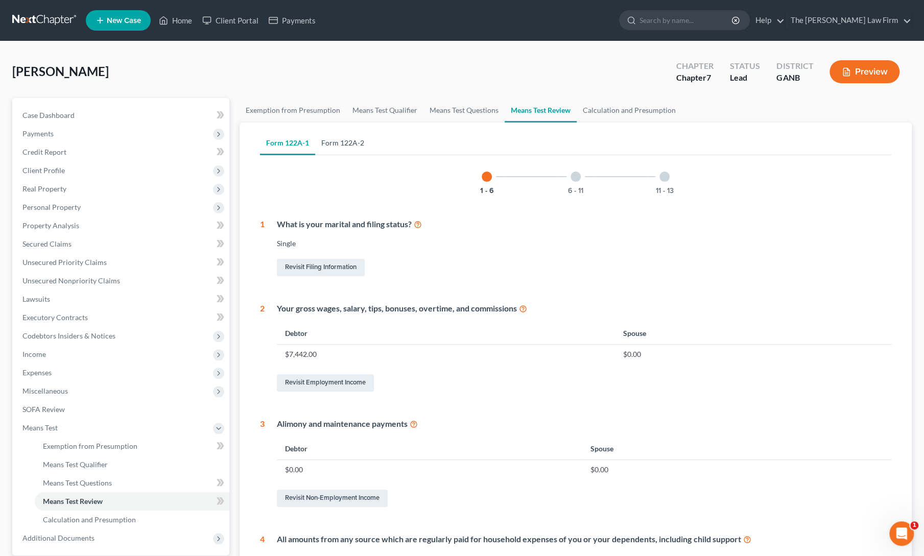
click at [355, 142] on link "Form 122A-2" at bounding box center [342, 143] width 55 height 25
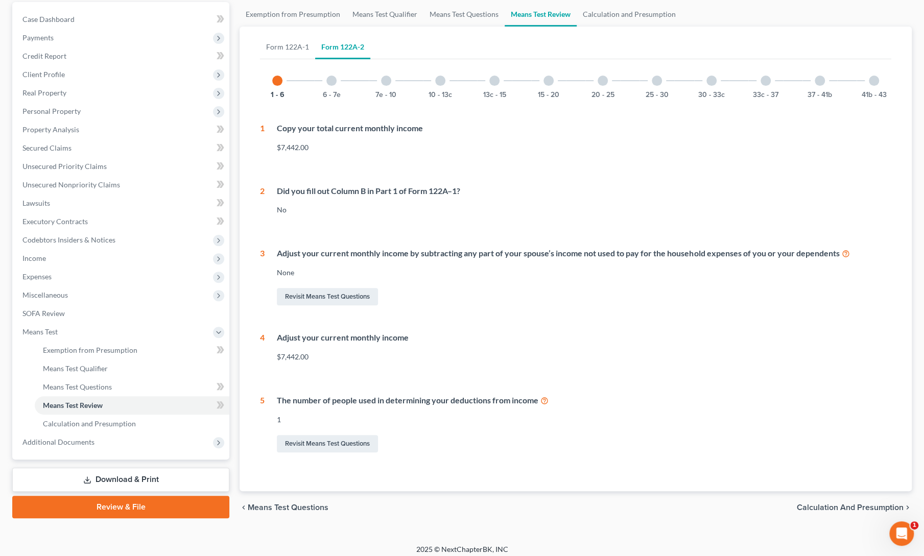
scroll to position [98, 0]
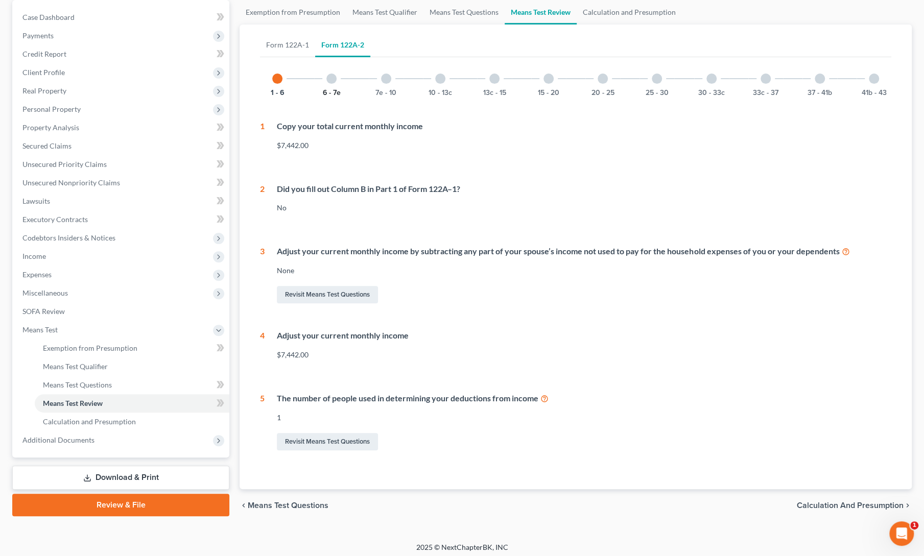
click at [330, 91] on button "6 - 7e" at bounding box center [332, 92] width 18 height 7
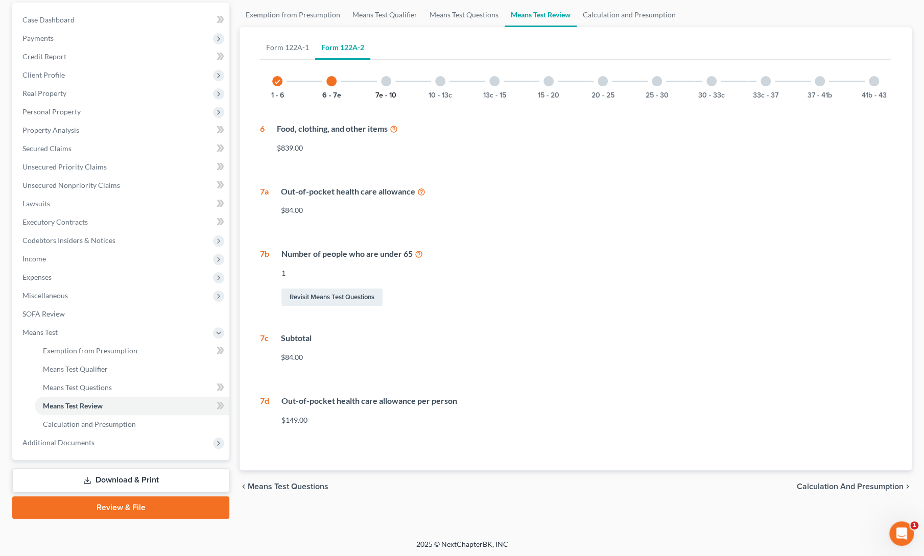
click at [385, 92] on button "7e - 10" at bounding box center [385, 95] width 21 height 7
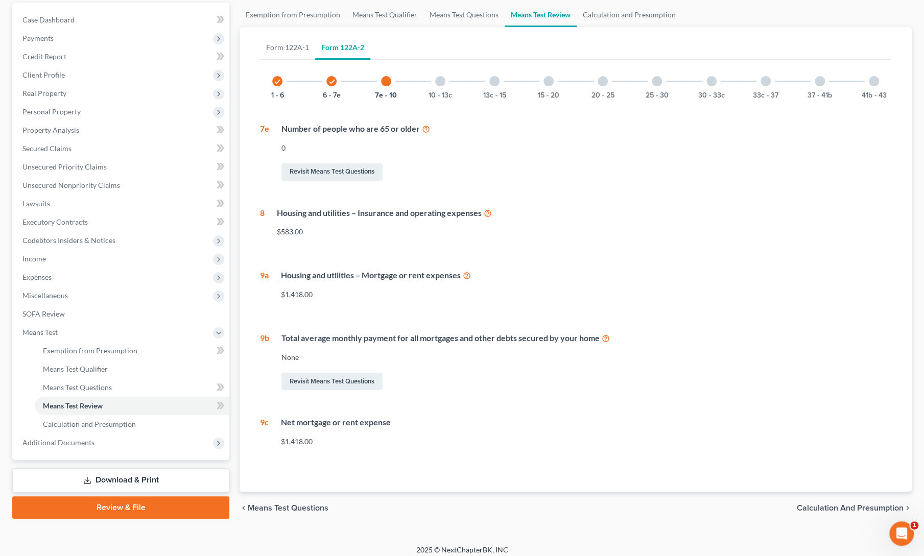
click at [464, 279] on icon at bounding box center [467, 275] width 8 height 10
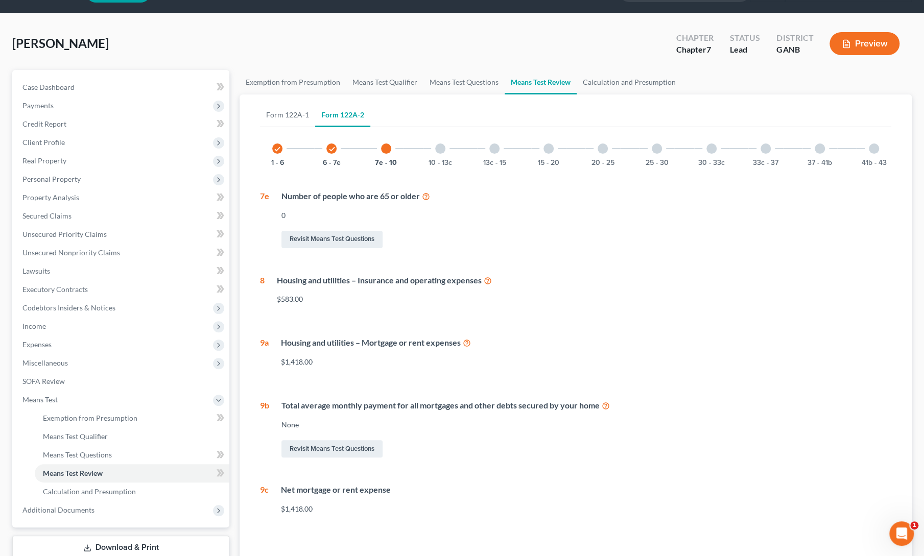
scroll to position [26, 0]
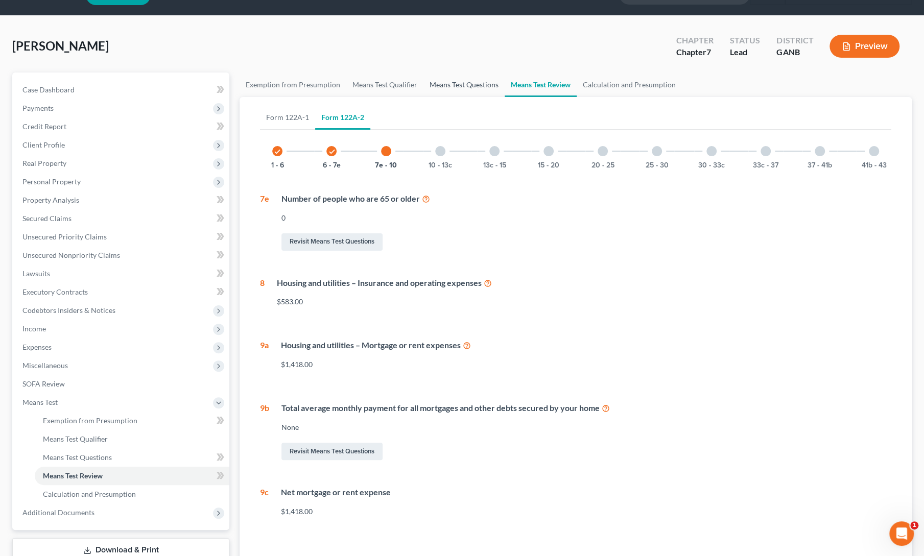
click at [454, 85] on link "Means Test Questions" at bounding box center [463, 85] width 81 height 25
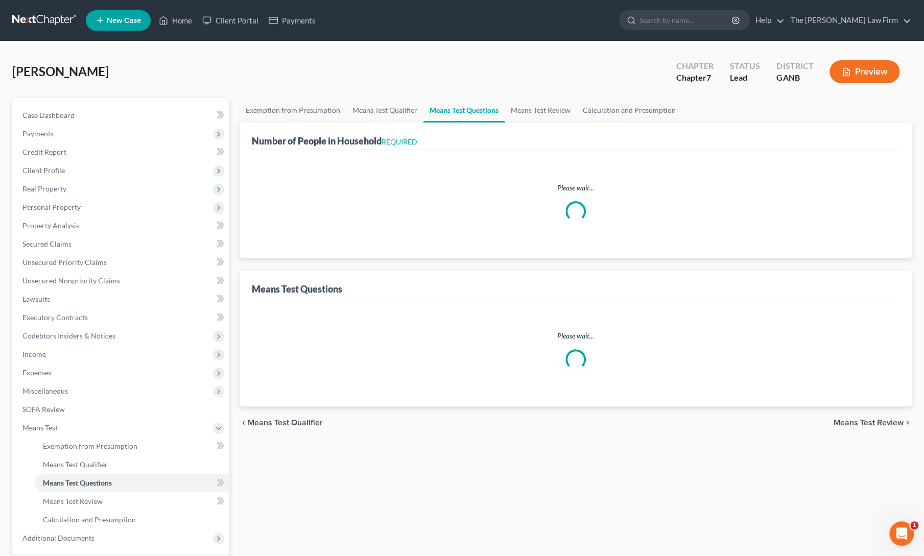
select select "1"
select select "60"
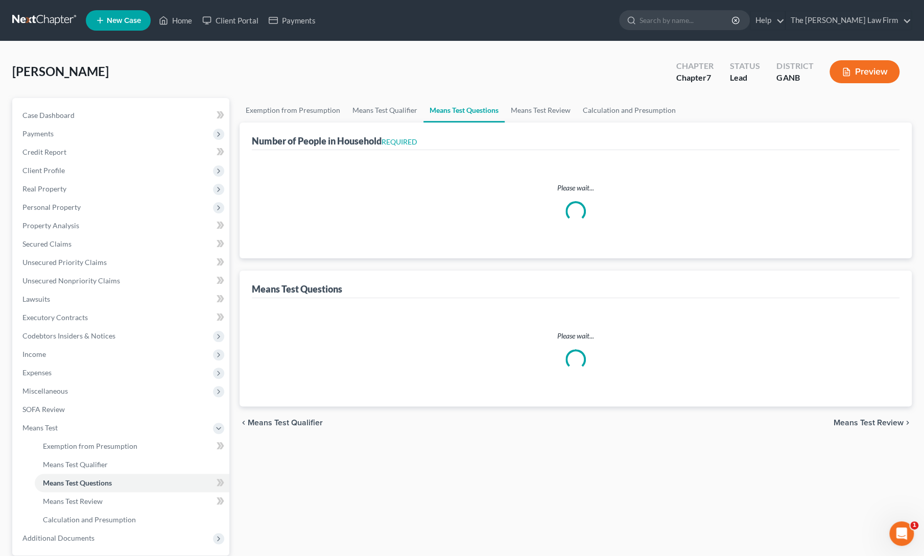
select select "60"
select select "1"
select select "0"
select select "1"
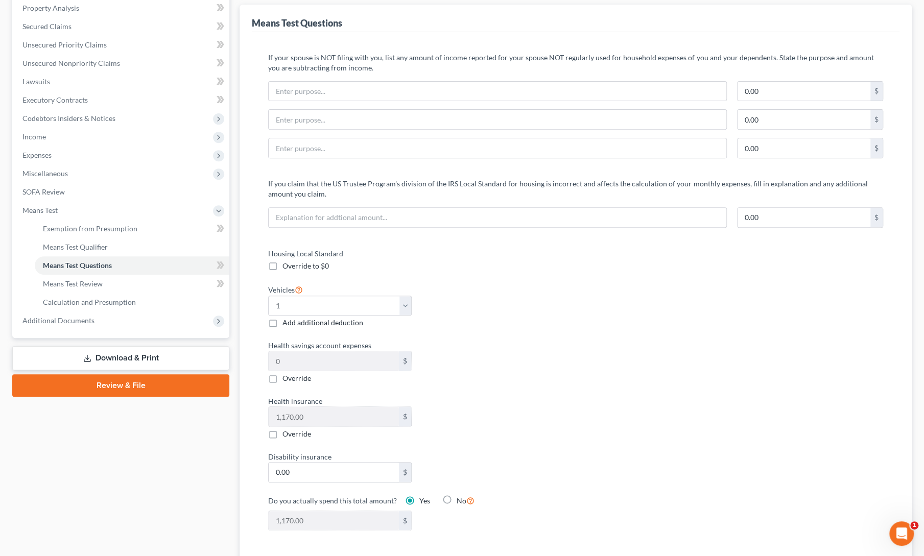
scroll to position [220, 0]
click at [652, 298] on div "Housing Local Standard Override to $0 Vehicles Select 0 1 2 3 4 5 Add additiona…" at bounding box center [575, 393] width 635 height 295
click at [619, 353] on div "Housing Local Standard Override to $0 Vehicles Select 0 1 2 3 4 5 Add additiona…" at bounding box center [575, 393] width 635 height 295
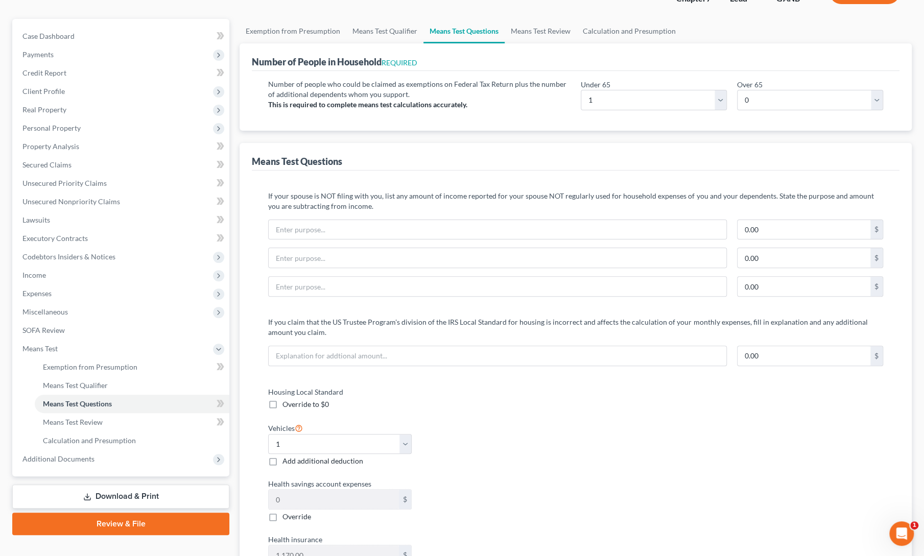
scroll to position [78, 0]
click at [480, 398] on div "Housing Local Standard Override to $0" at bounding box center [416, 399] width 307 height 23
click at [472, 427] on div "Vehicles Select 0 1 2 3 4 5 Add additional deduction" at bounding box center [416, 445] width 307 height 45
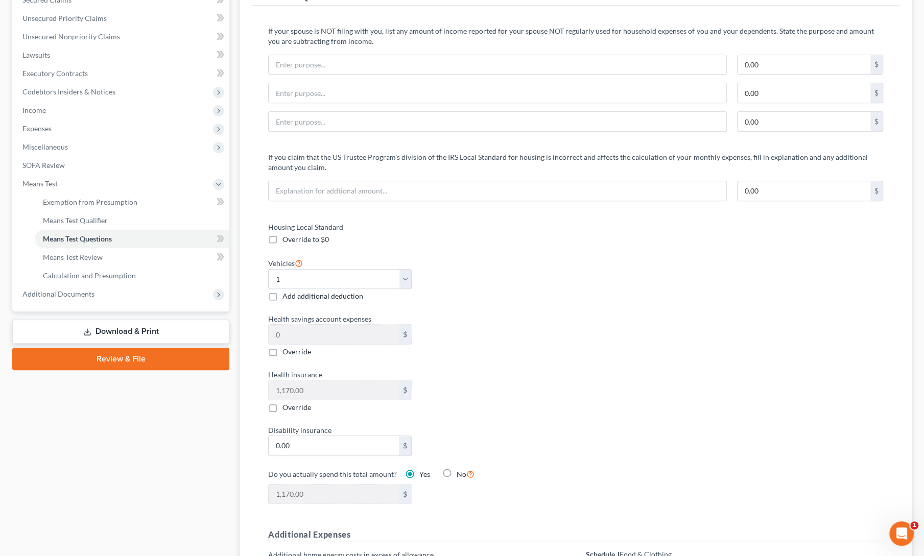
scroll to position [245, 0]
